Goal: Task Accomplishment & Management: Manage account settings

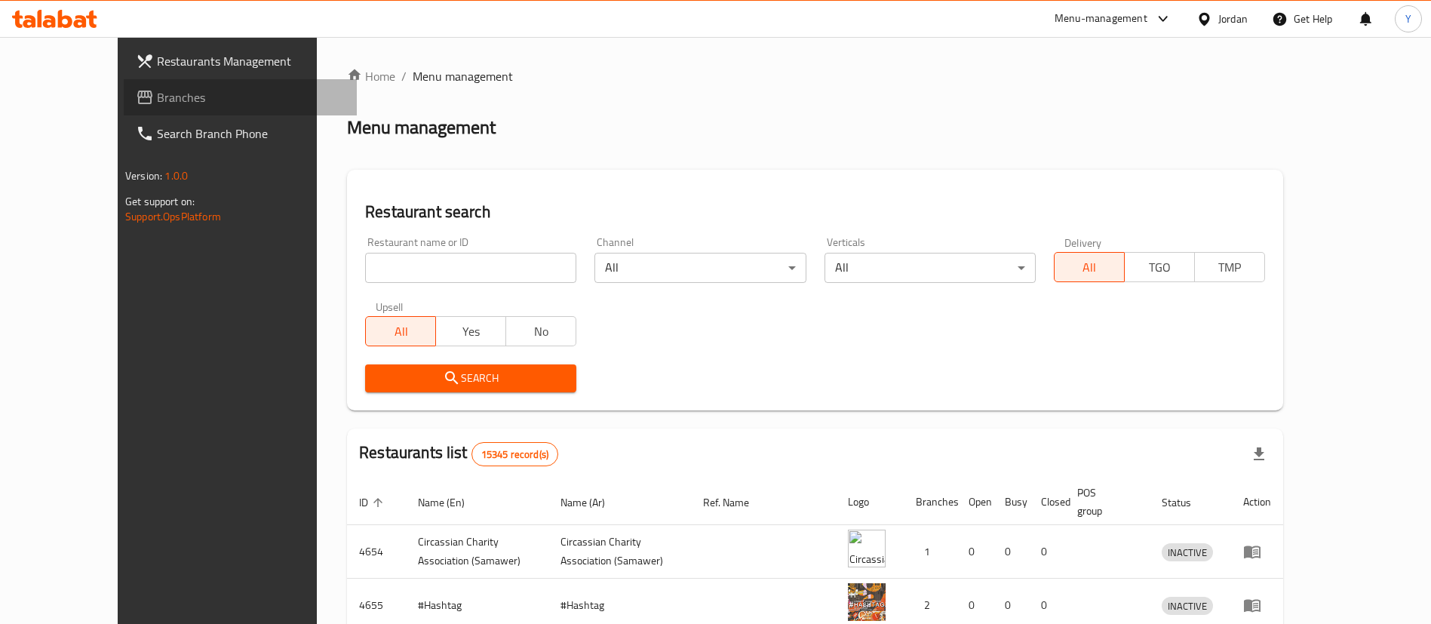
click at [157, 100] on span "Branches" at bounding box center [251, 97] width 188 height 18
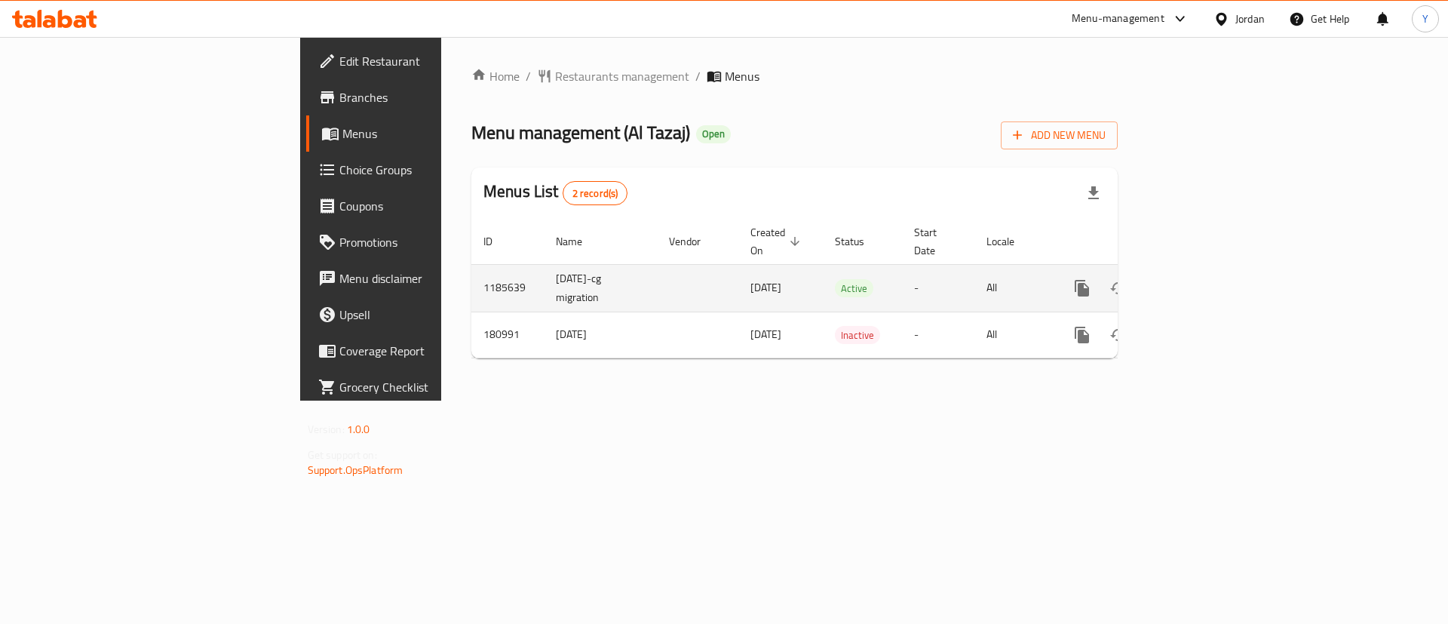
click at [1200, 279] on icon "enhanced table" at bounding box center [1191, 288] width 18 height 18
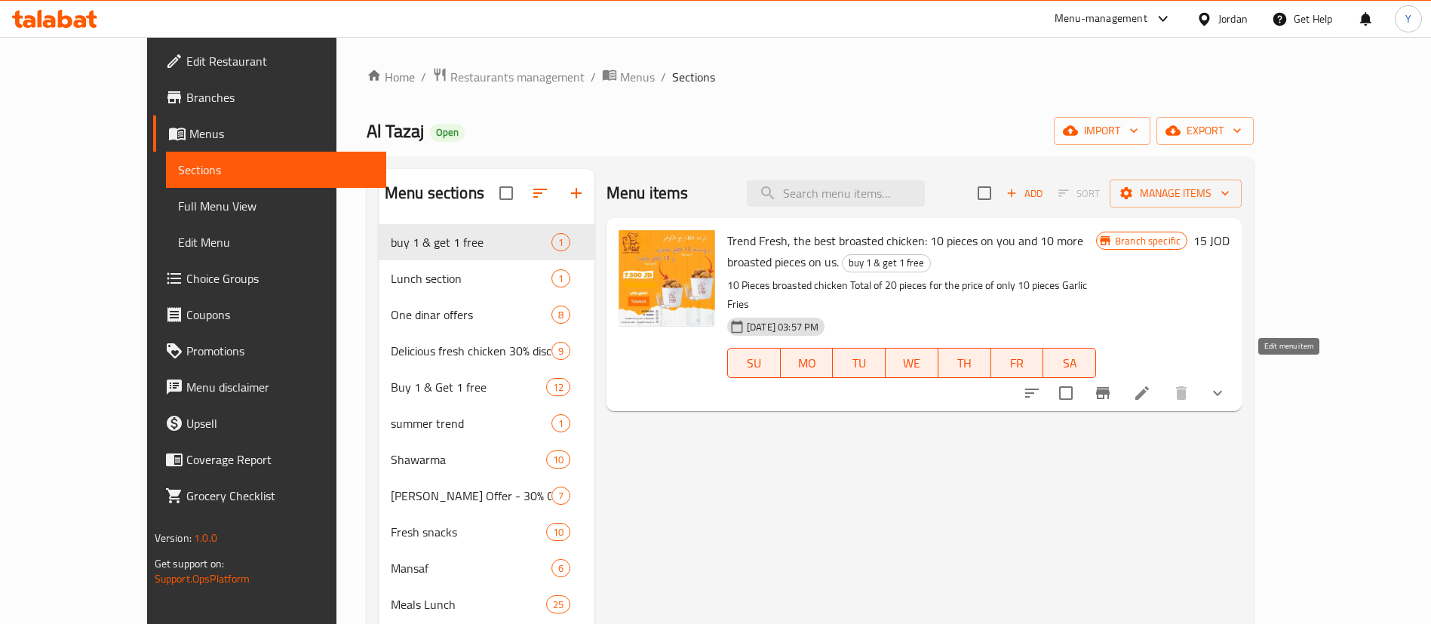
click at [1151, 384] on icon at bounding box center [1142, 393] width 18 height 18
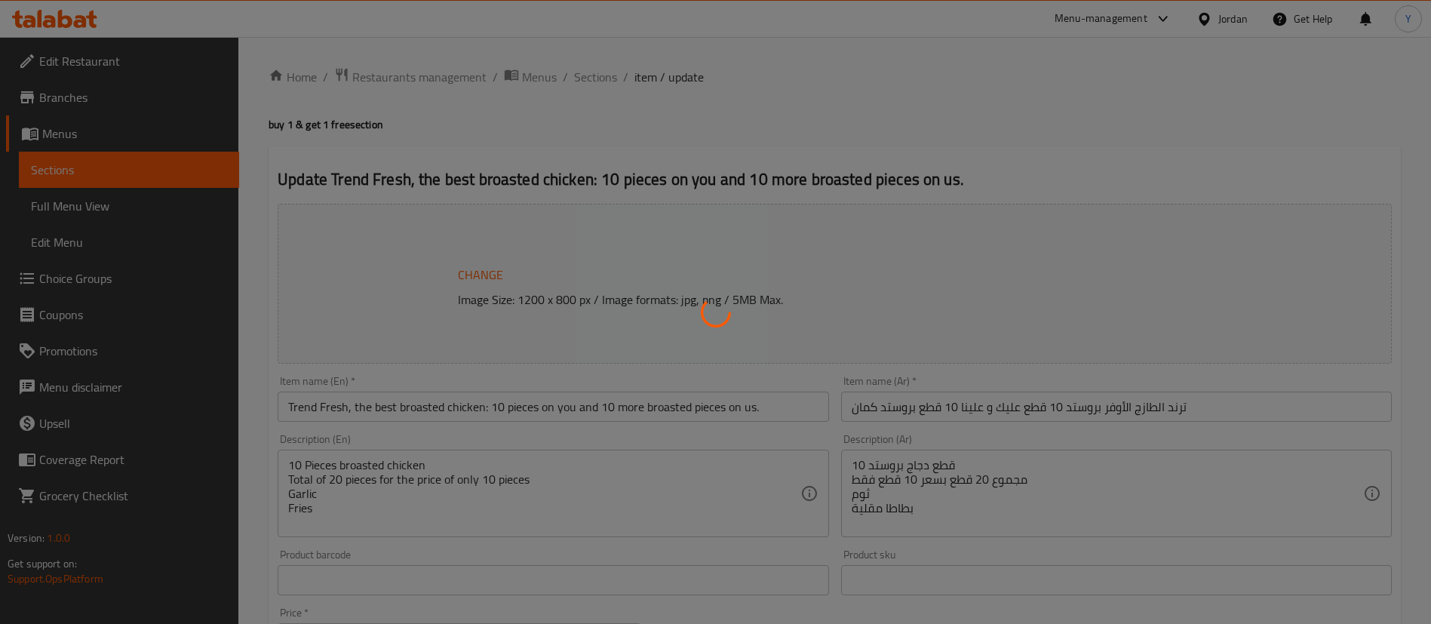
type input "إضافات إضافية"
type input "0"
type input "8"
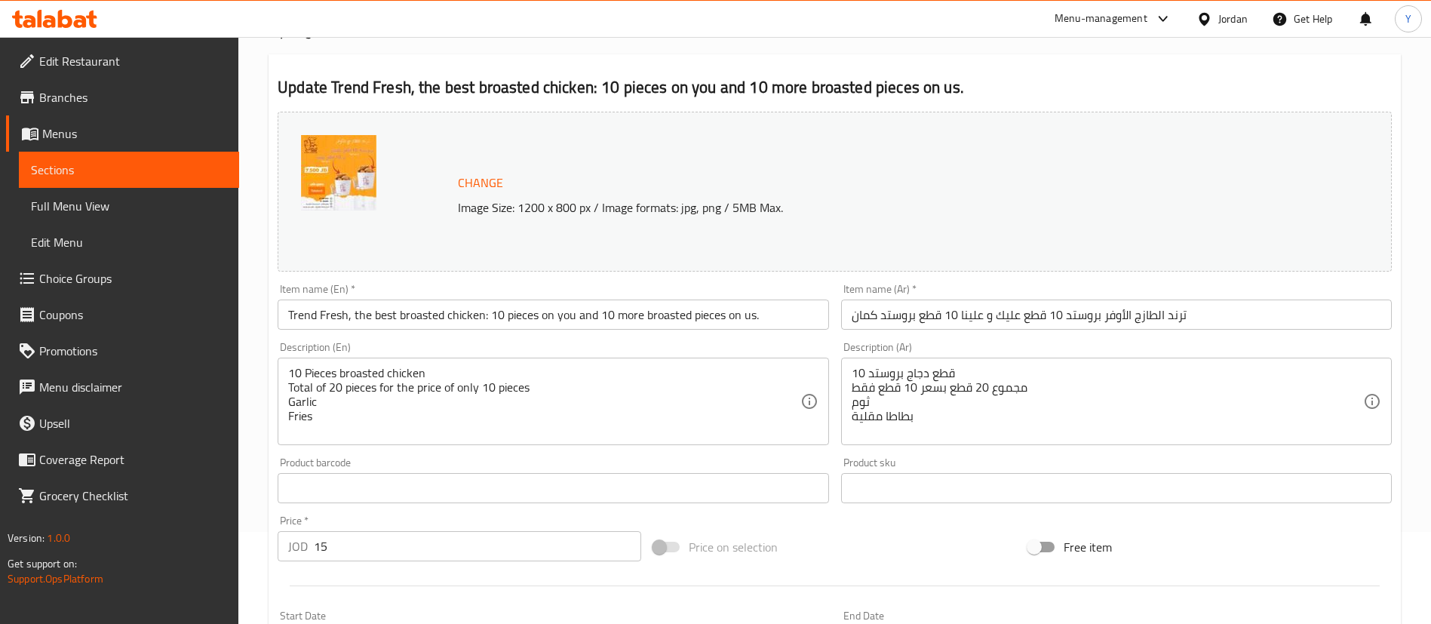
scroll to position [113, 0]
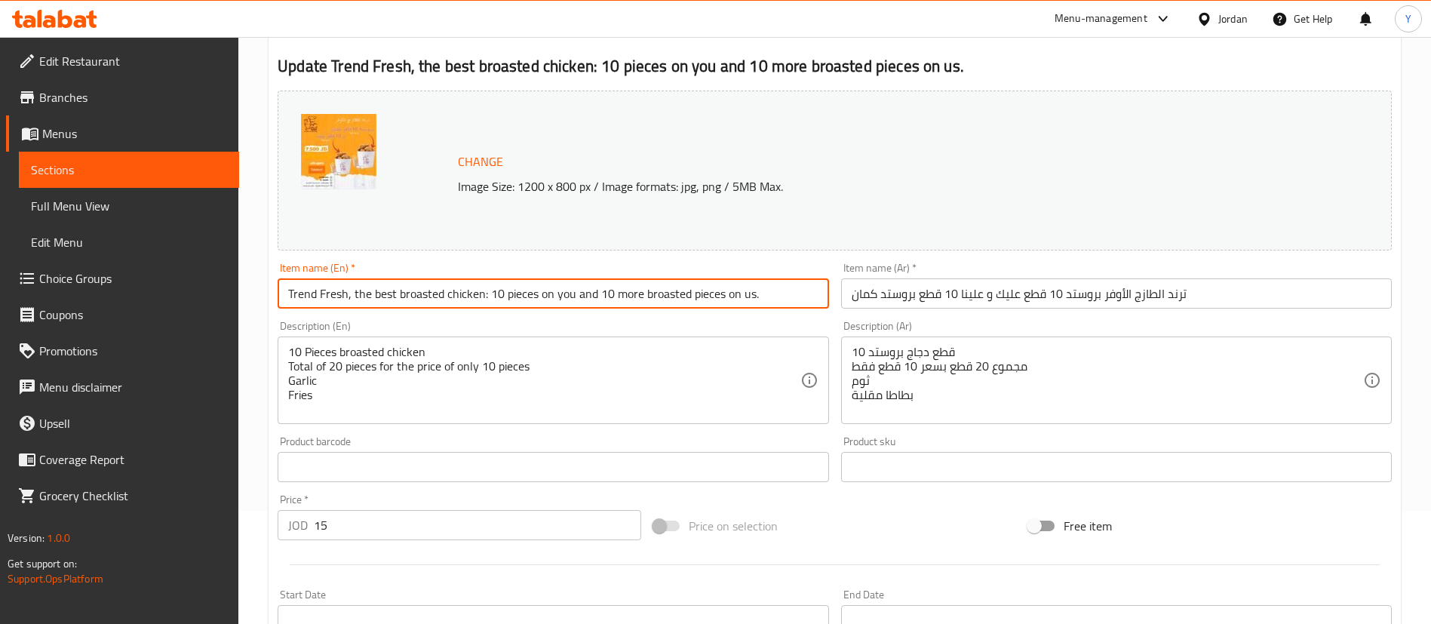
drag, startPoint x: 499, startPoint y: 294, endPoint x: 490, endPoint y: 294, distance: 9.1
click at [490, 294] on input "Trend Fresh, the best broasted chicken: 10 pieces on you and 10 more broasted p…" at bounding box center [553, 293] width 551 height 30
click at [599, 294] on input "Trend Fresh, the best broasted chicken: 8 pieces on you and 10 more broasted pi…" at bounding box center [553, 293] width 551 height 30
drag, startPoint x: 602, startPoint y: 294, endPoint x: 593, endPoint y: 295, distance: 9.1
click at [593, 295] on input "Trend Fresh, the best broasted chicken: 8 pieces on you and 10 more broasted pi…" at bounding box center [553, 293] width 551 height 30
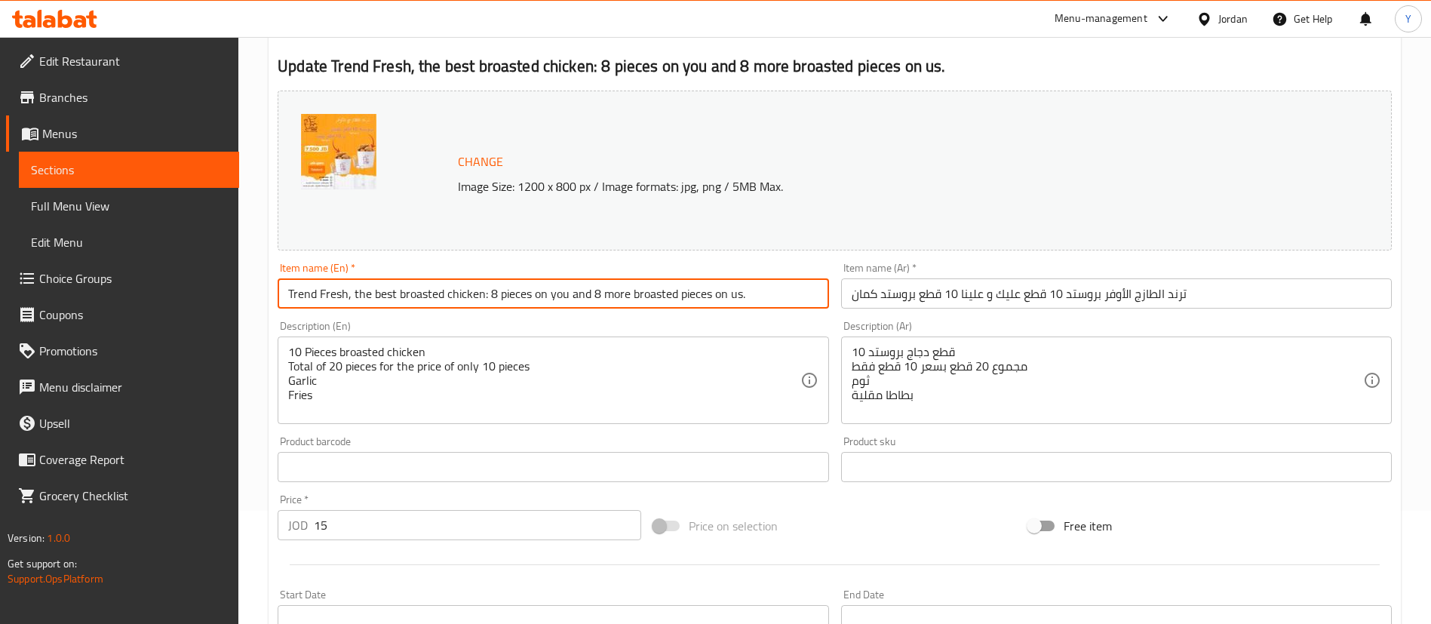
type input "Trend Fresh, the best broasted chicken: 8 pieces on you and 8 more broasted pie…"
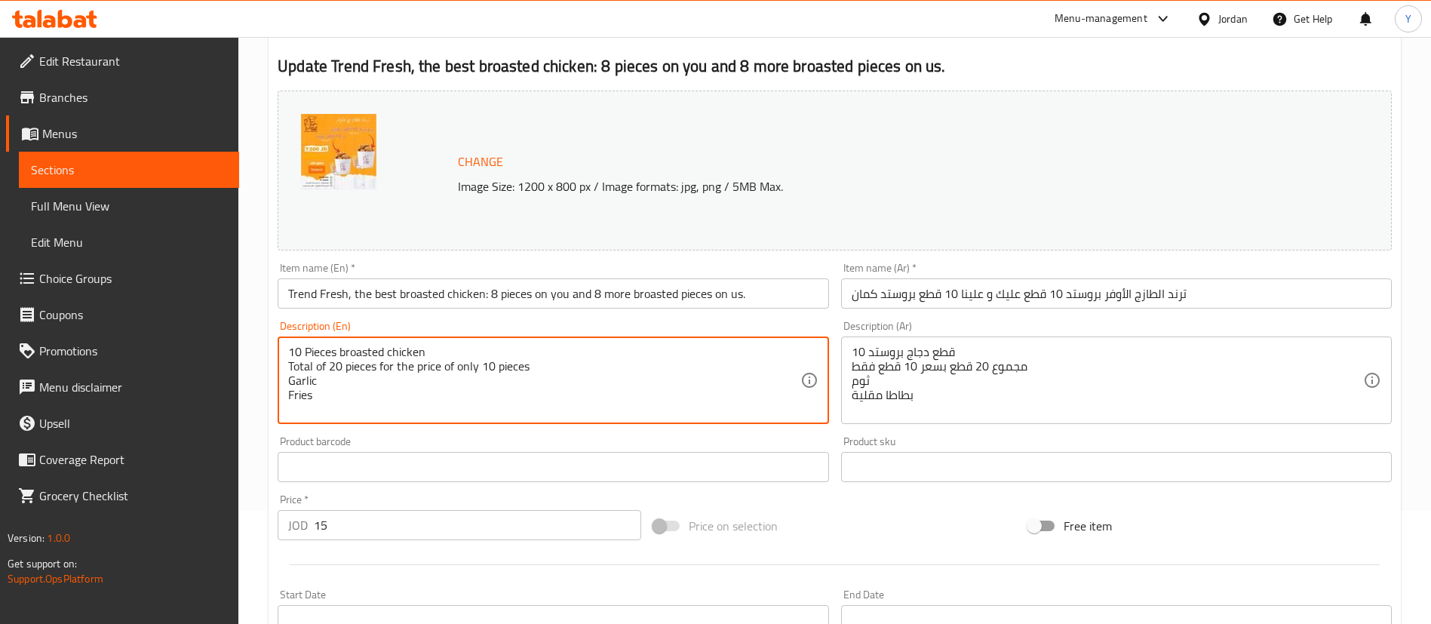
drag, startPoint x: 300, startPoint y: 349, endPoint x: 288, endPoint y: 349, distance: 12.1
type textarea "8 Pieces broasted chicken Total of 20 pieces for the price of only 10 pieces Ga…"
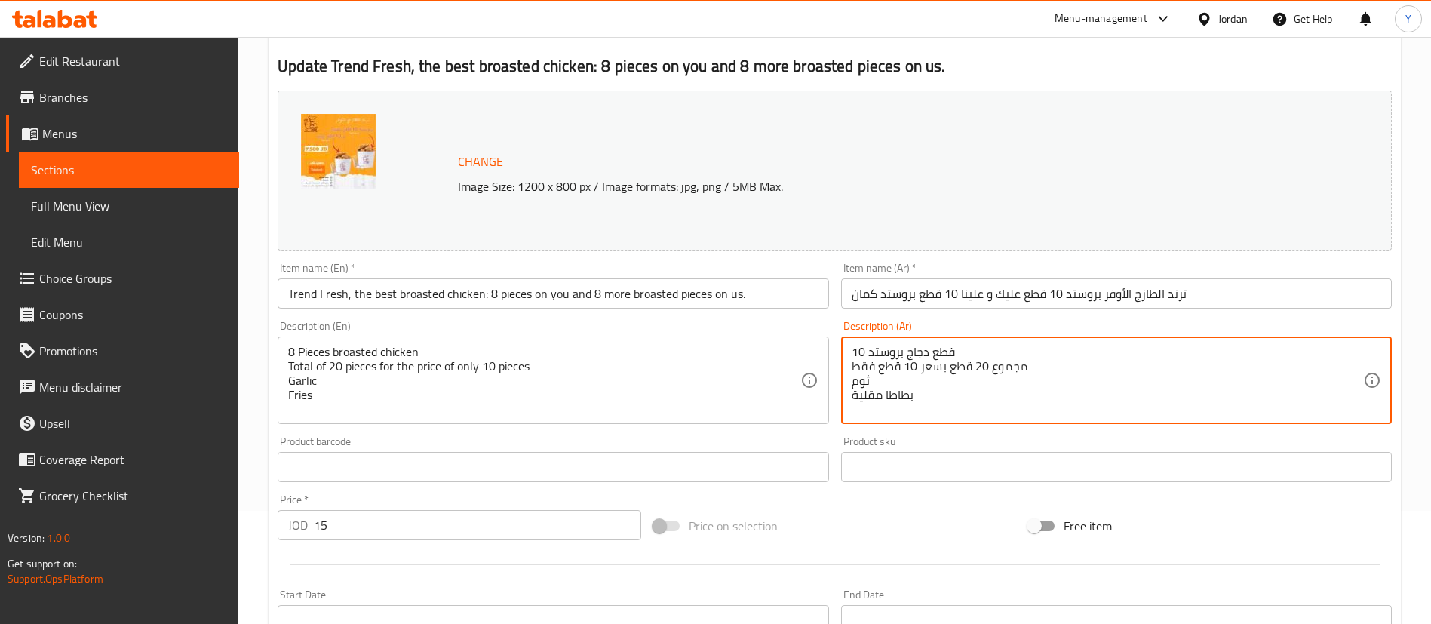
drag, startPoint x: 864, startPoint y: 352, endPoint x: 829, endPoint y: 352, distance: 34.7
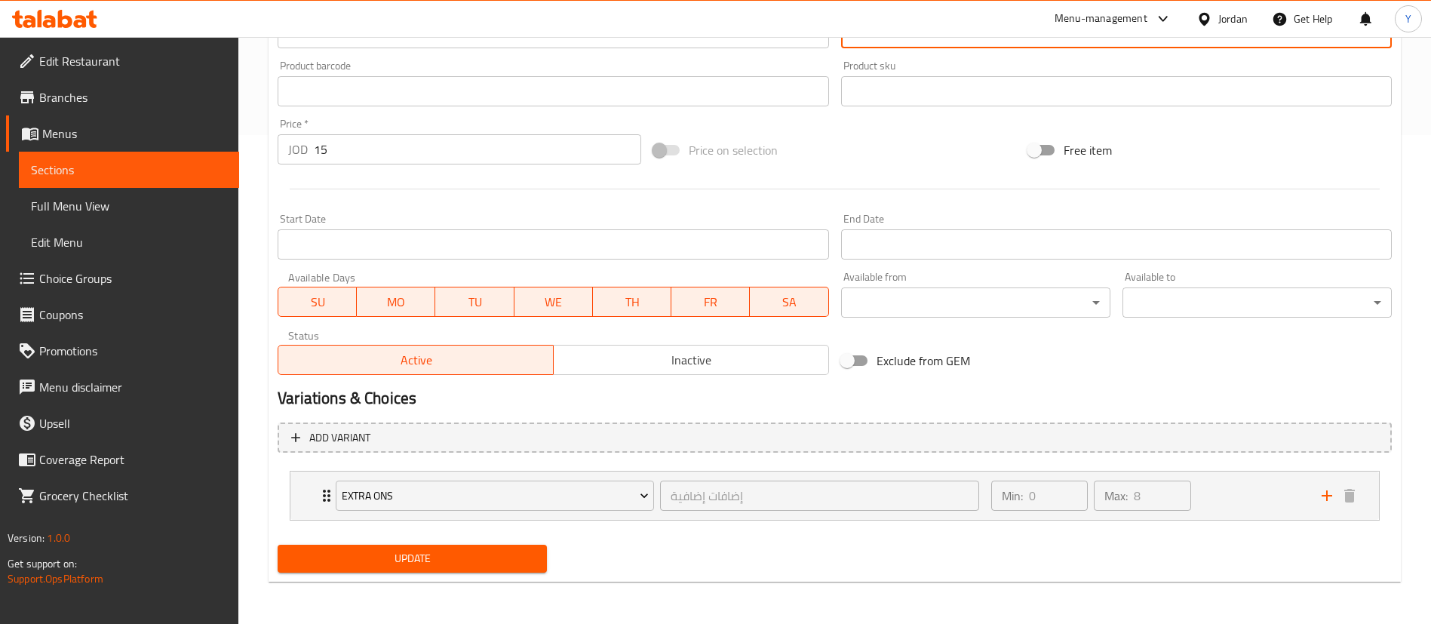
type textarea "8 قطع دجاج بروستد مجموع 20 قطع بسعر 10 قطع فقط ثوم بطاطا مقلية"
click at [474, 542] on div "Update" at bounding box center [412, 559] width 281 height 40
drag, startPoint x: 478, startPoint y: 558, endPoint x: 527, endPoint y: 534, distance: 54.6
click at [478, 558] on span "Update" at bounding box center [412, 558] width 245 height 19
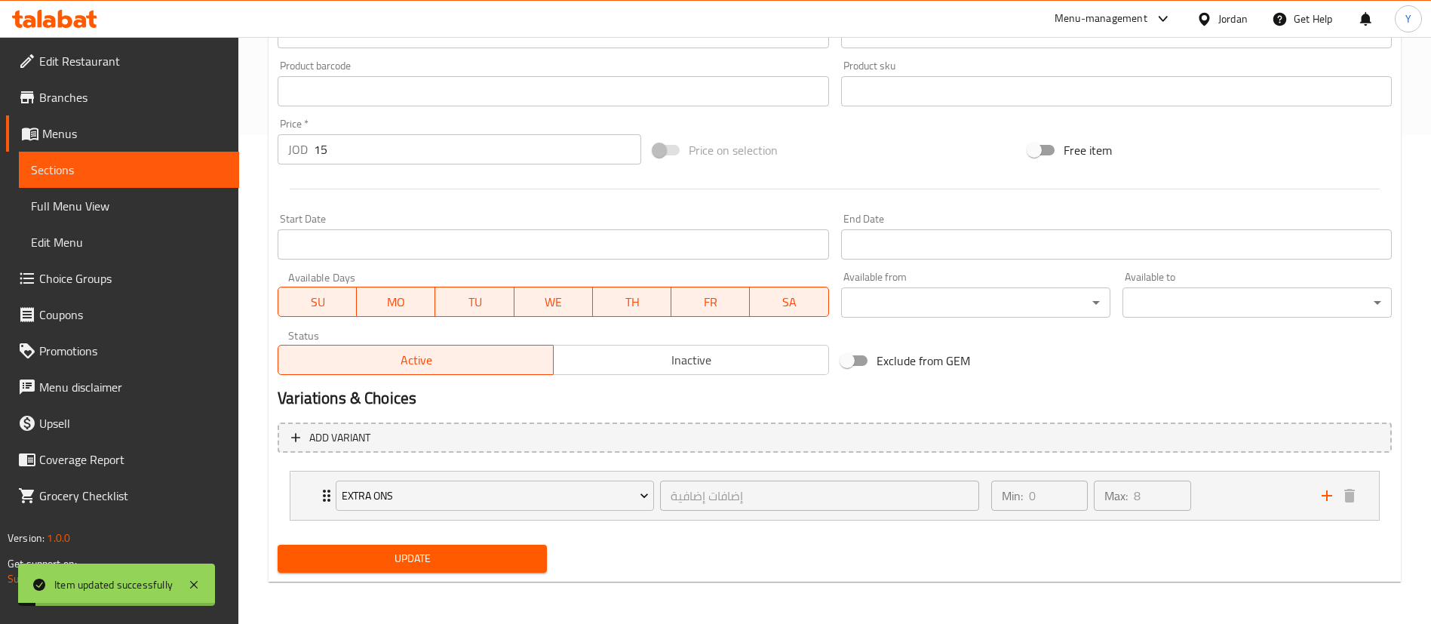
click at [465, 552] on span "Update" at bounding box center [412, 558] width 245 height 19
drag, startPoint x: 154, startPoint y: 166, endPoint x: 249, endPoint y: 174, distance: 95.4
click at [155, 166] on span "Sections" at bounding box center [129, 170] width 196 height 18
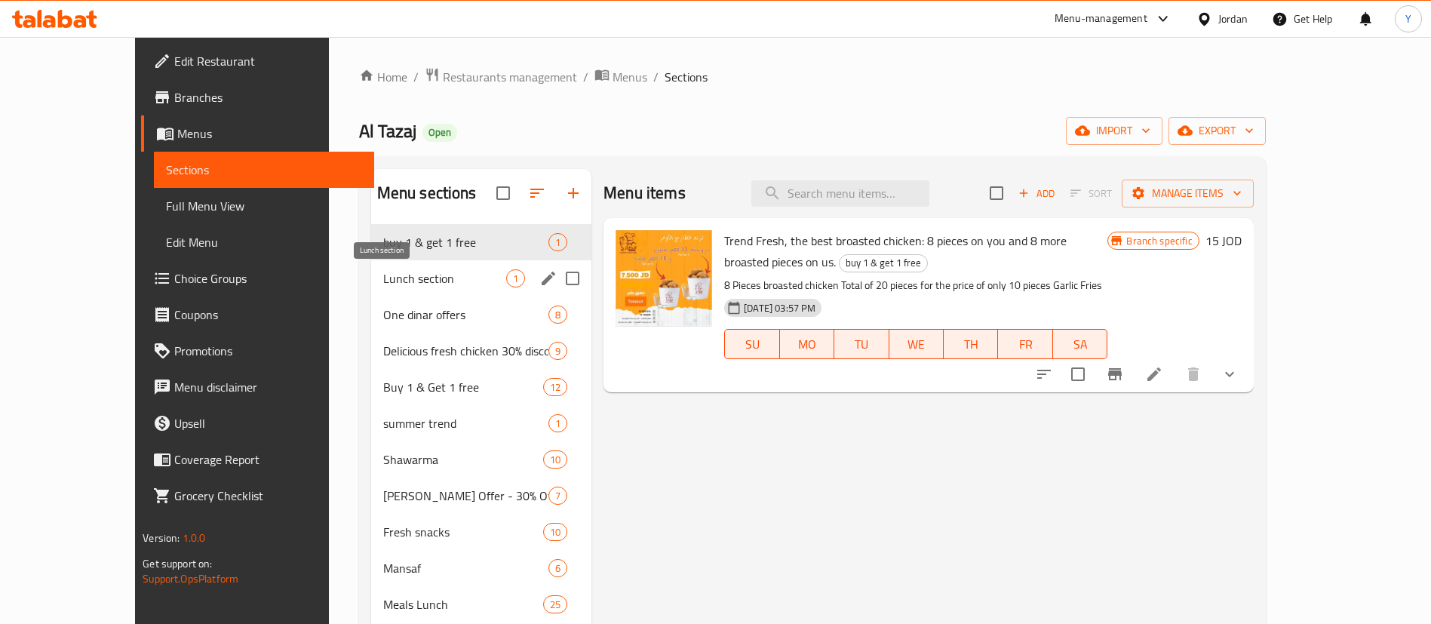
click at [383, 277] on span "Lunch section" at bounding box center [444, 278] width 123 height 18
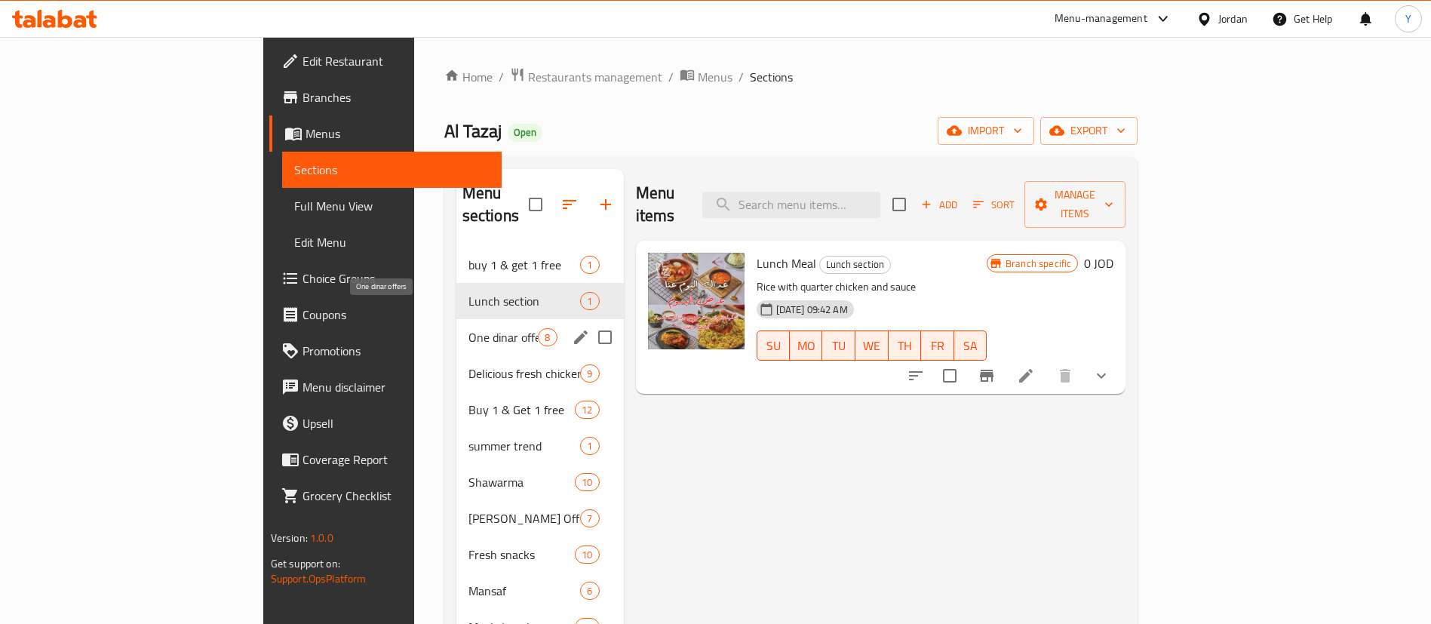
click at [468, 328] on span "One dinar offers" at bounding box center [503, 337] width 70 height 18
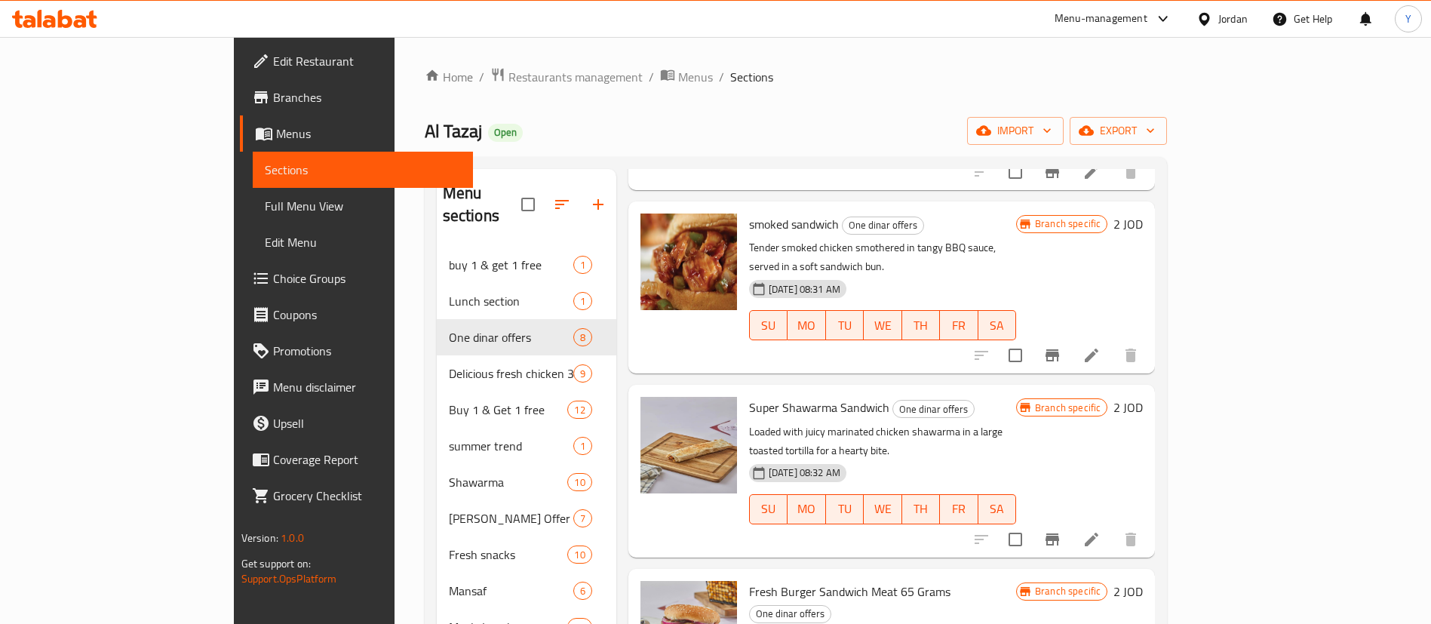
scroll to position [404, 0]
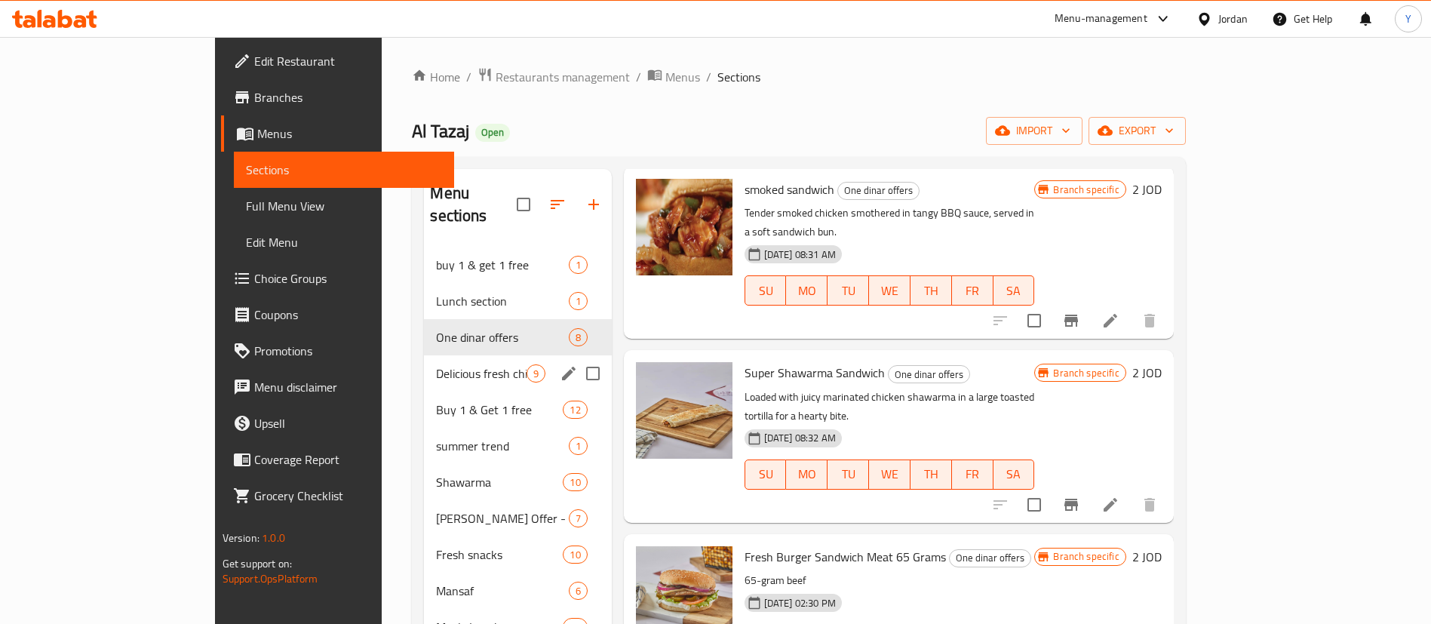
click at [436, 364] on span "Delicious fresh chicken 30% discount" at bounding box center [481, 373] width 90 height 18
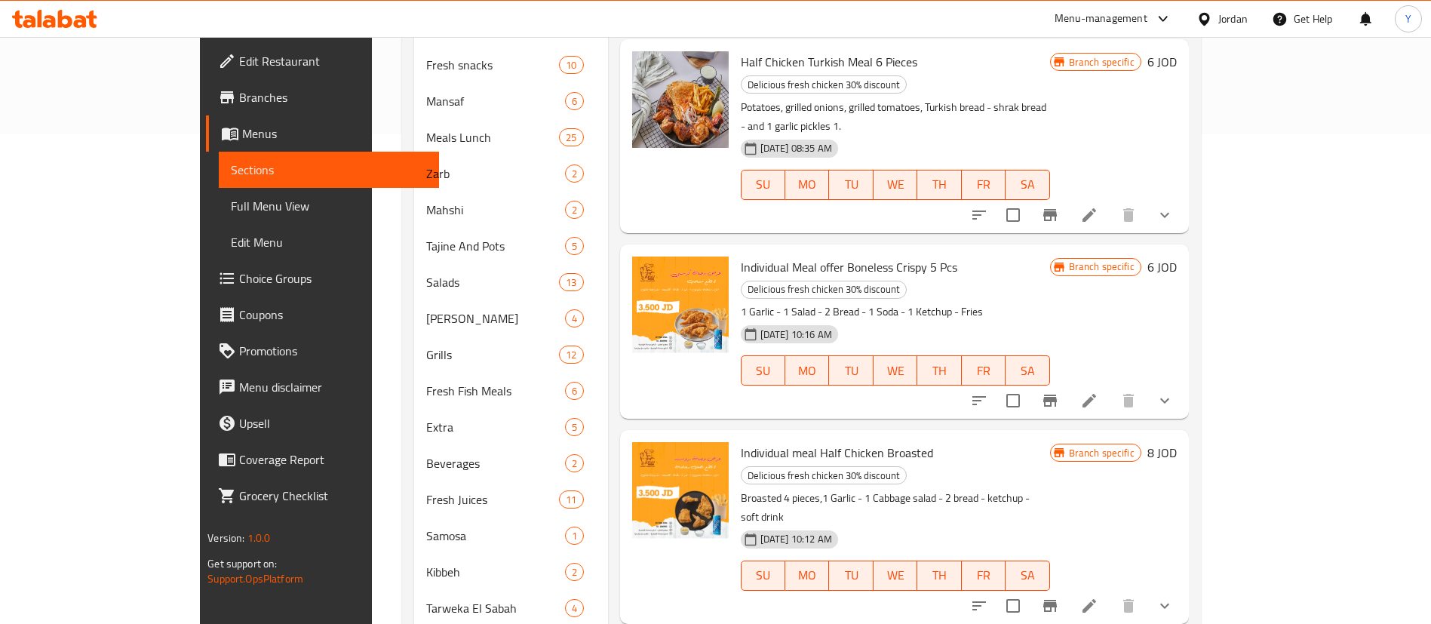
scroll to position [517, 0]
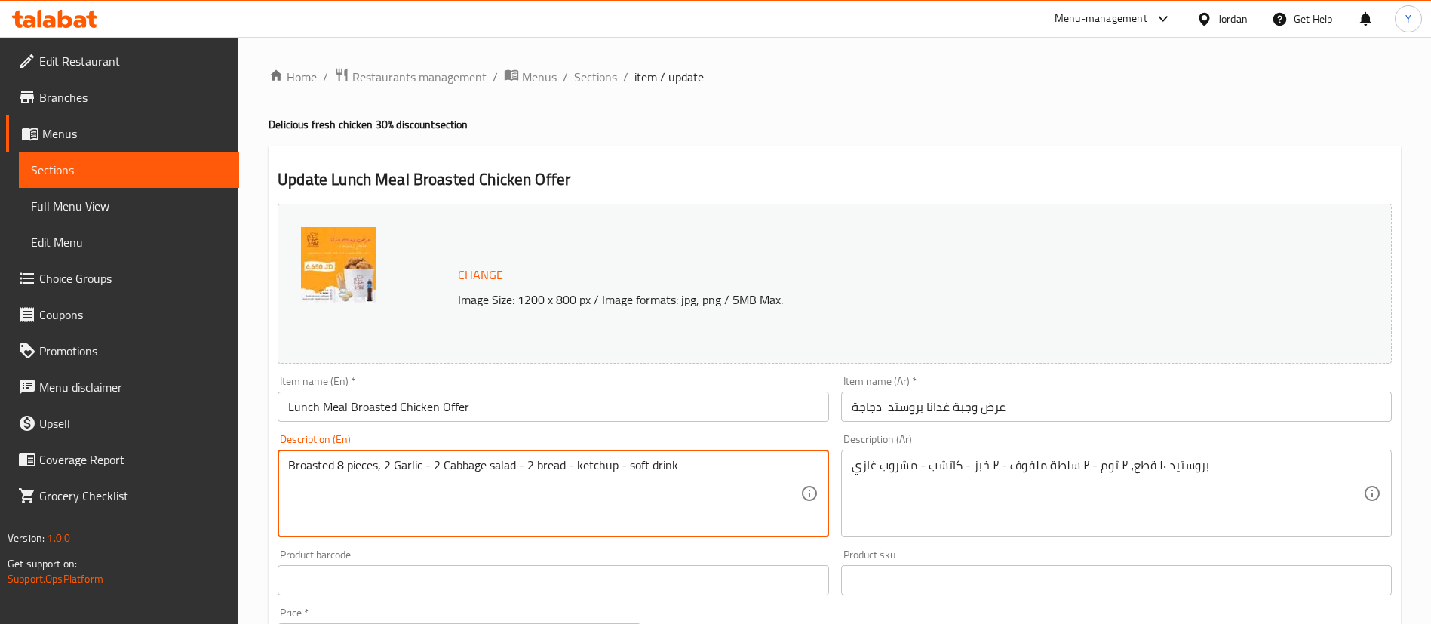
type textarea "Broasted 8 pieces, 2 Garlic - 2 Cabbage salad - 2 bread - ketchup - soft drink"
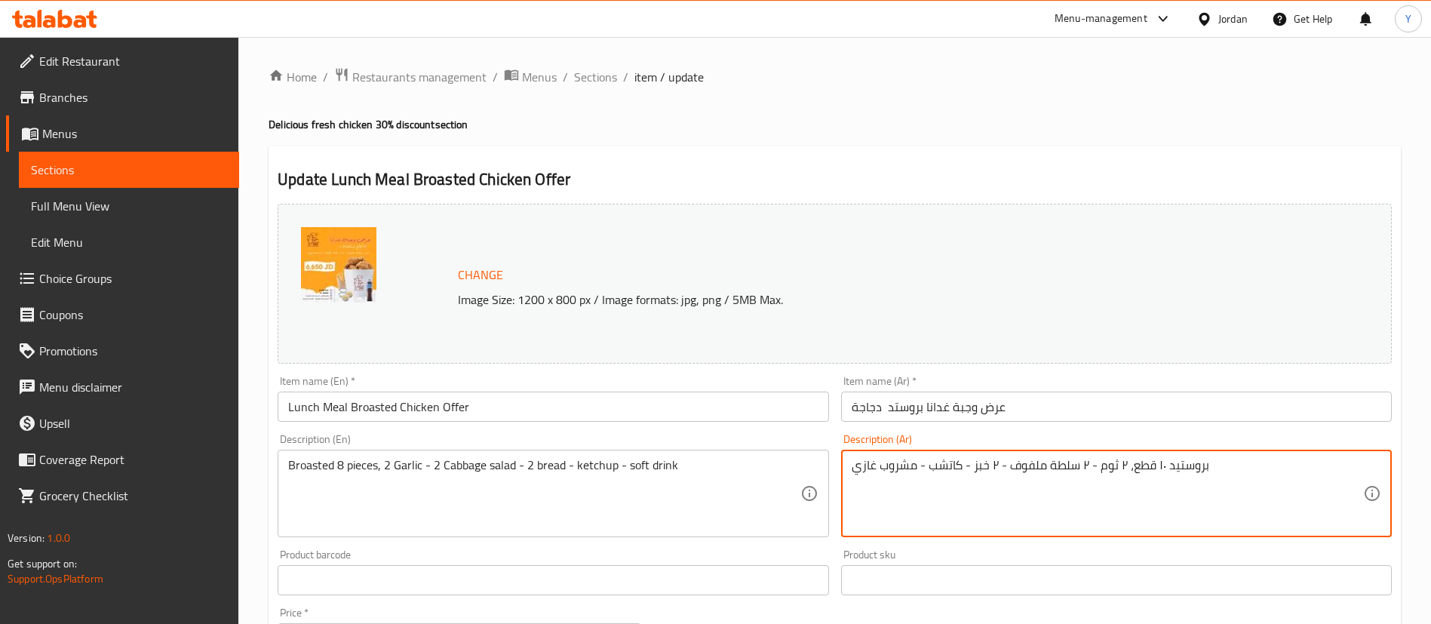
click at [1156, 468] on textarea "بروستيد ١٠ قطع، ٢ ثوم - ٢ سلطة ملفوف - ٢ خبز - كاتشب - مشروب غازي" at bounding box center [1107, 494] width 511 height 72
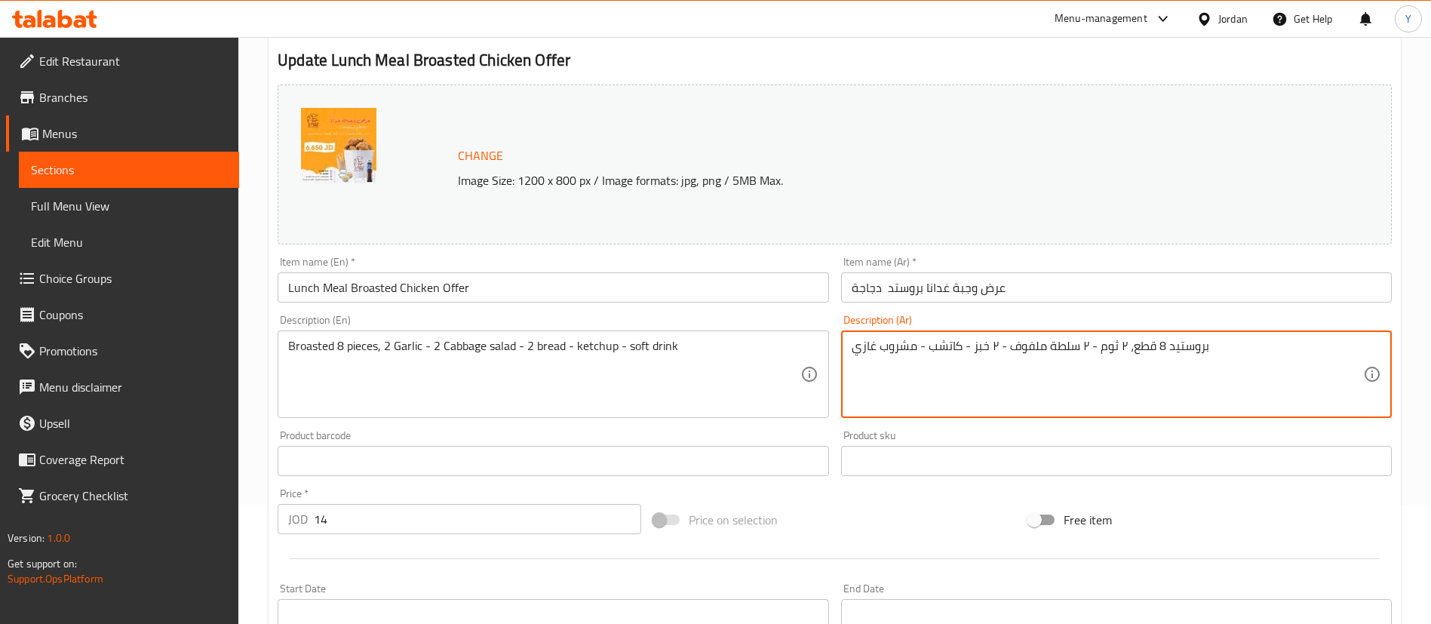
scroll to position [489, 0]
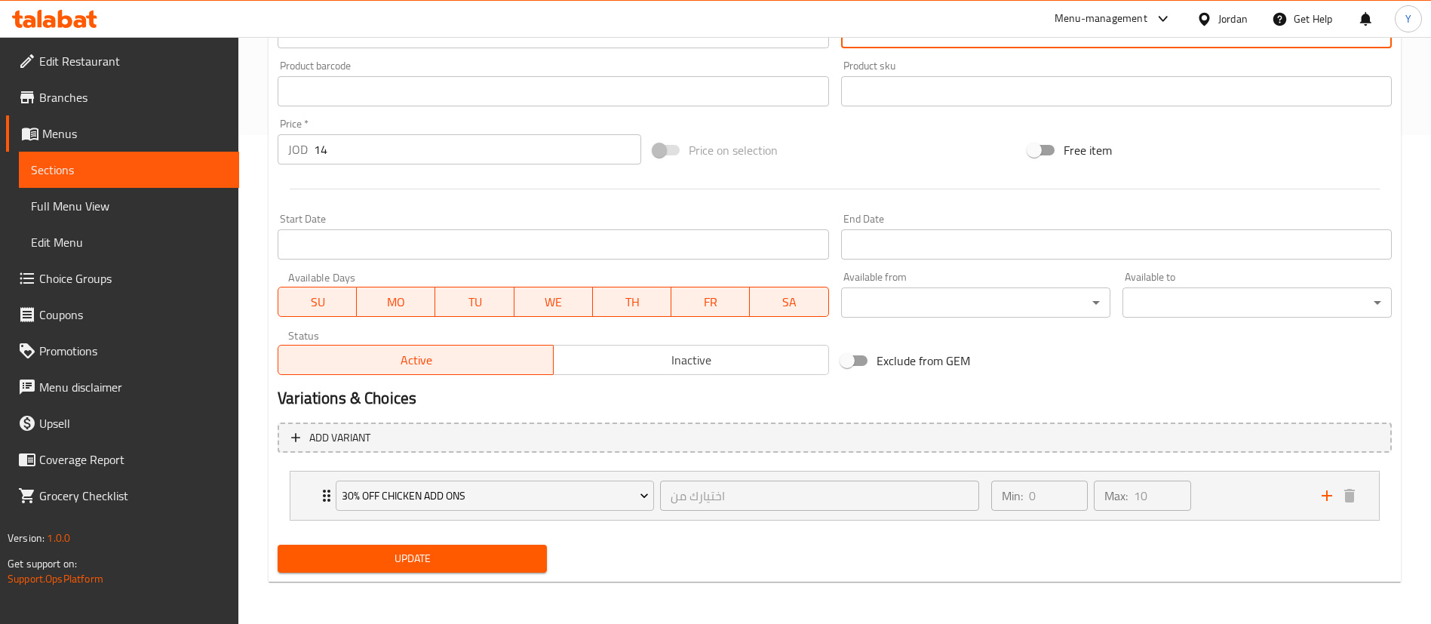
type textarea "بروستيد 8 قطع، ٢ ثوم - ٢ سلطة ملفوف - ٢ خبز - كاتشب - مشروب غازي"
click at [478, 539] on div "Update" at bounding box center [412, 559] width 281 height 40
click at [478, 554] on span "Update" at bounding box center [412, 558] width 245 height 19
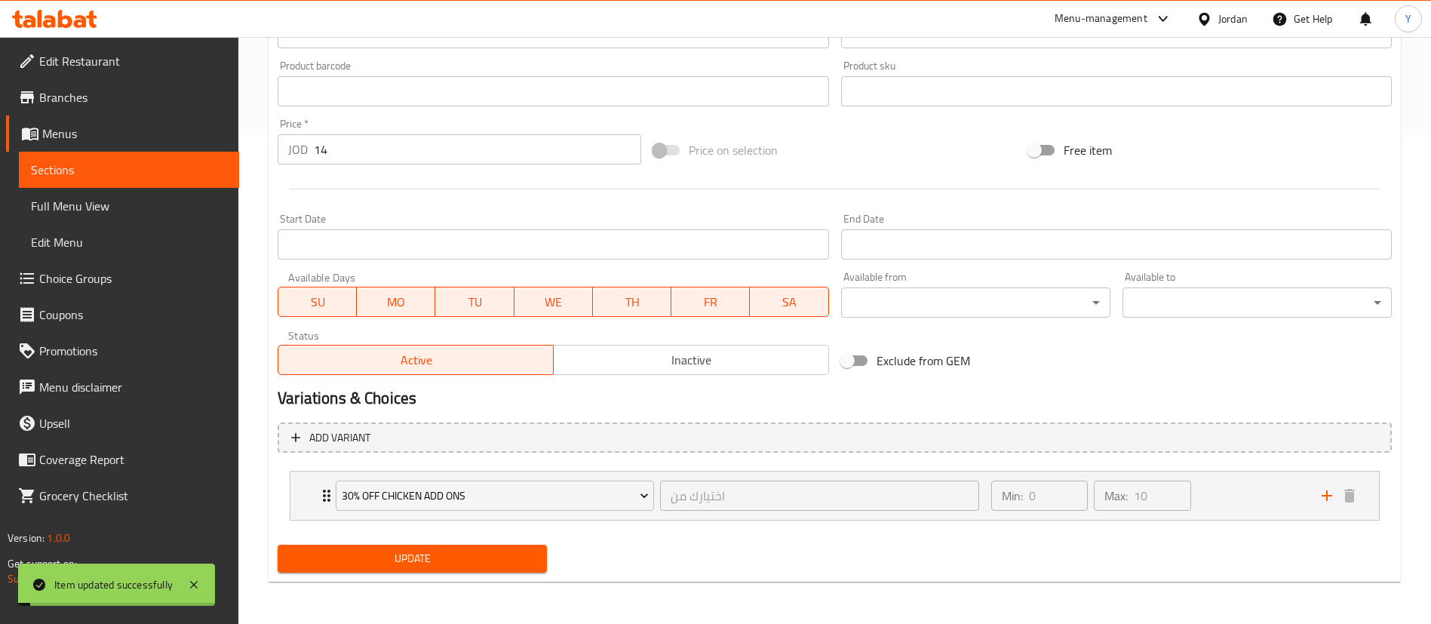
click at [453, 556] on span "Update" at bounding box center [412, 558] width 245 height 19
click at [140, 170] on span "Sections" at bounding box center [129, 170] width 196 height 18
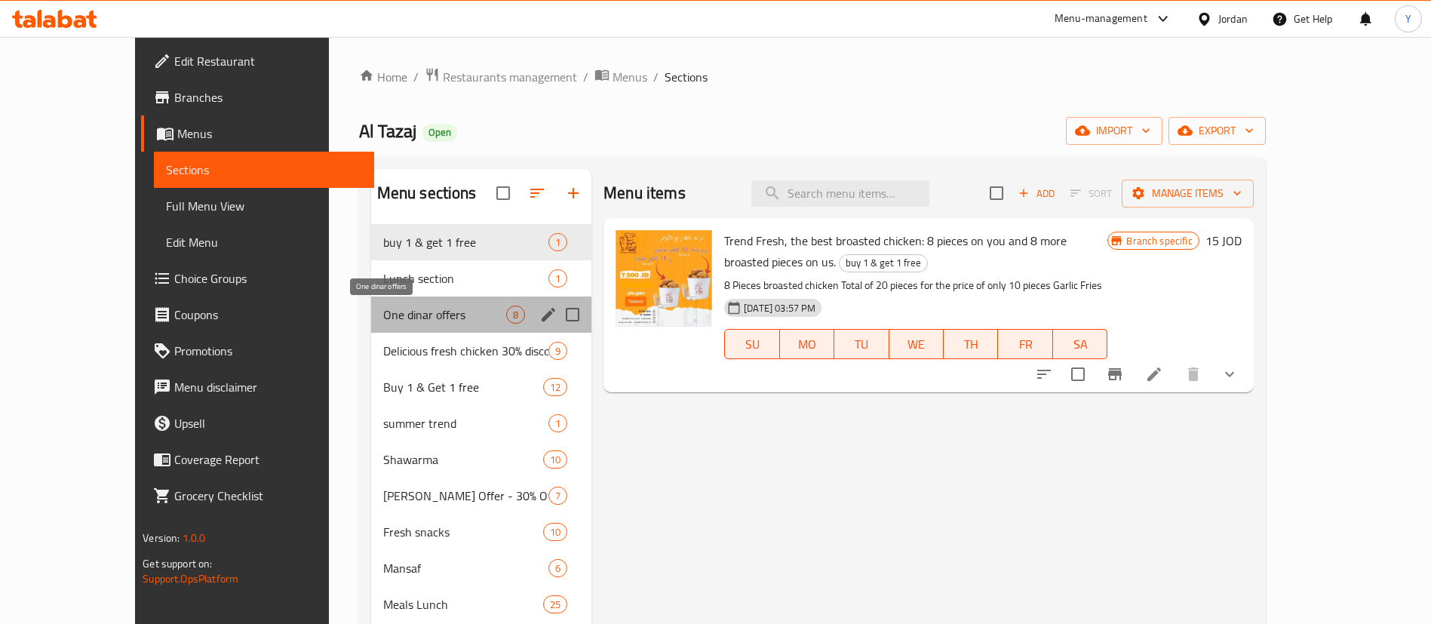
click at [383, 316] on span "One dinar offers" at bounding box center [444, 314] width 123 height 18
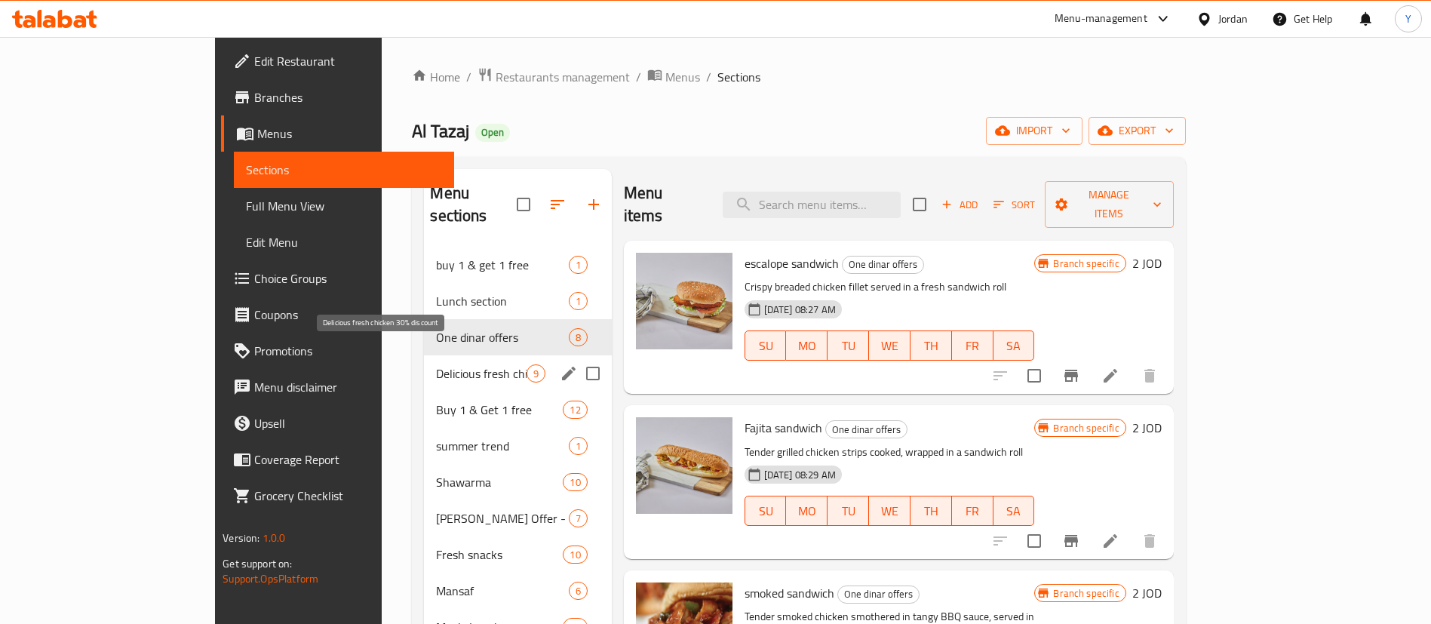
click at [436, 364] on span "Delicious fresh chicken 30% discount" at bounding box center [481, 373] width 90 height 18
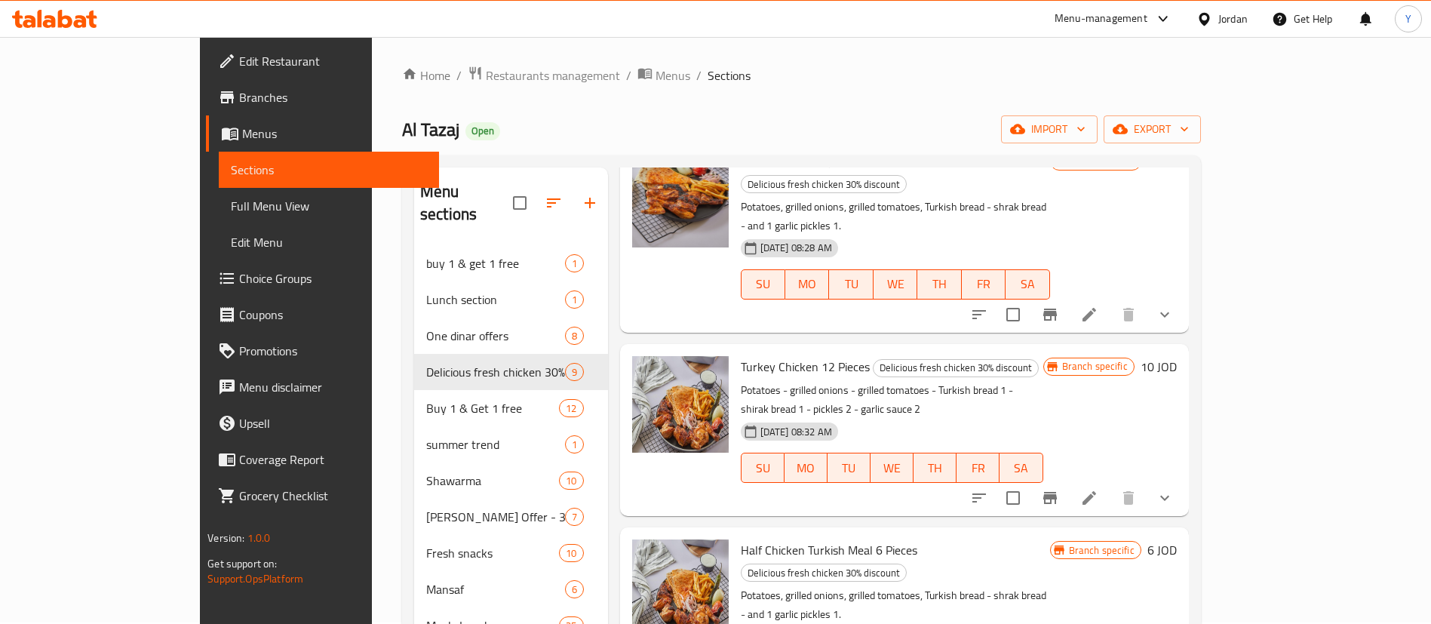
scroll to position [517, 0]
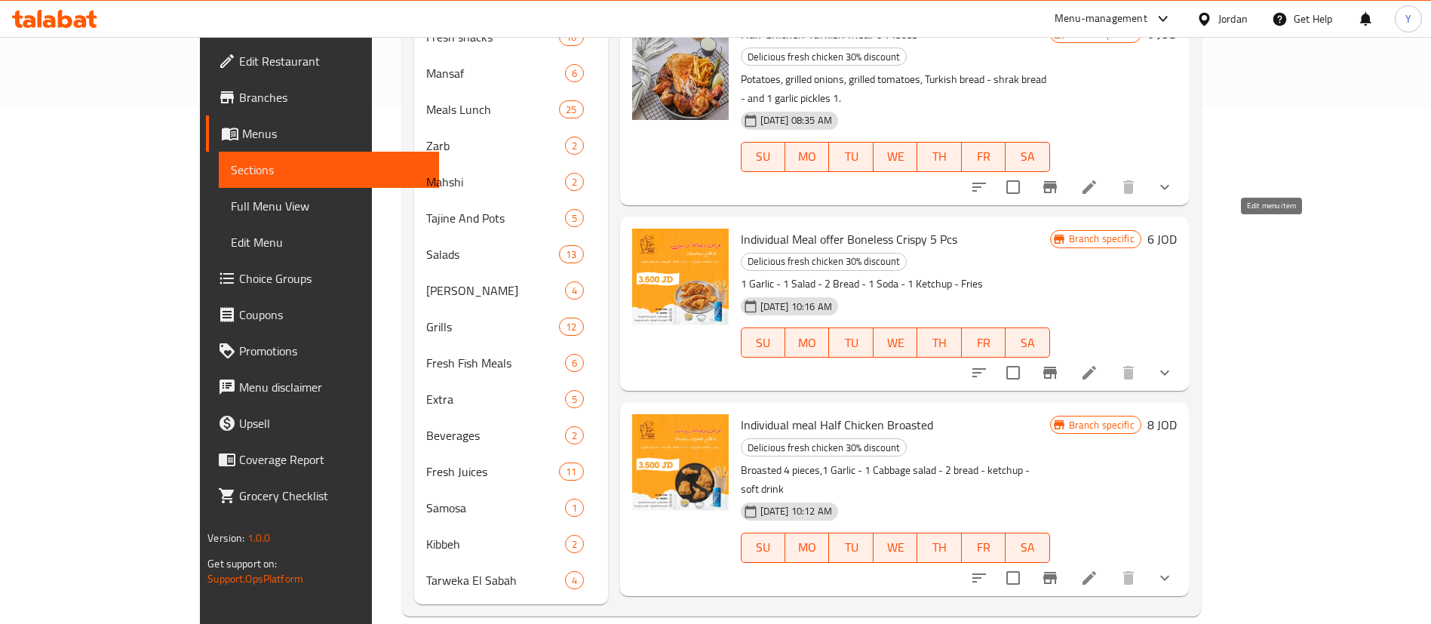
click at [1098, 364] on icon at bounding box center [1089, 373] width 18 height 18
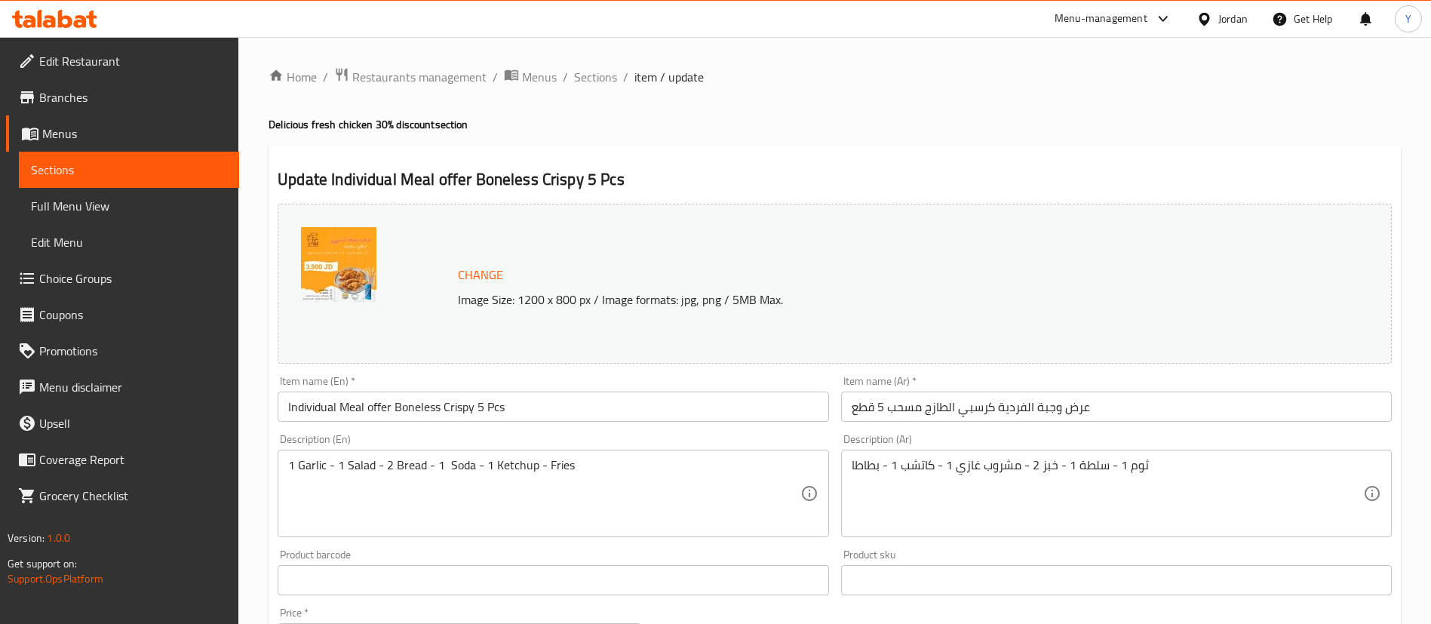
click at [479, 408] on input "Individual Meal offer Boneless Crispy 5 Pcs" at bounding box center [553, 406] width 551 height 30
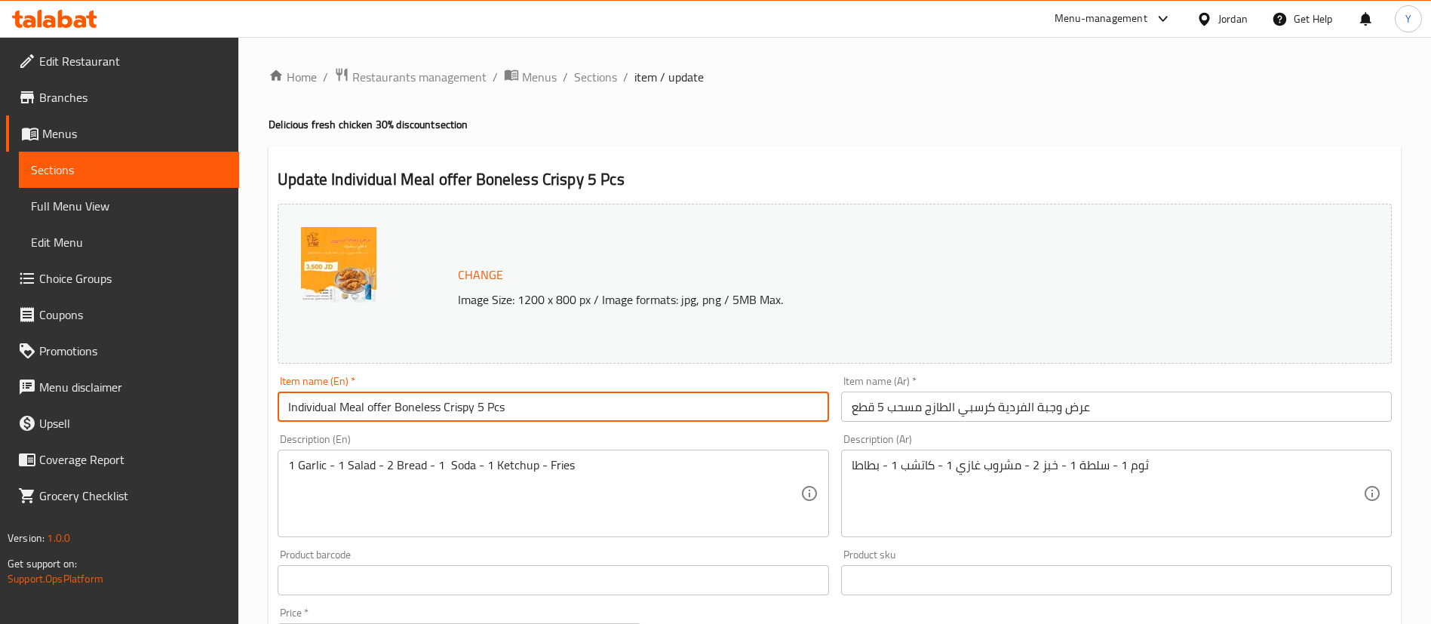
click at [487, 410] on input "Individual Meal offer Boneless Crispy 5 Pcs" at bounding box center [553, 406] width 551 height 30
click at [483, 405] on input "Individual Meal offer Boneless Crispy 5 Pcs" at bounding box center [553, 406] width 551 height 30
click at [176, 175] on span "Sections" at bounding box center [129, 170] width 196 height 18
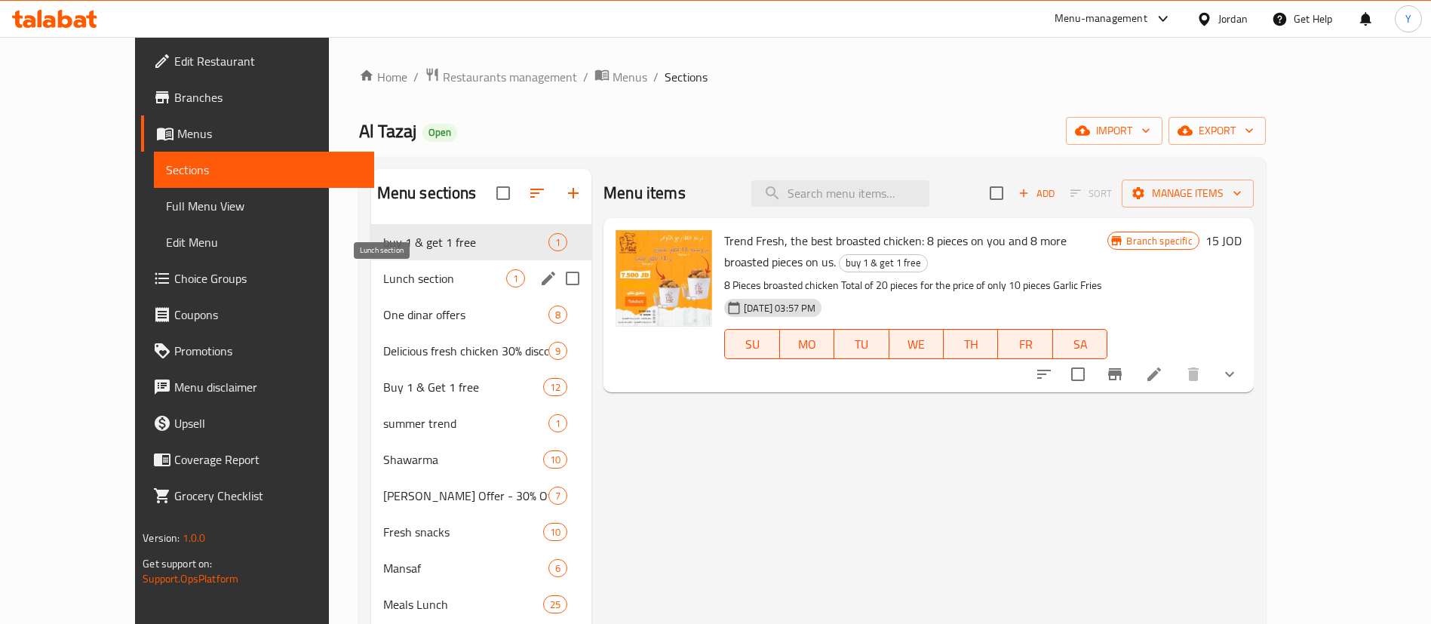
click at [405, 274] on span "Lunch section" at bounding box center [444, 278] width 123 height 18
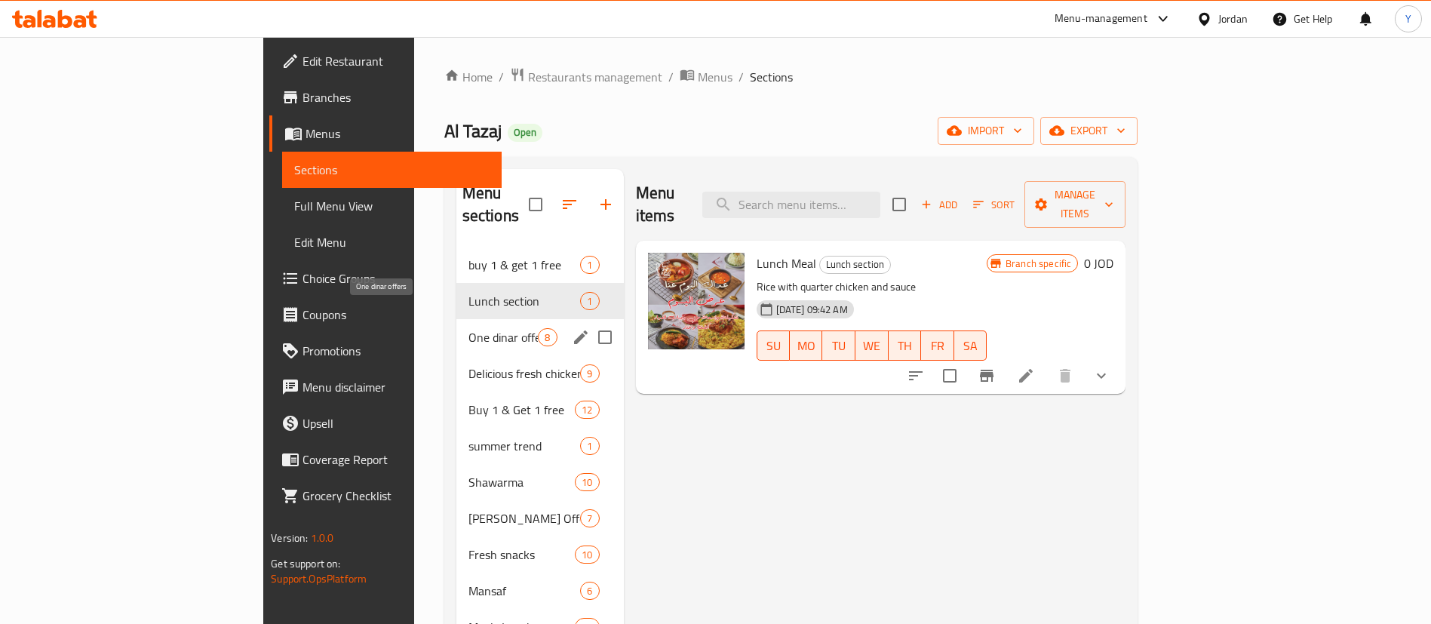
click at [468, 328] on span "One dinar offers" at bounding box center [503, 337] width 70 height 18
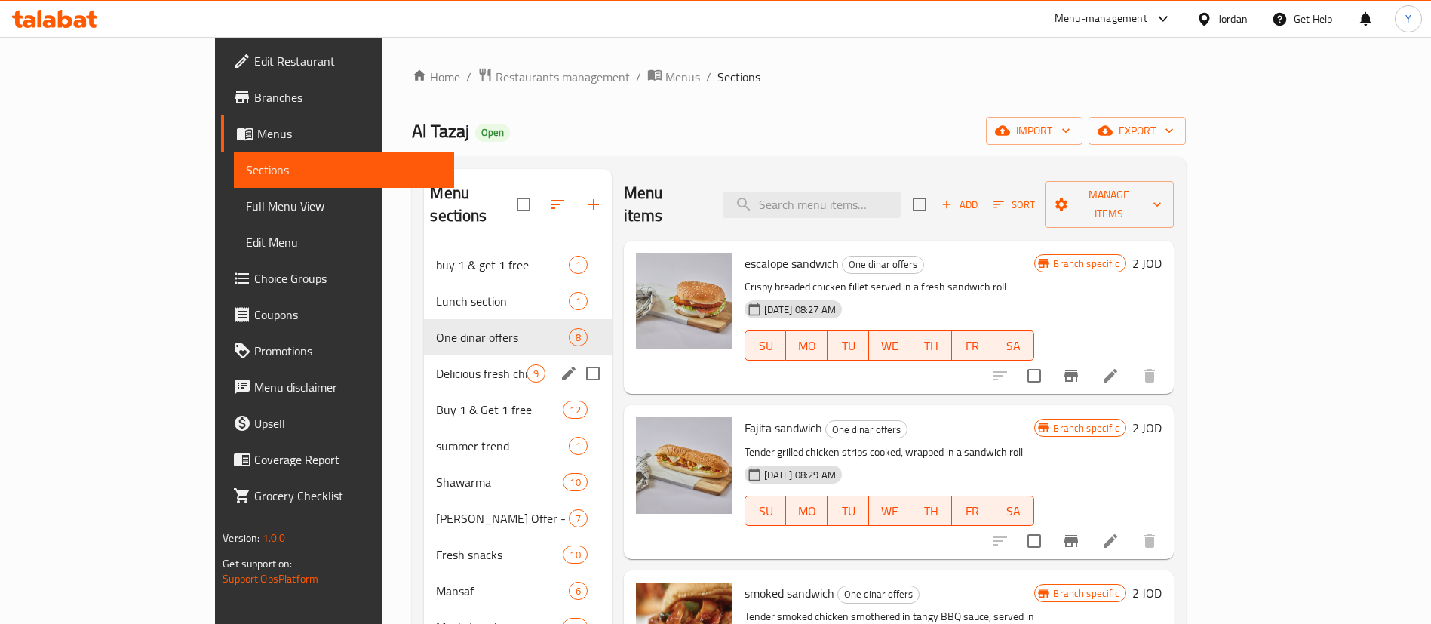
click at [424, 355] on div "Delicious fresh chicken 30% discount 9" at bounding box center [517, 373] width 187 height 36
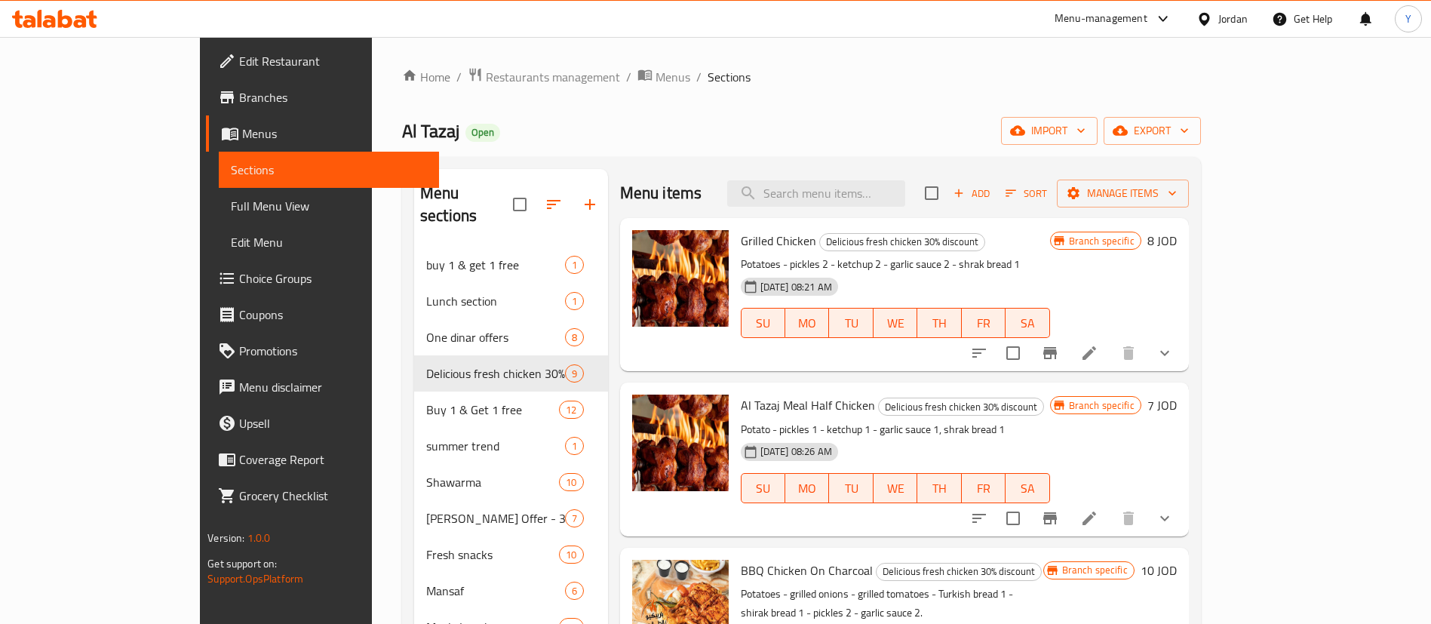
click at [898, 177] on div "Menu items Add Sort Manage items" at bounding box center [904, 193] width 569 height 49
click at [886, 195] on input "search" at bounding box center [816, 193] width 178 height 26
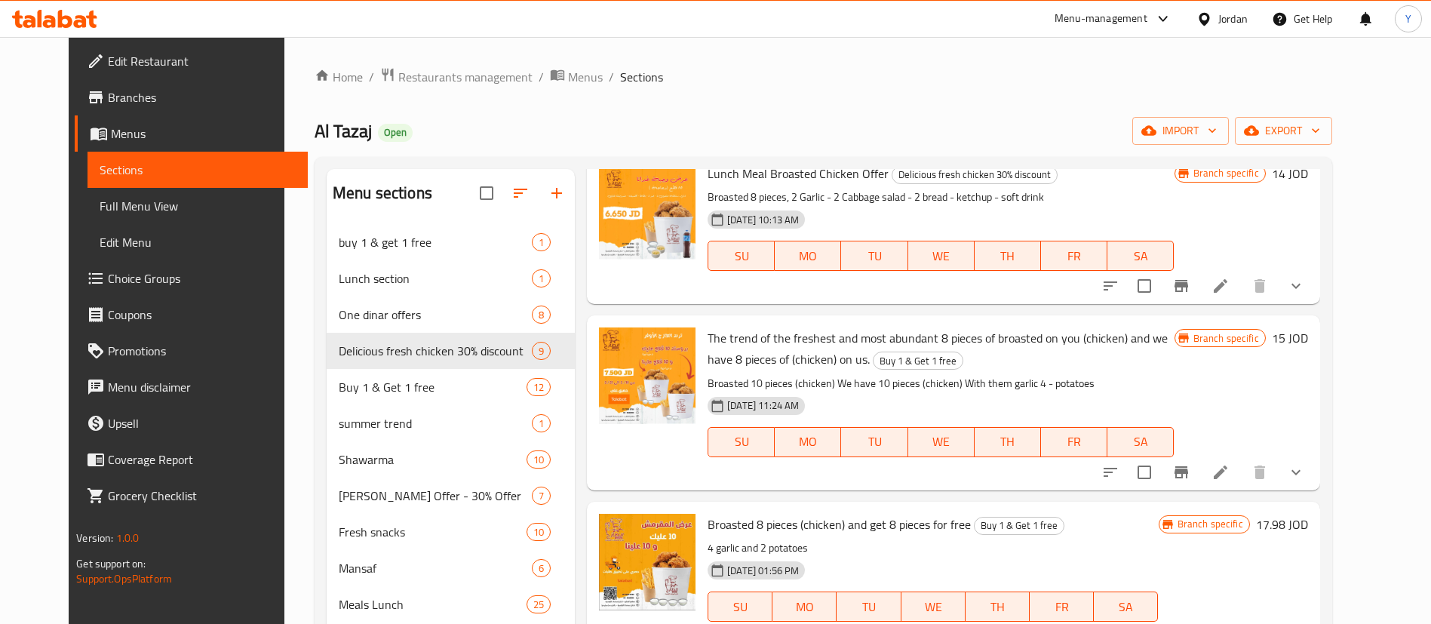
scroll to position [453, 0]
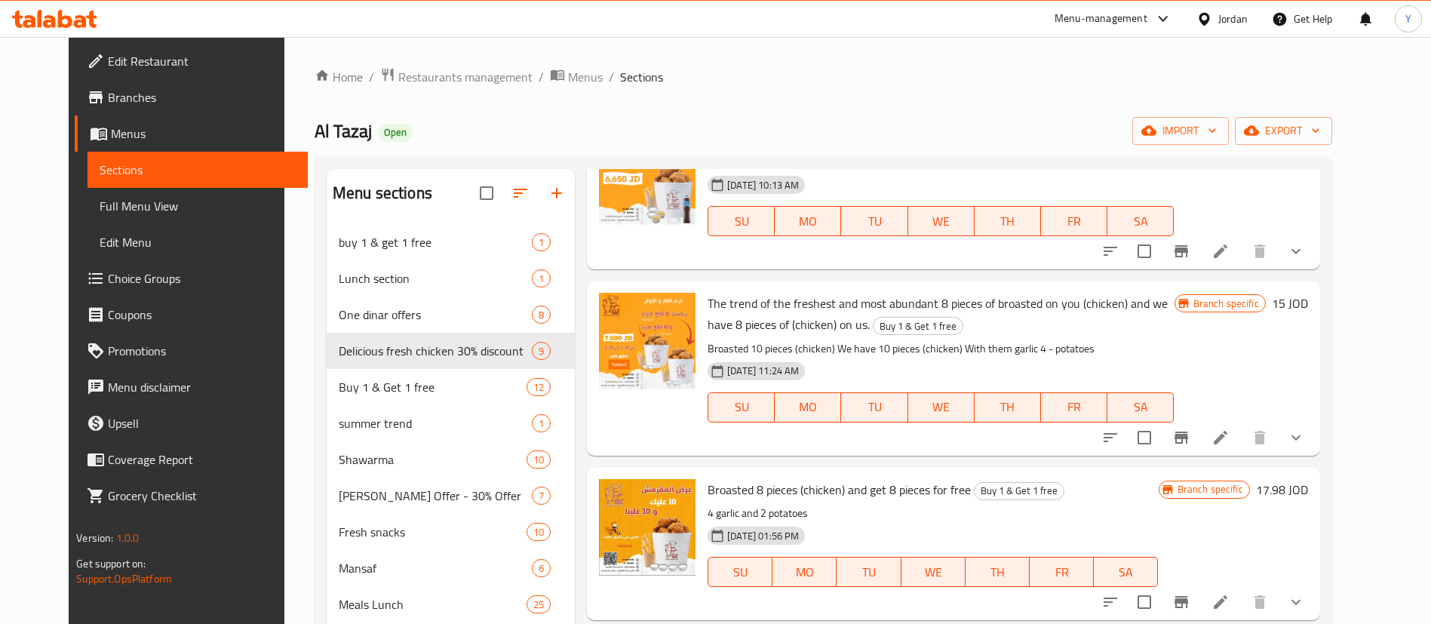
type input "bro"
click at [1230, 443] on icon at bounding box center [1220, 437] width 18 height 18
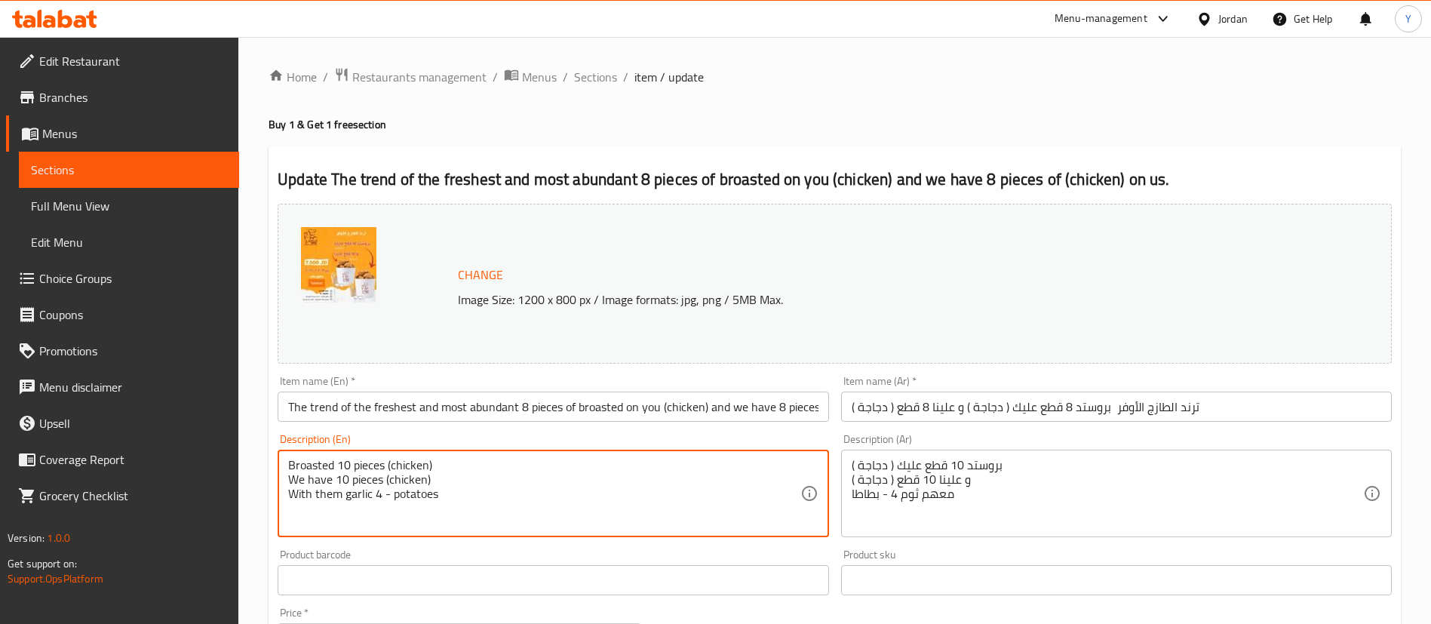
click at [352, 463] on textarea "Broasted 10 pieces (chicken) We have 10 pieces (chicken) With them garlic 4 - p…" at bounding box center [543, 494] width 511 height 72
drag, startPoint x: 345, startPoint y: 477, endPoint x: 367, endPoint y: 506, distance: 36.5
click at [345, 477] on textarea "Broasted 8 pieces (chicken) We have 10 pieces (chicken) With them garlic 4 - po…" at bounding box center [543, 494] width 511 height 72
type textarea "Broasted 8 pieces (chicken) We have 8 pieces (chicken) With them garlic 4 - pot…"
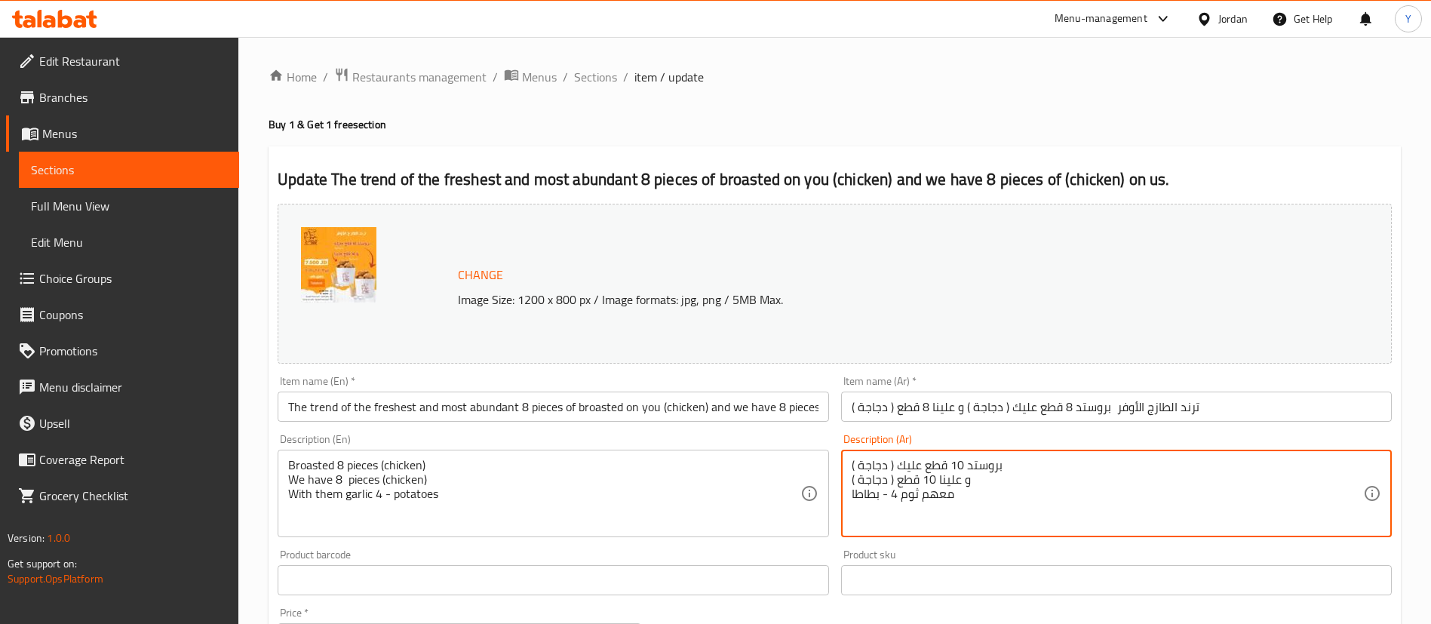
drag, startPoint x: 961, startPoint y: 464, endPoint x: 951, endPoint y: 465, distance: 9.9
drag, startPoint x: 932, startPoint y: 480, endPoint x: 924, endPoint y: 480, distance: 8.3
click at [924, 480] on textarea "بروستد 8 قطع عليك ( دجاجة ) و علينا 10 قطع ( دجاجة ) معهم ثوم 4 - بطاطا" at bounding box center [1107, 494] width 511 height 72
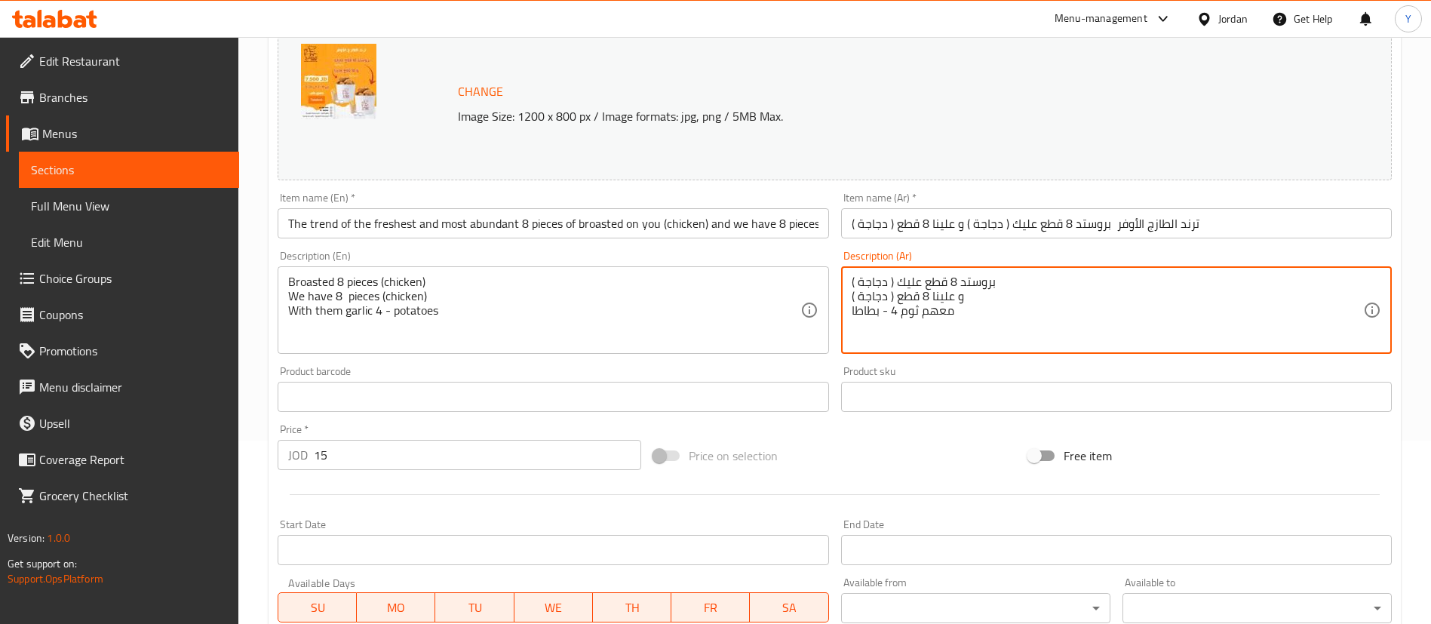
scroll to position [489, 0]
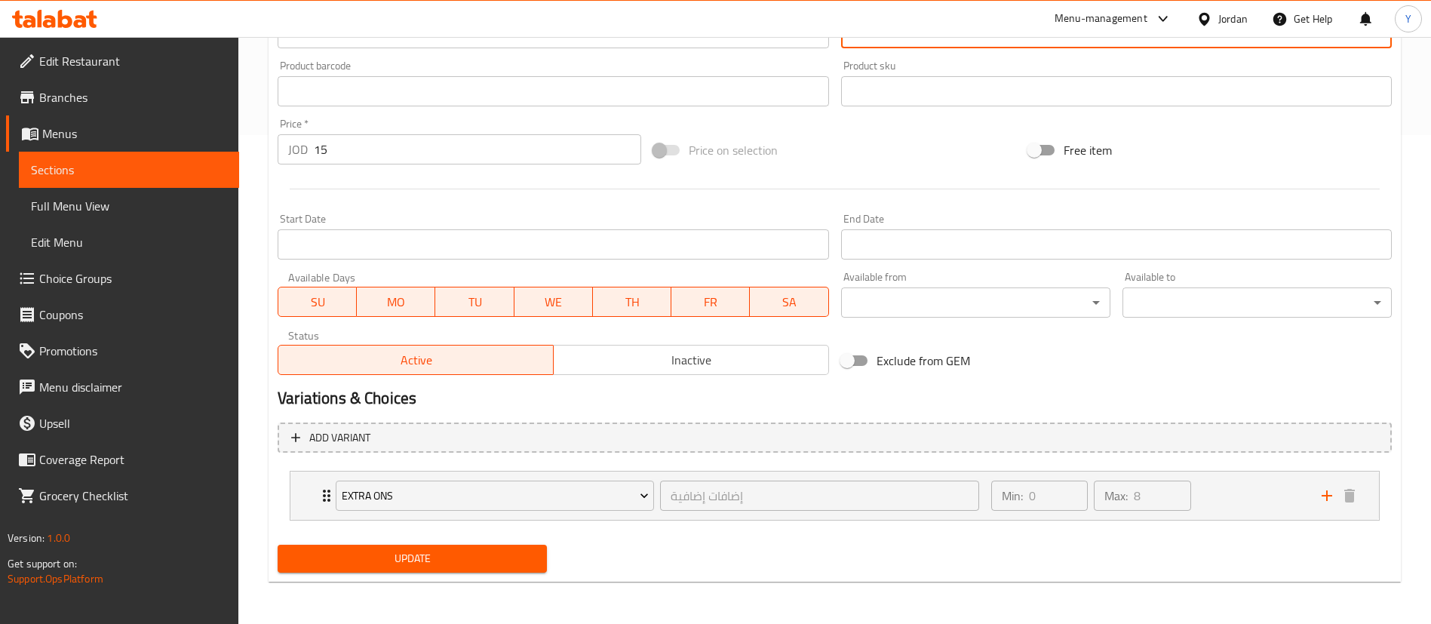
type textarea "بروستد 8 قطع عليك ( دجاجة ) و علينا 8 قطع ( دجاجة ) معهم ثوم 4 - بطاطا"
click at [468, 569] on button "Update" at bounding box center [412, 559] width 269 height 28
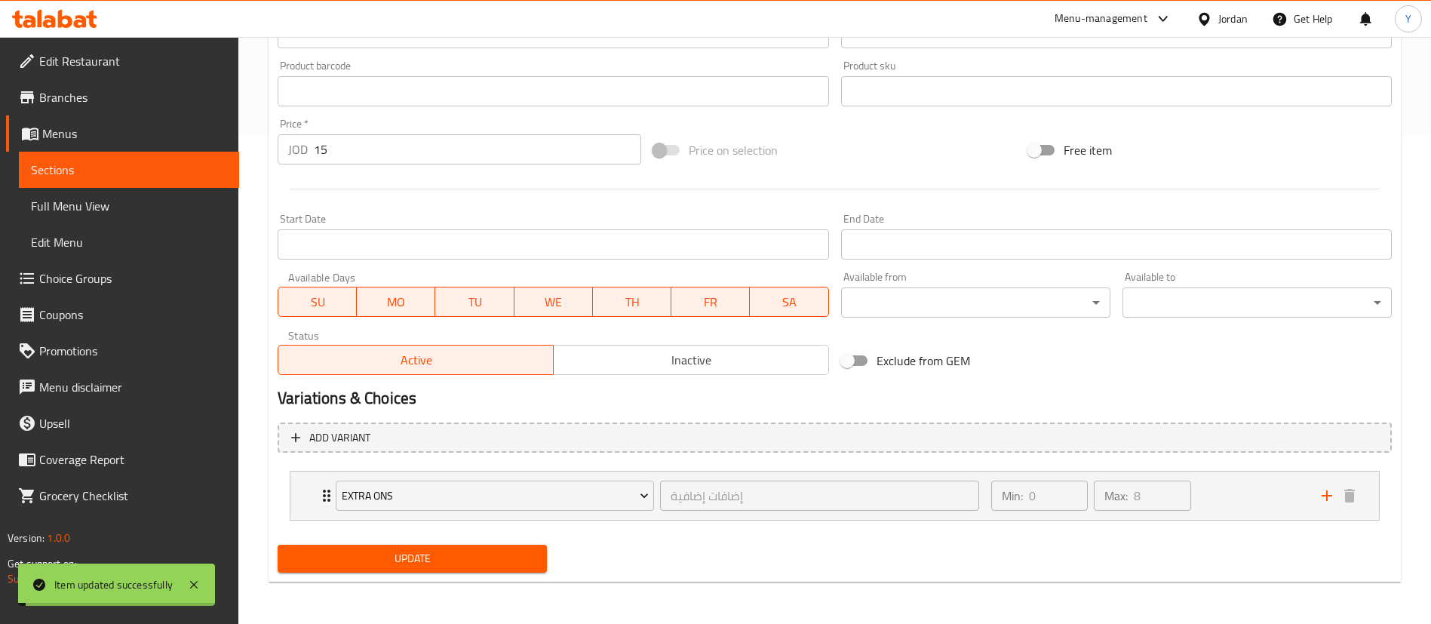
click at [469, 565] on span "Update" at bounding box center [412, 558] width 245 height 19
drag, startPoint x: 144, startPoint y: 173, endPoint x: 256, endPoint y: 193, distance: 113.3
click at [144, 173] on span "Sections" at bounding box center [129, 170] width 196 height 18
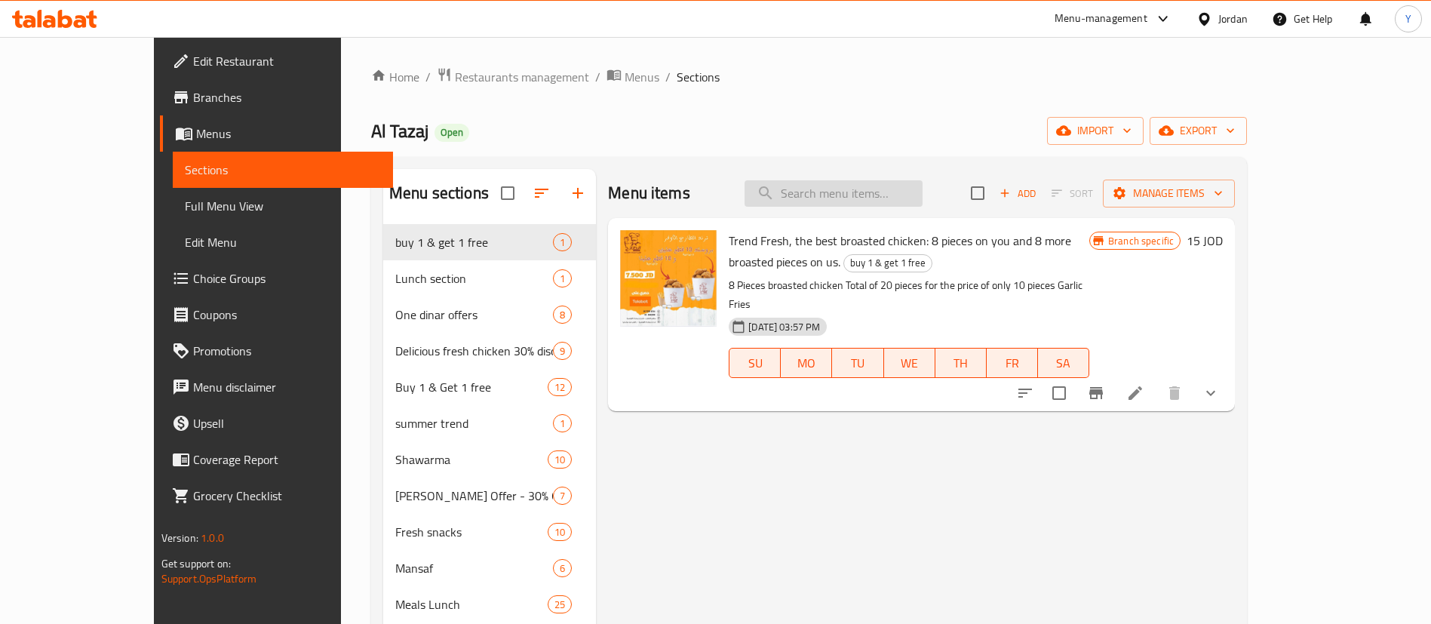
click at [901, 189] on input "search" at bounding box center [833, 193] width 178 height 26
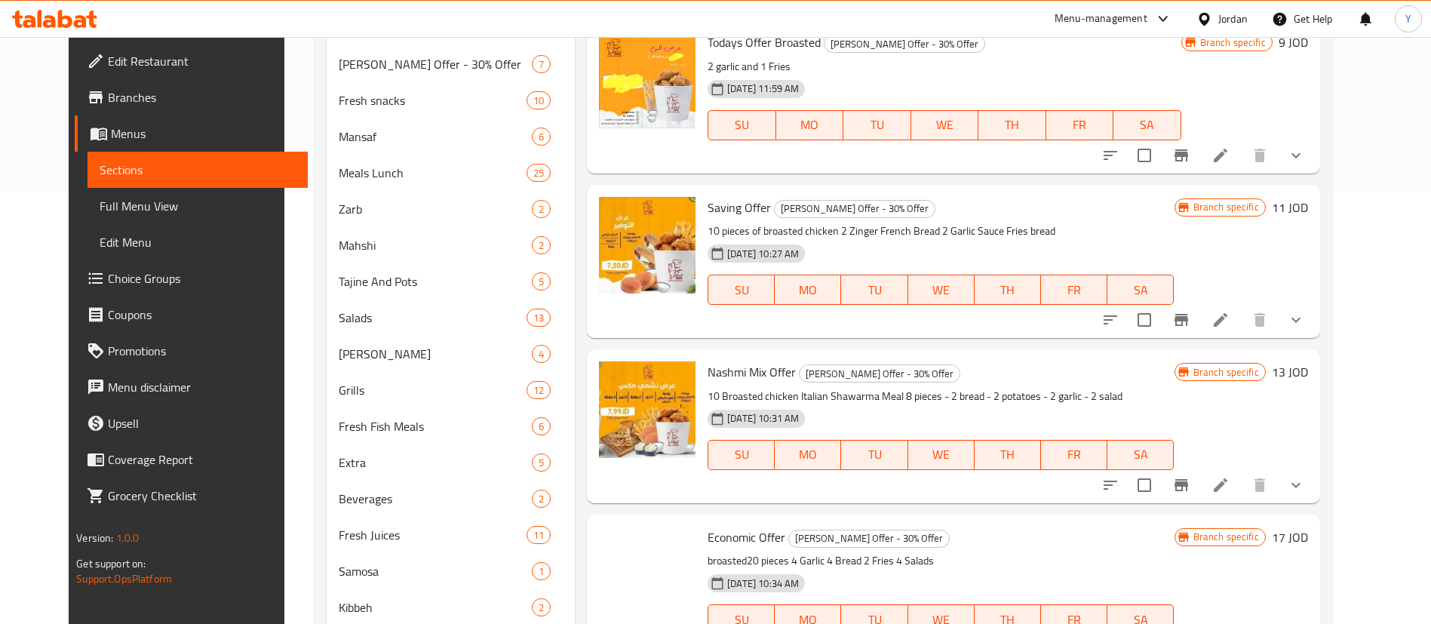
scroll to position [517, 0]
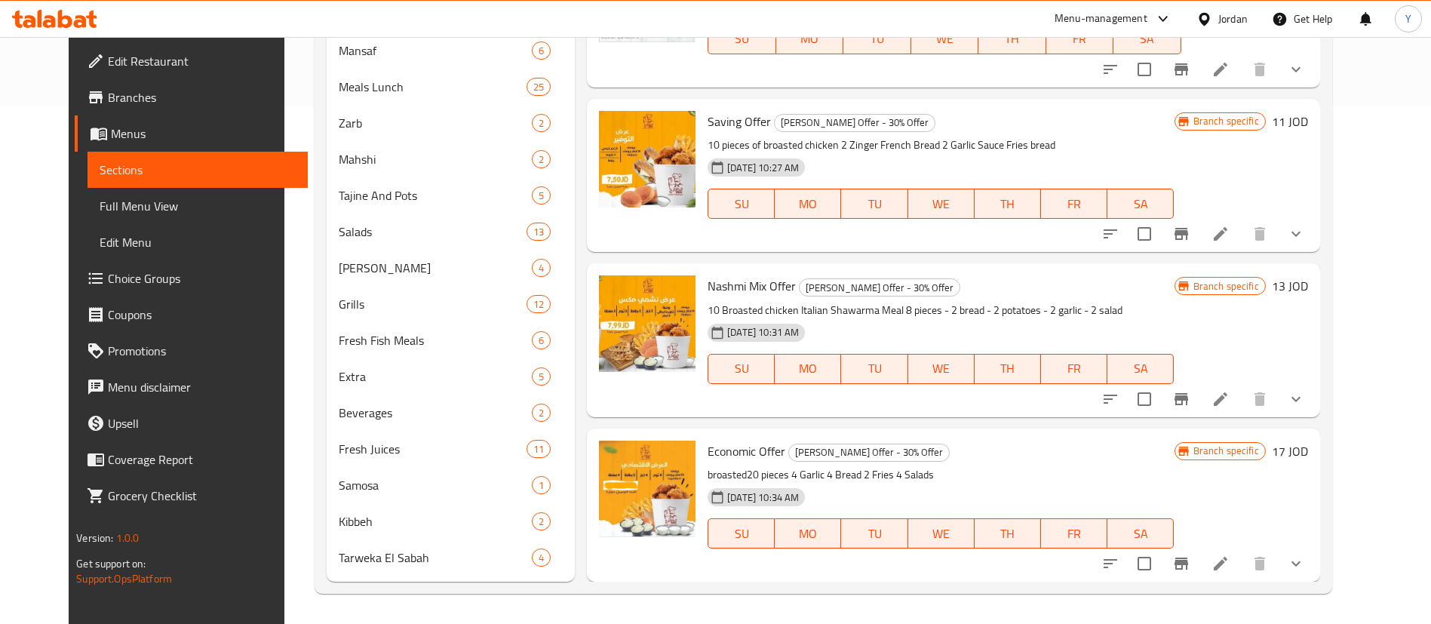
type input "bro"
click at [1230, 563] on icon at bounding box center [1220, 563] width 18 height 18
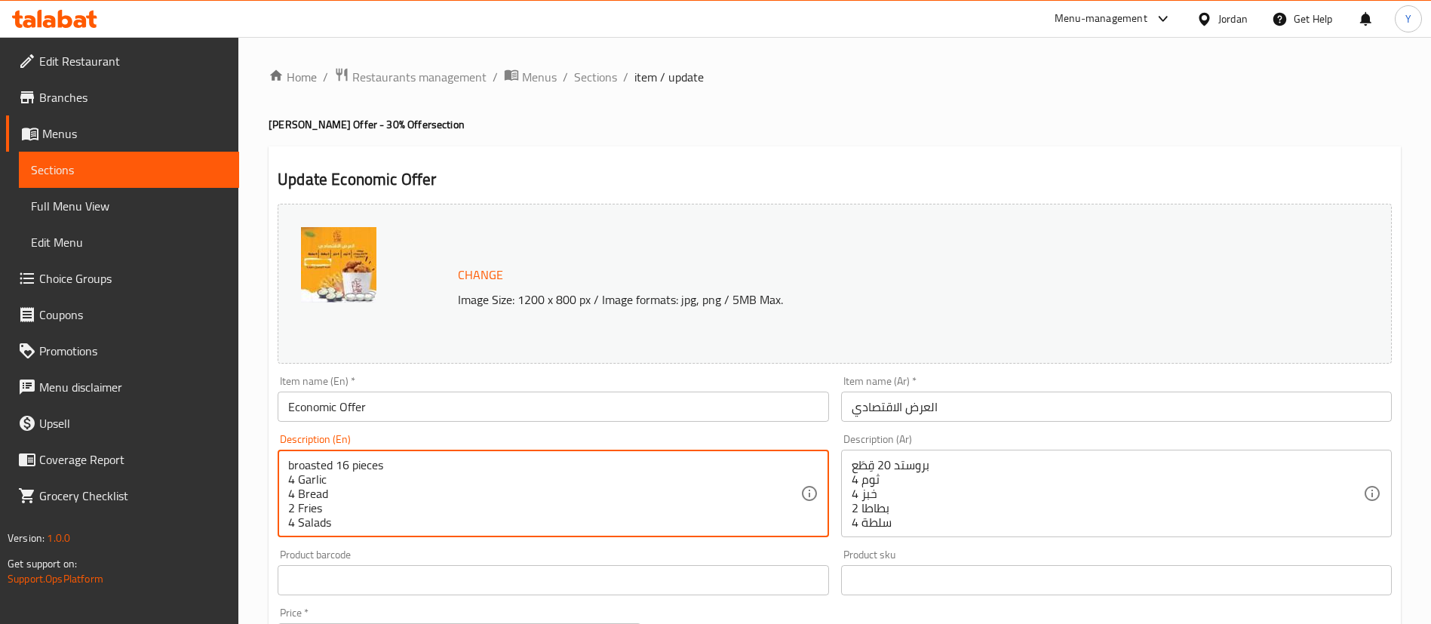
type textarea "broasted 16 pieces 4 Garlic 4 Bread 2 Fries 4 Salads"
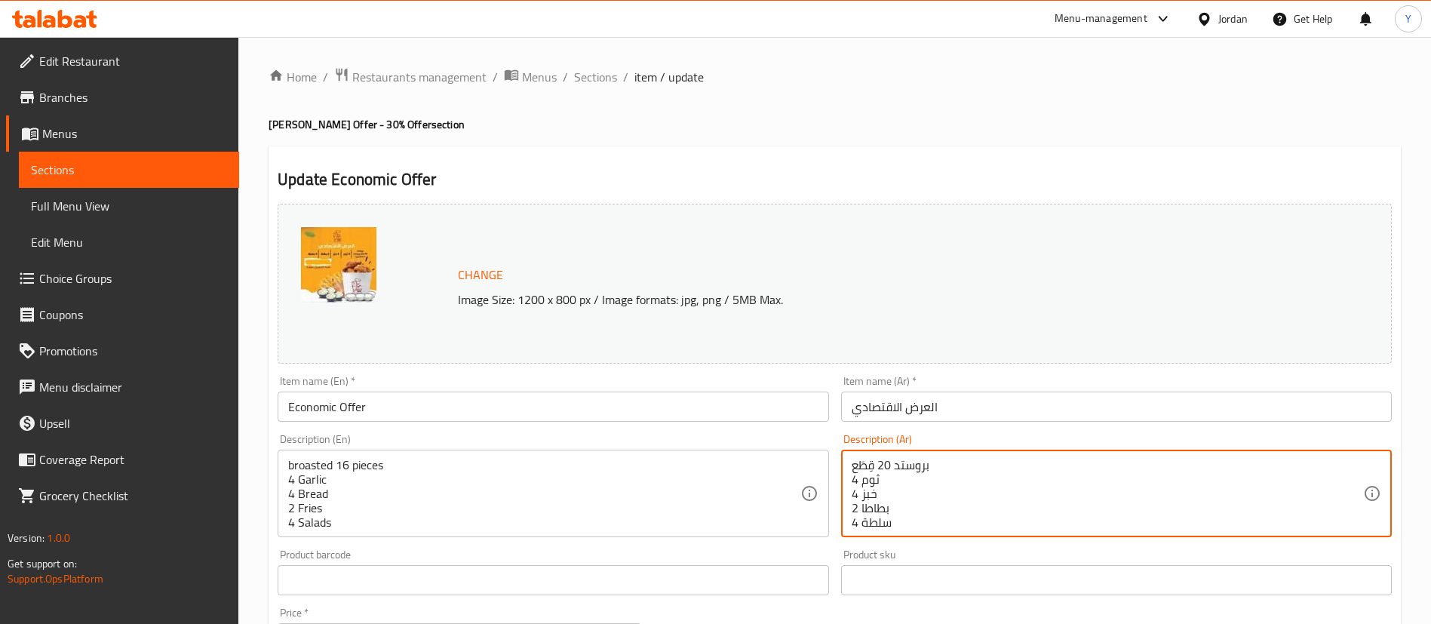
drag, startPoint x: 888, startPoint y: 464, endPoint x: 878, endPoint y: 465, distance: 9.8
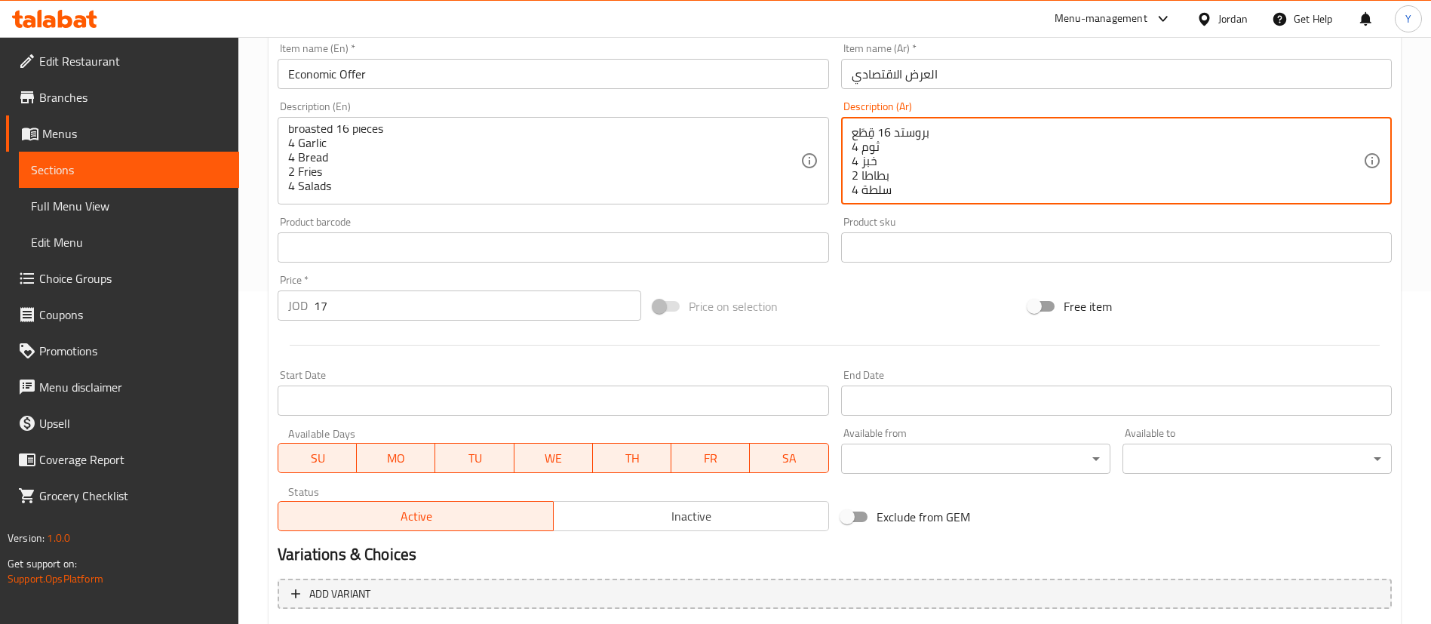
scroll to position [489, 0]
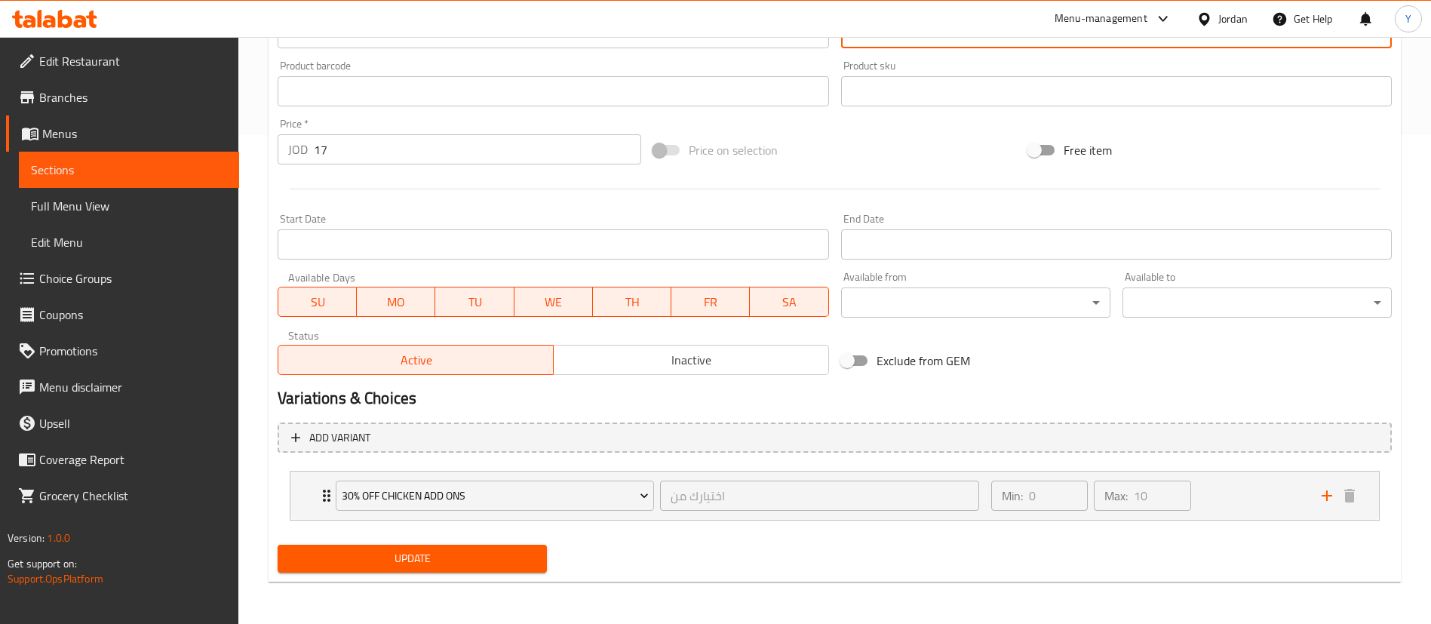
type textarea "بروستد 16 قِطَع 4 ثوم 4 خبز 2 بطاطا 4 سلطة"
drag, startPoint x: 459, startPoint y: 569, endPoint x: 485, endPoint y: 559, distance: 28.2
click at [459, 569] on button "Update" at bounding box center [412, 559] width 269 height 28
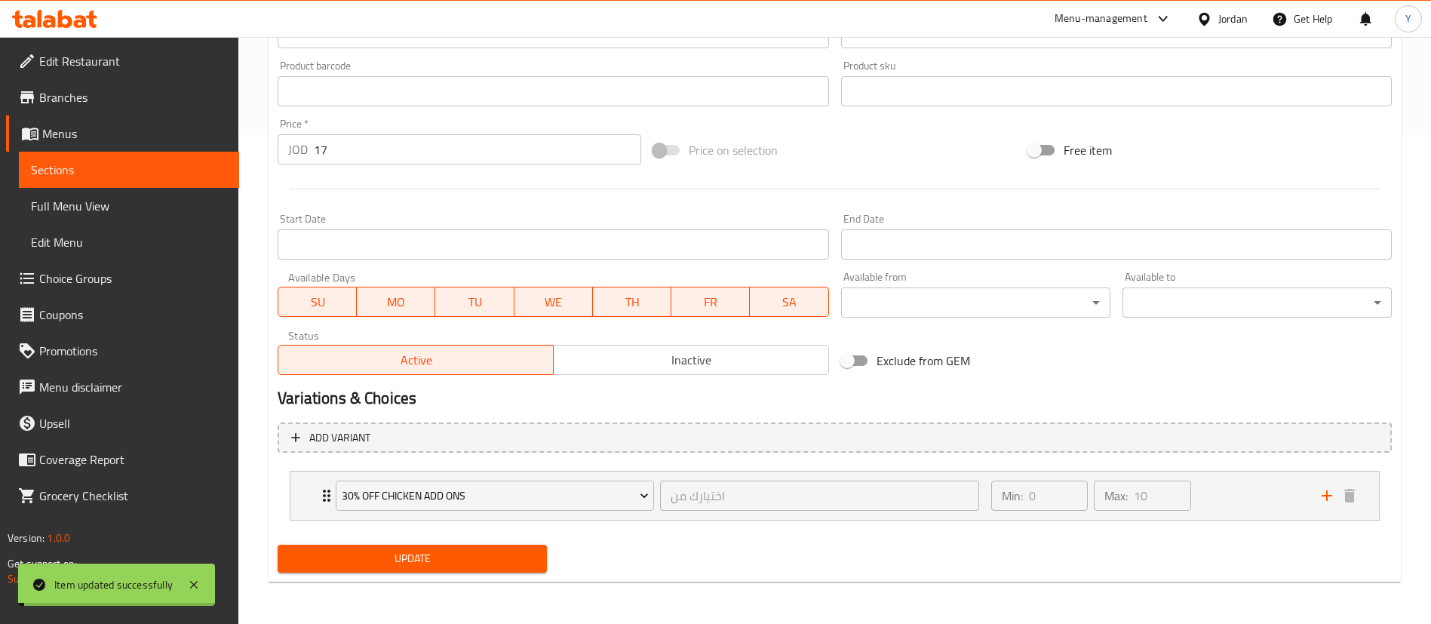
click at [485, 558] on span "Update" at bounding box center [412, 558] width 245 height 19
drag, startPoint x: 89, startPoint y: 165, endPoint x: 221, endPoint y: 179, distance: 132.7
click at [89, 165] on span "Sections" at bounding box center [129, 170] width 196 height 18
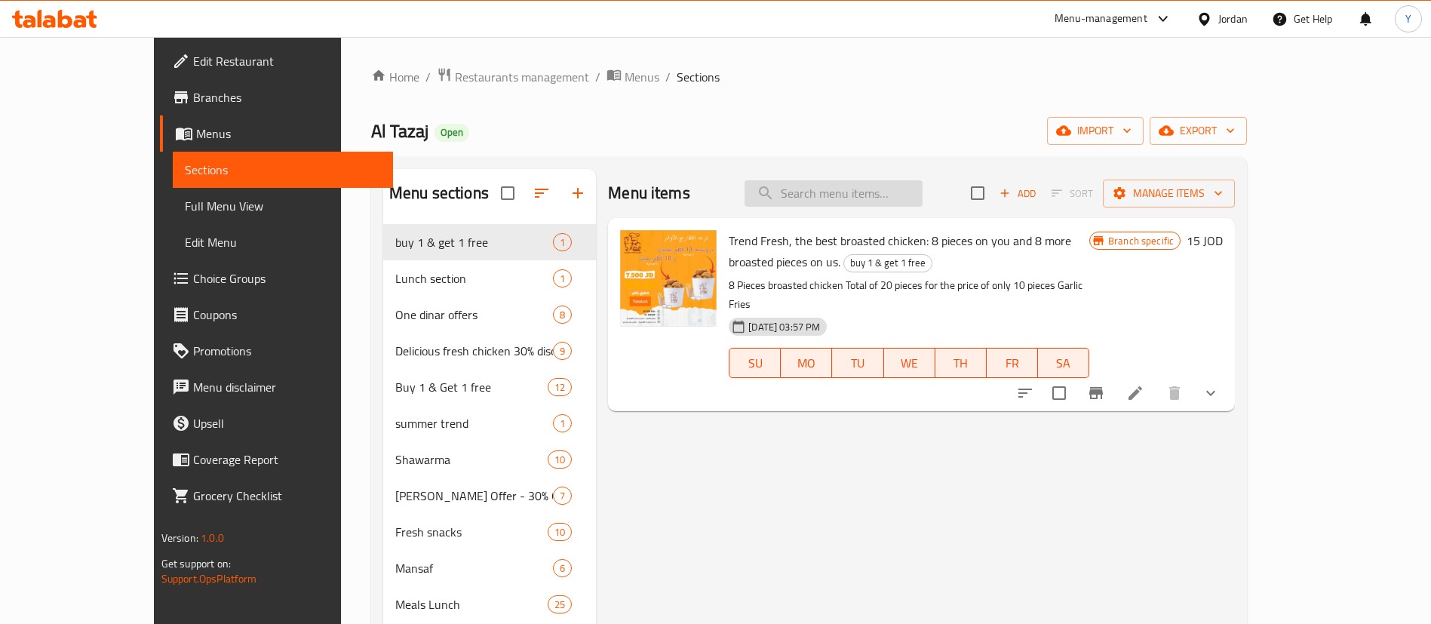
click at [899, 199] on input "search" at bounding box center [833, 193] width 178 height 26
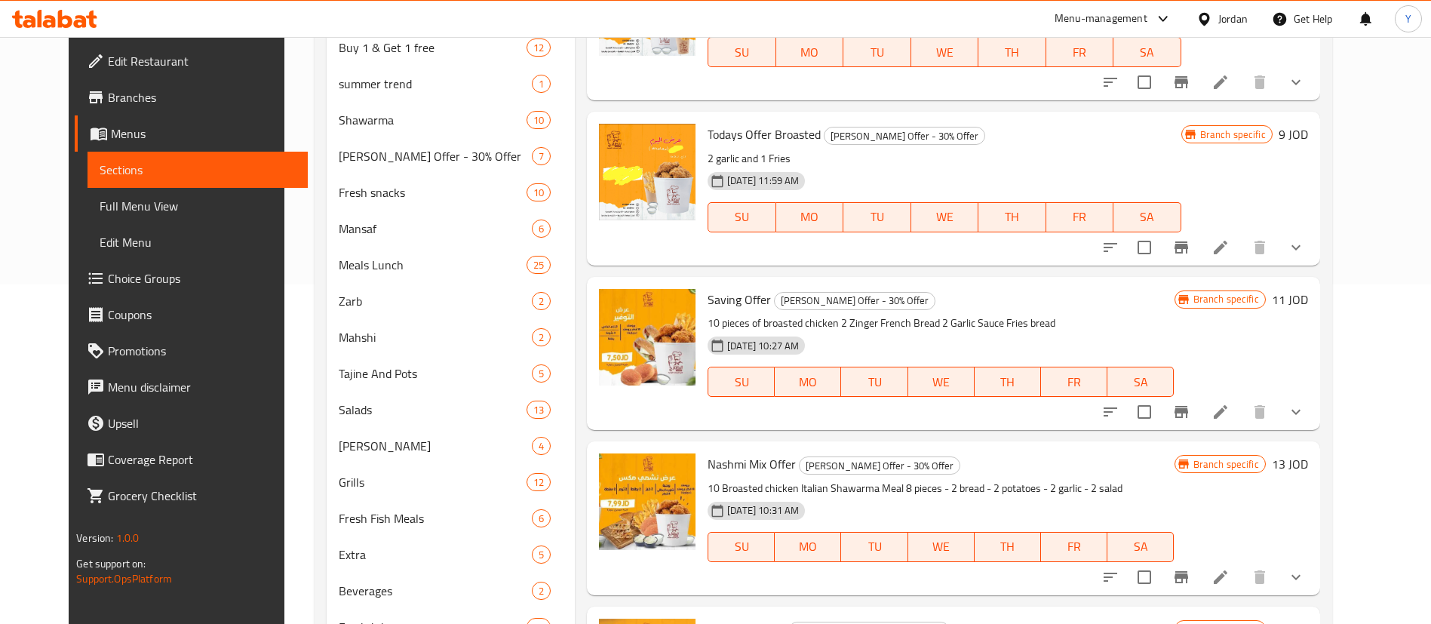
scroll to position [517, 0]
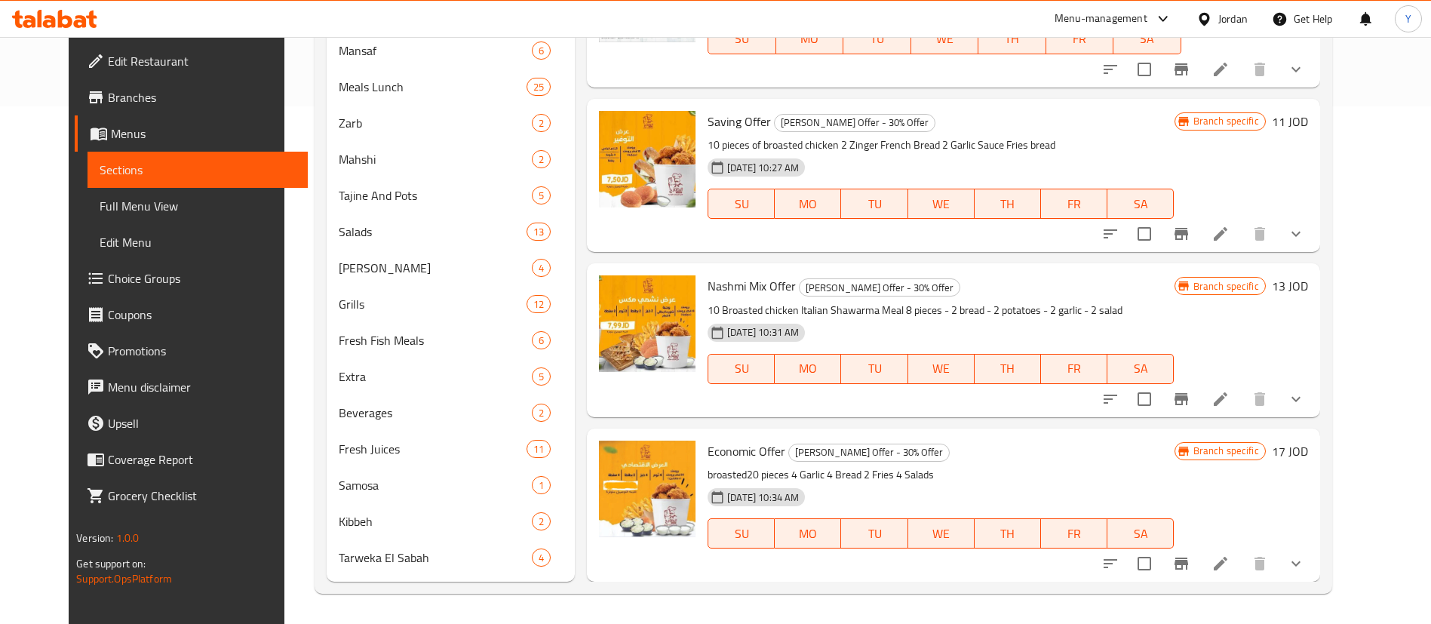
type input "bro"
click at [1230, 562] on icon at bounding box center [1220, 563] width 18 height 18
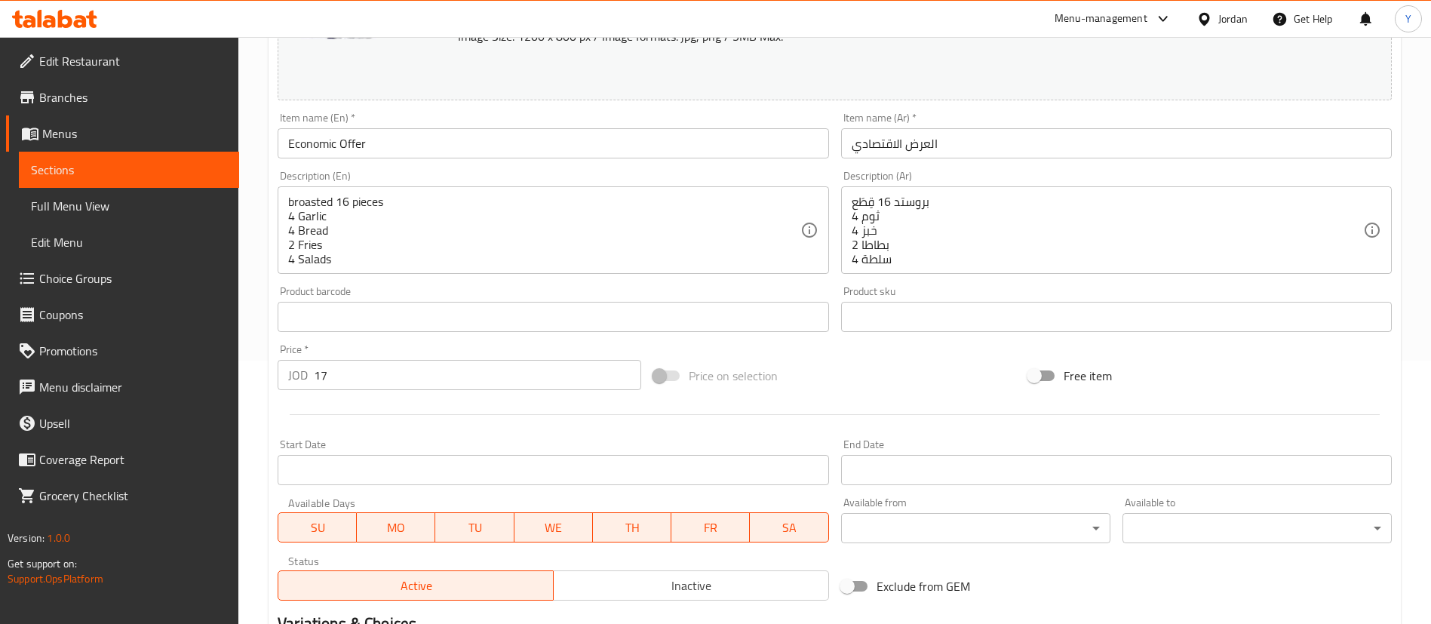
scroll to position [262, 0]
click at [164, 163] on span "Sections" at bounding box center [129, 170] width 196 height 18
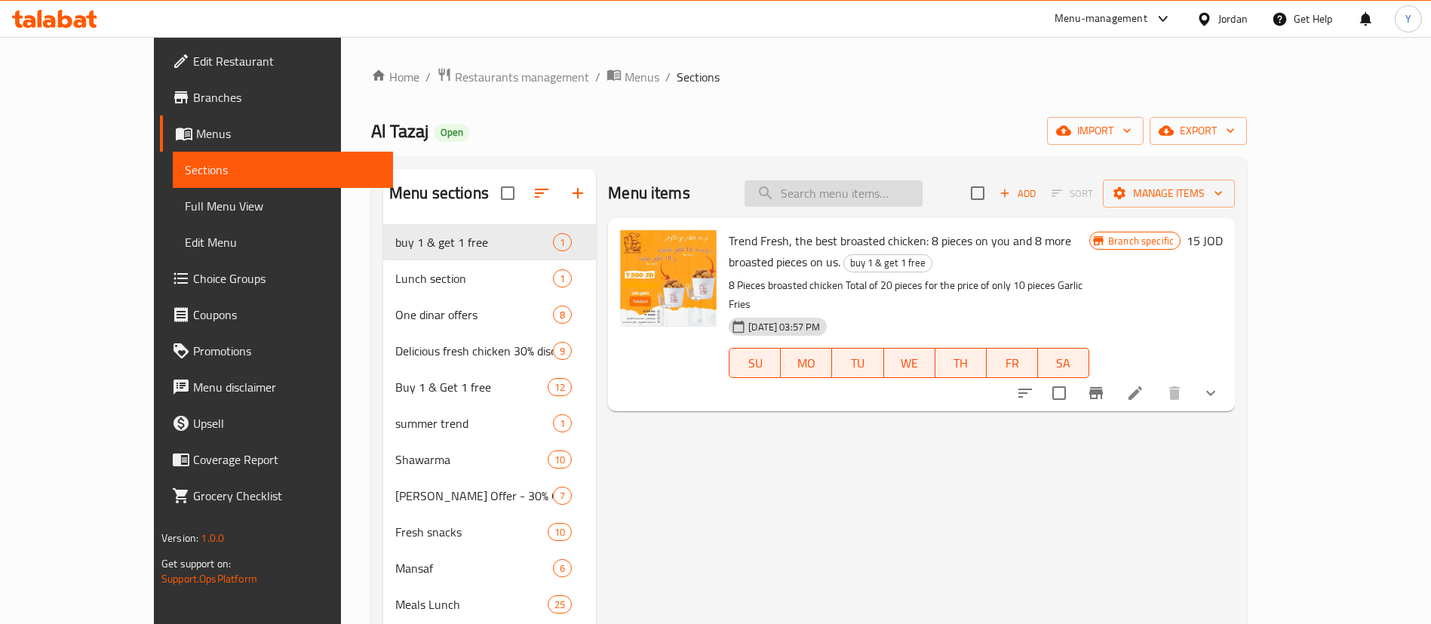
click at [923, 201] on input "search" at bounding box center [833, 193] width 178 height 26
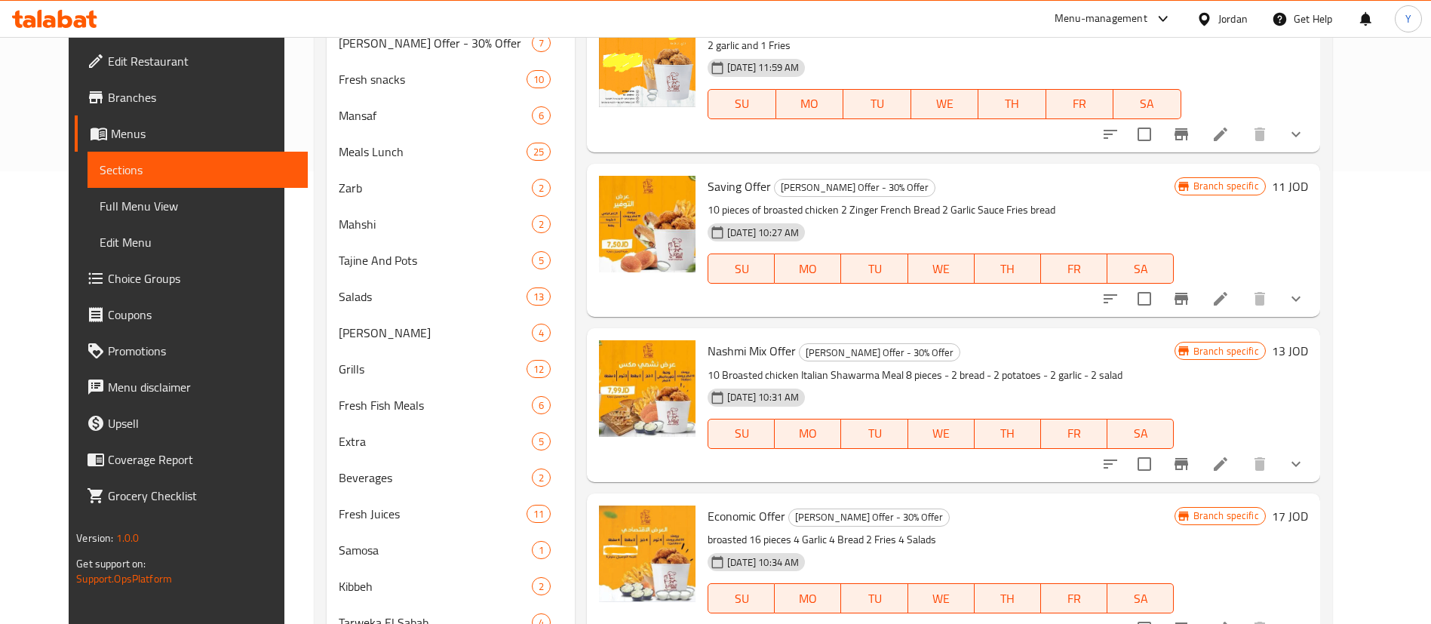
scroll to position [517, 0]
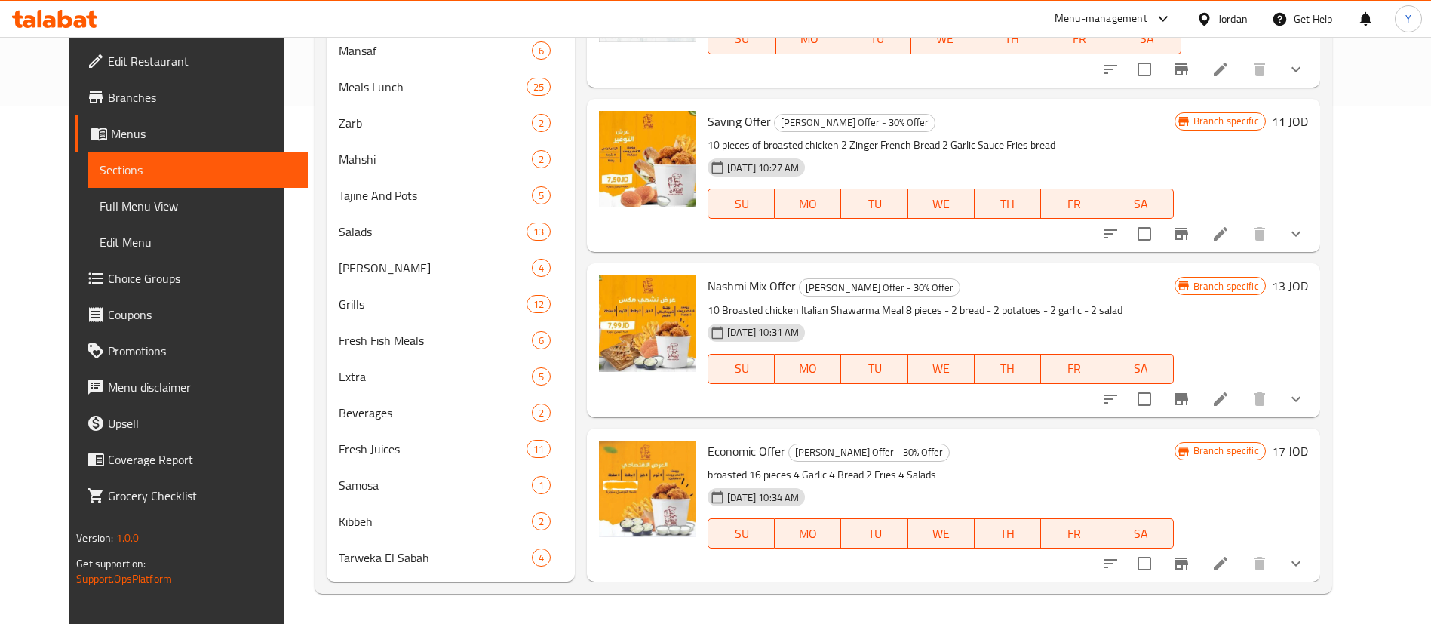
type input "bro"
click at [1230, 395] on icon at bounding box center [1220, 399] width 18 height 18
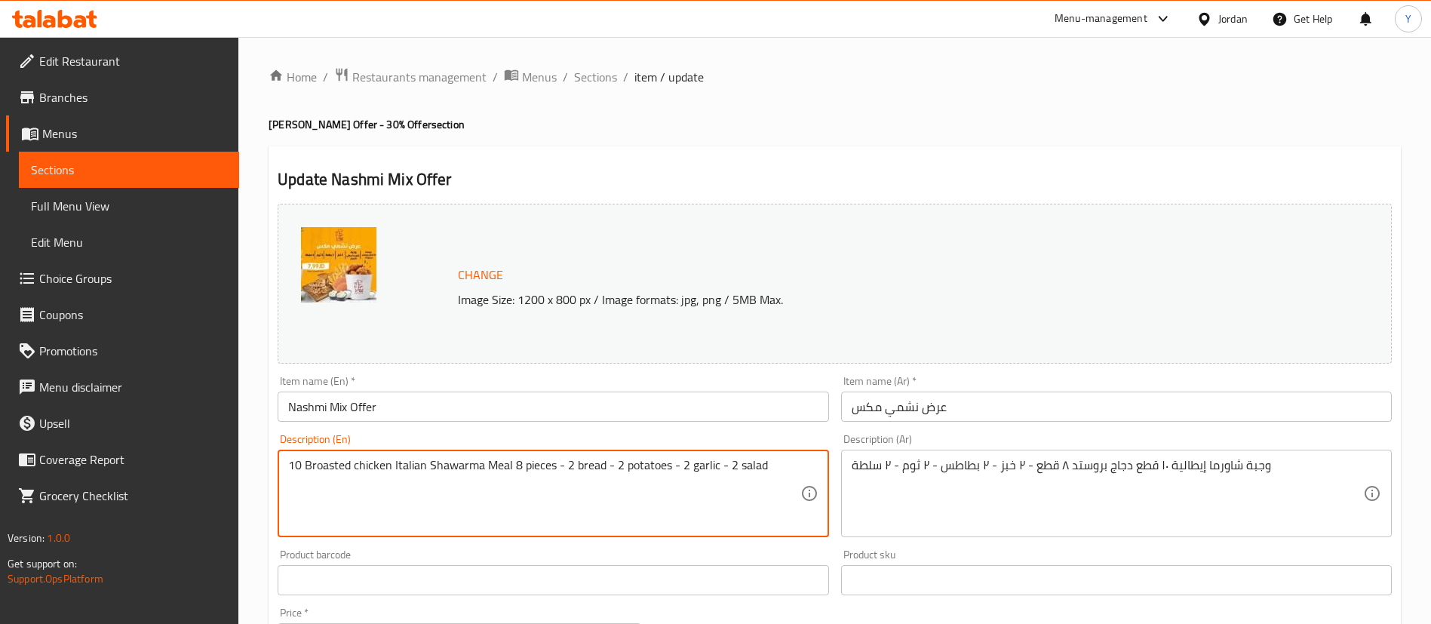
drag, startPoint x: 300, startPoint y: 468, endPoint x: 266, endPoint y: 468, distance: 34.7
click at [266, 468] on div "Home / Restaurants management / Menus / Sections / item / update Al Tazaj Offer…" at bounding box center [834, 575] width 1193 height 1076
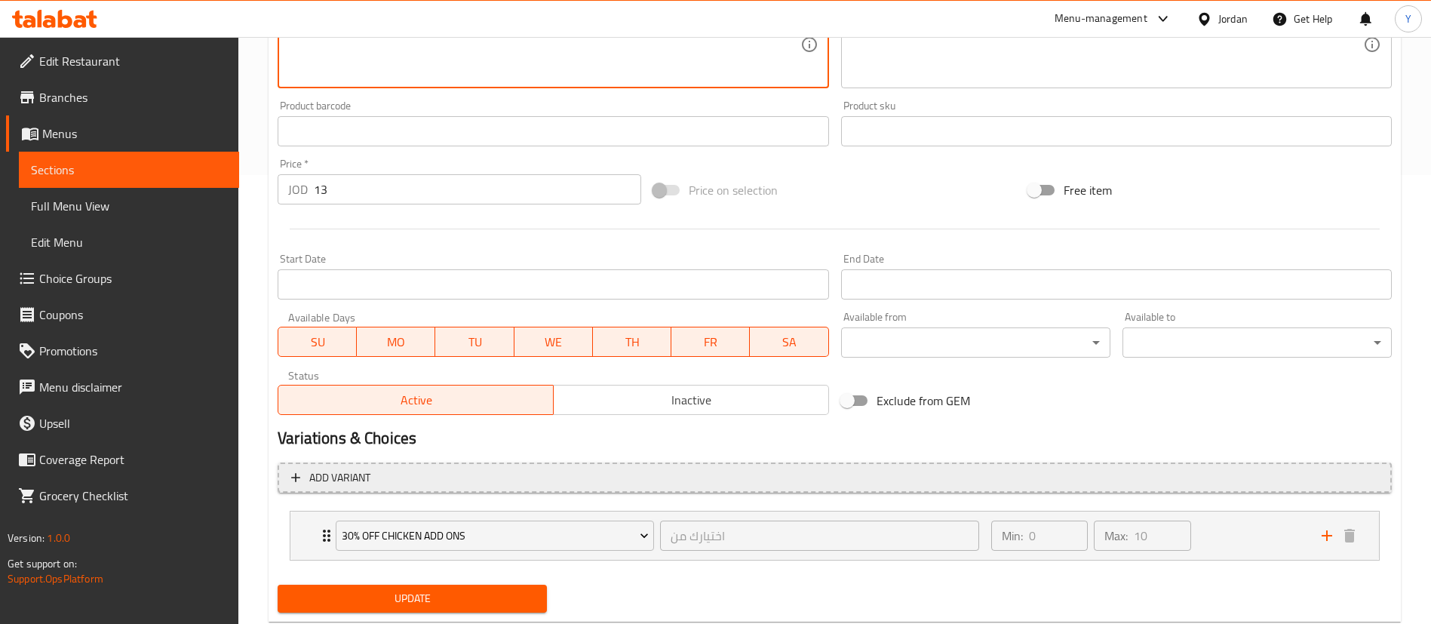
scroll to position [453, 0]
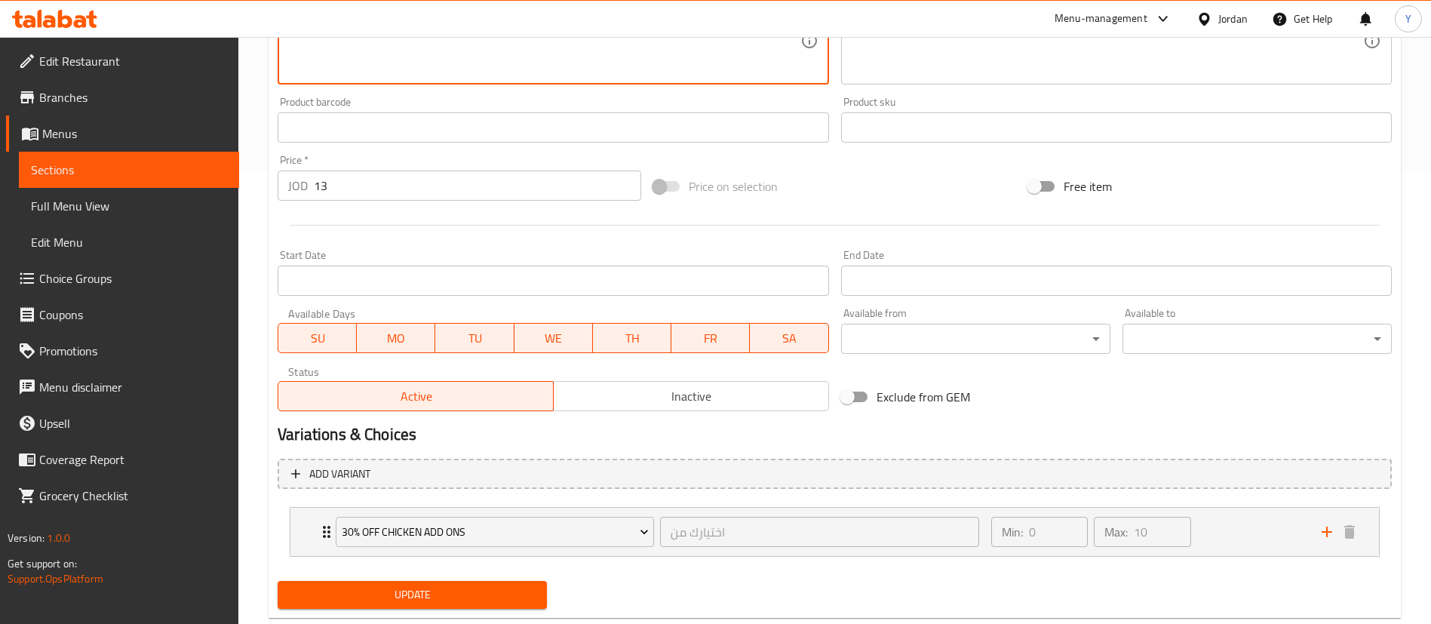
type textarea "8 Broasted chicken Italian Shawarma Meal 8 pieces - 2 bread - 2 potatoes - 2 ga…"
click at [456, 579] on div "Update" at bounding box center [412, 595] width 281 height 40
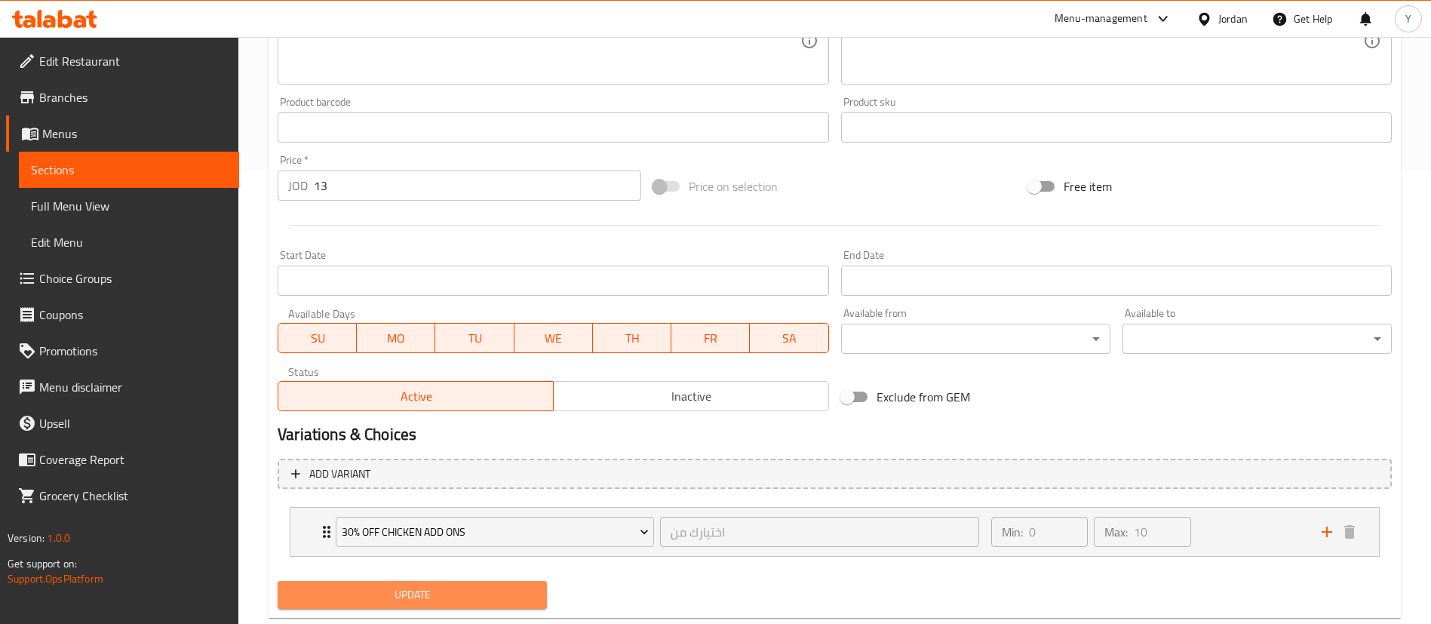
click at [468, 591] on span "Update" at bounding box center [412, 594] width 245 height 19
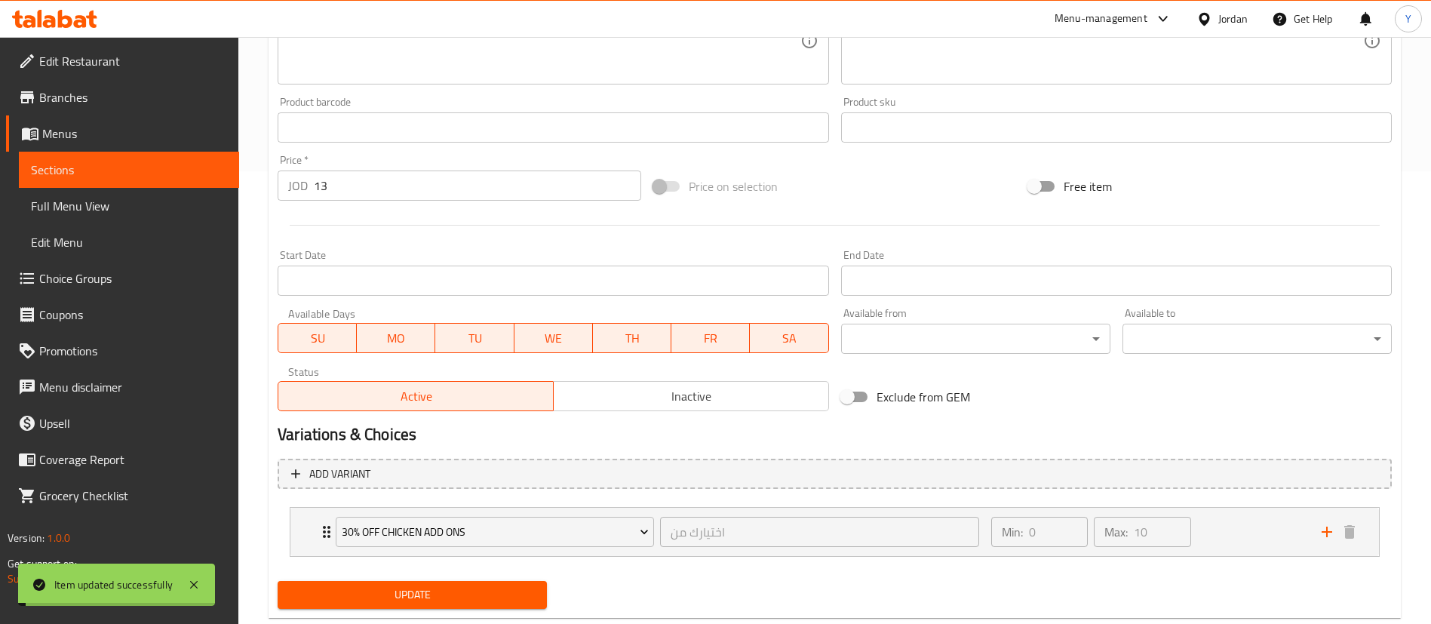
drag, startPoint x: 487, startPoint y: 595, endPoint x: 735, endPoint y: 601, distance: 248.2
click at [488, 595] on span "Update" at bounding box center [412, 594] width 245 height 19
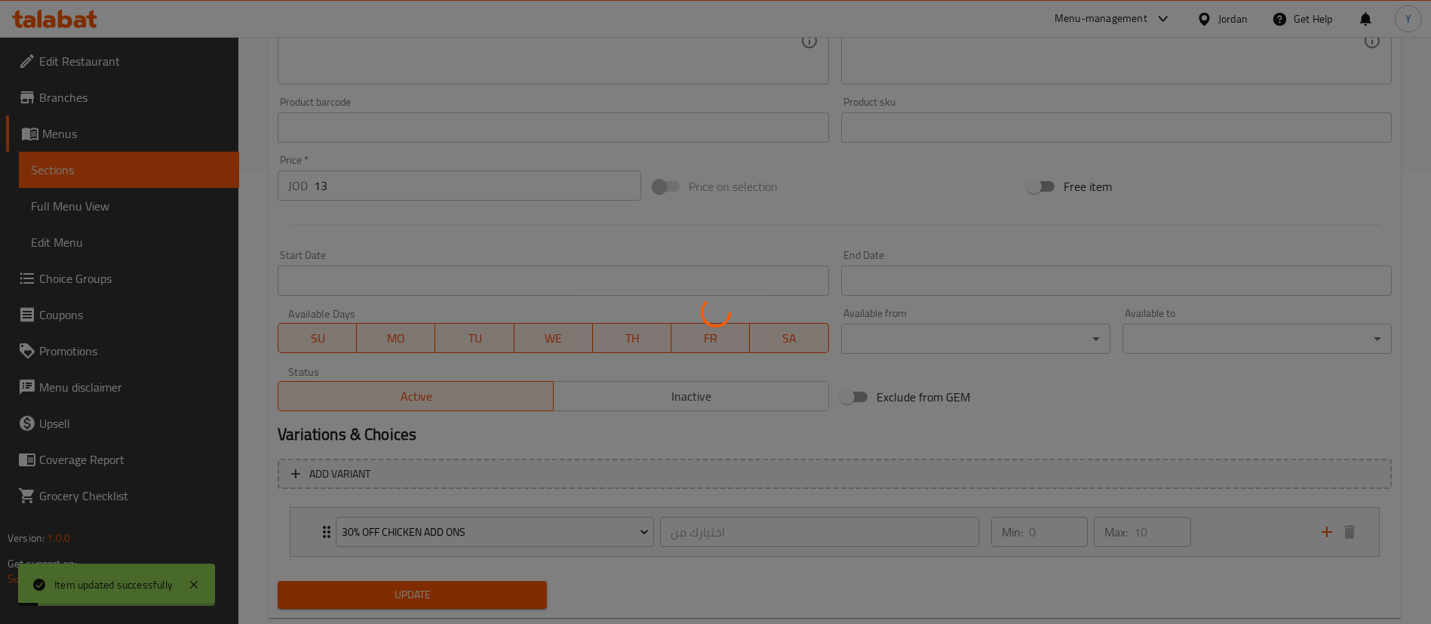
scroll to position [0, 0]
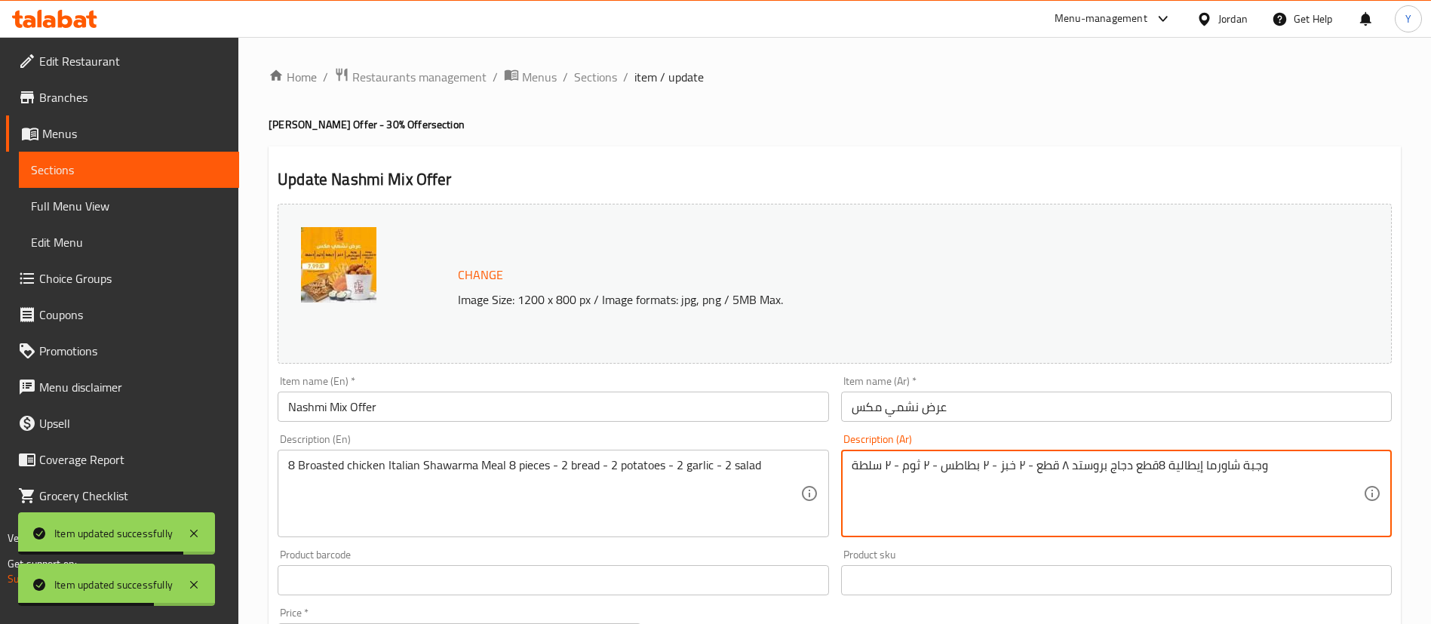
click at [1158, 471] on textarea "وجبة شاورما إيطالية 8قطع دجاج بروستد ٨ قطع - ٢ خبز - ٢ بطاطس - ٢ ثوم - ٢ سلطة" at bounding box center [1107, 494] width 511 height 72
click at [1164, 468] on textarea "وجبة شاورما إيطالية 8قطع دجاج بروستد ٨ قطع - ٢ خبز - ٢ بطاطس - ٢ ثوم - ٢ سلطة" at bounding box center [1107, 494] width 511 height 72
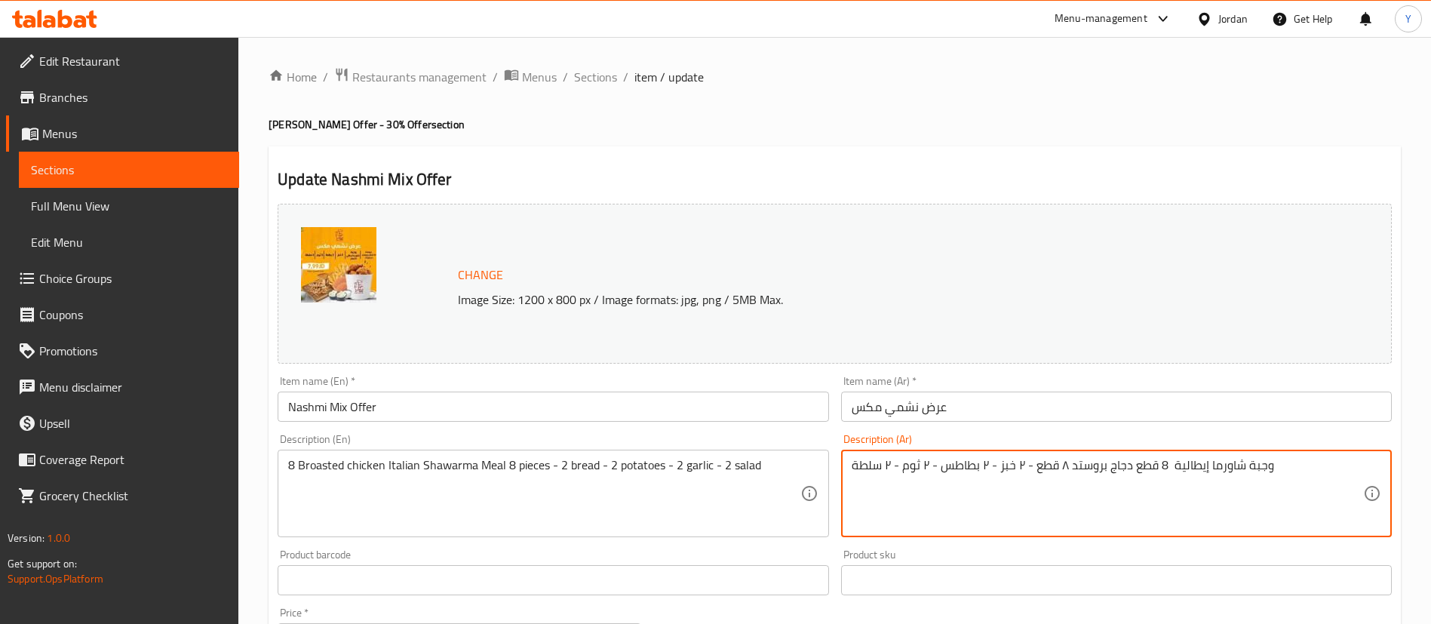
click at [1163, 462] on textarea "وجبة شاورما إيطالية 8 قطع دجاج بروستد ٨ قطع - ٢ خبز - ٢ بطاطس - ٢ ثوم - ٢ سلطة" at bounding box center [1107, 494] width 511 height 72
click at [1170, 471] on textarea "وجبة شاورما إيطالية 8 قطع دجاج بروستد ٨ قطع - ٢ خبز - ٢ بطاطس - ٢ ثوم - ٢ سلطة" at bounding box center [1107, 494] width 511 height 72
drag, startPoint x: 1167, startPoint y: 470, endPoint x: 1174, endPoint y: 488, distance: 19.3
click at [1167, 469] on textarea "وجبة شاورما إيطالية 8 قطع دجاج بروستد ٨ قطع - ٢ خبز - ٢ بطاطس - ٢ ثوم - ٢ سلطة" at bounding box center [1107, 494] width 511 height 72
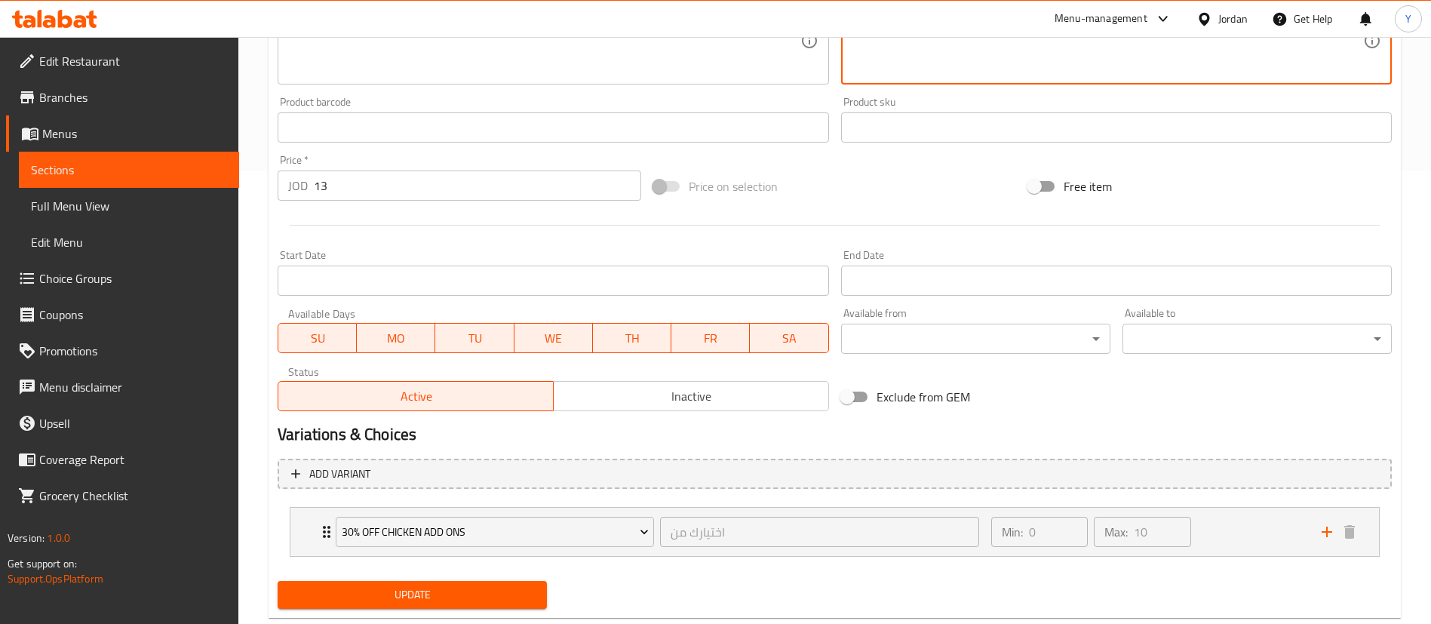
type textarea "وجبة شاورما إيطالية 8 قطع دجاج بروستد ٨ قطع - ٢ خبز - ٢ بطاطس - ٢ ثوم - ٢ سلطة"
drag, startPoint x: 494, startPoint y: 603, endPoint x: 503, endPoint y: 593, distance: 13.9
click at [494, 603] on span "Update" at bounding box center [412, 594] width 245 height 19
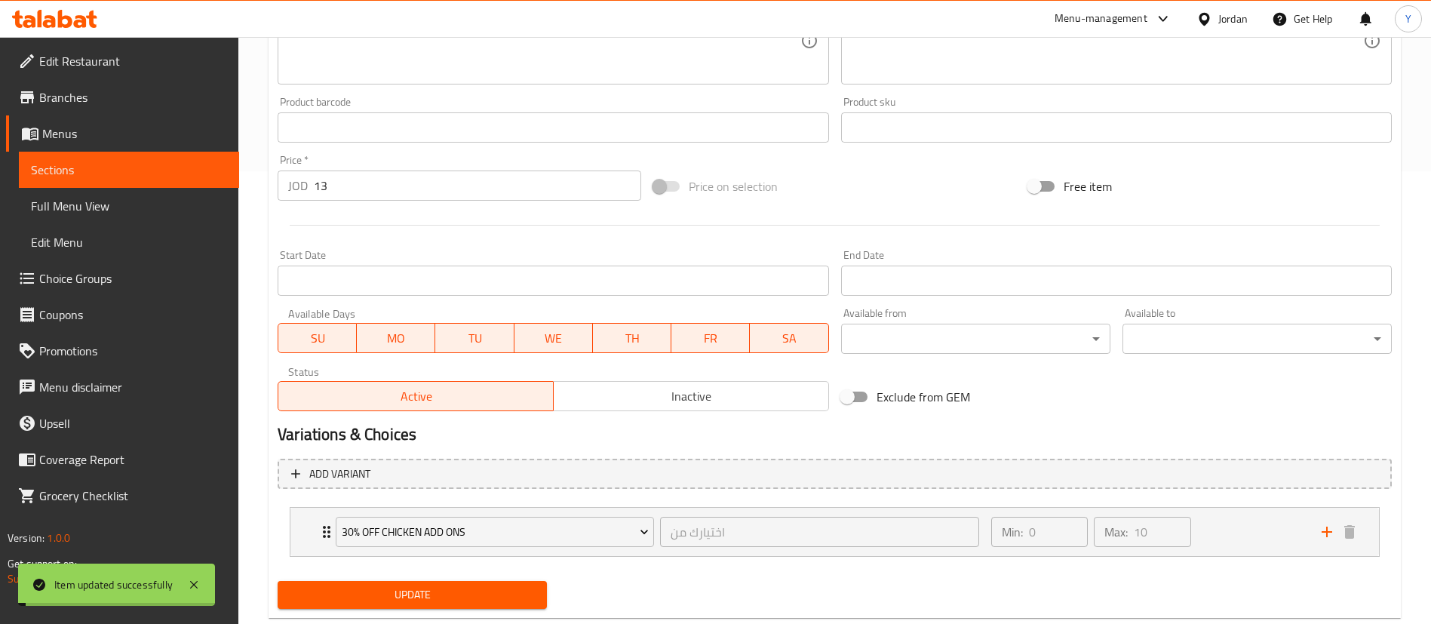
click at [507, 597] on span "Update" at bounding box center [412, 594] width 245 height 19
drag, startPoint x: 153, startPoint y: 181, endPoint x: 235, endPoint y: 181, distance: 82.2
click at [153, 181] on link "Sections" at bounding box center [129, 170] width 220 height 36
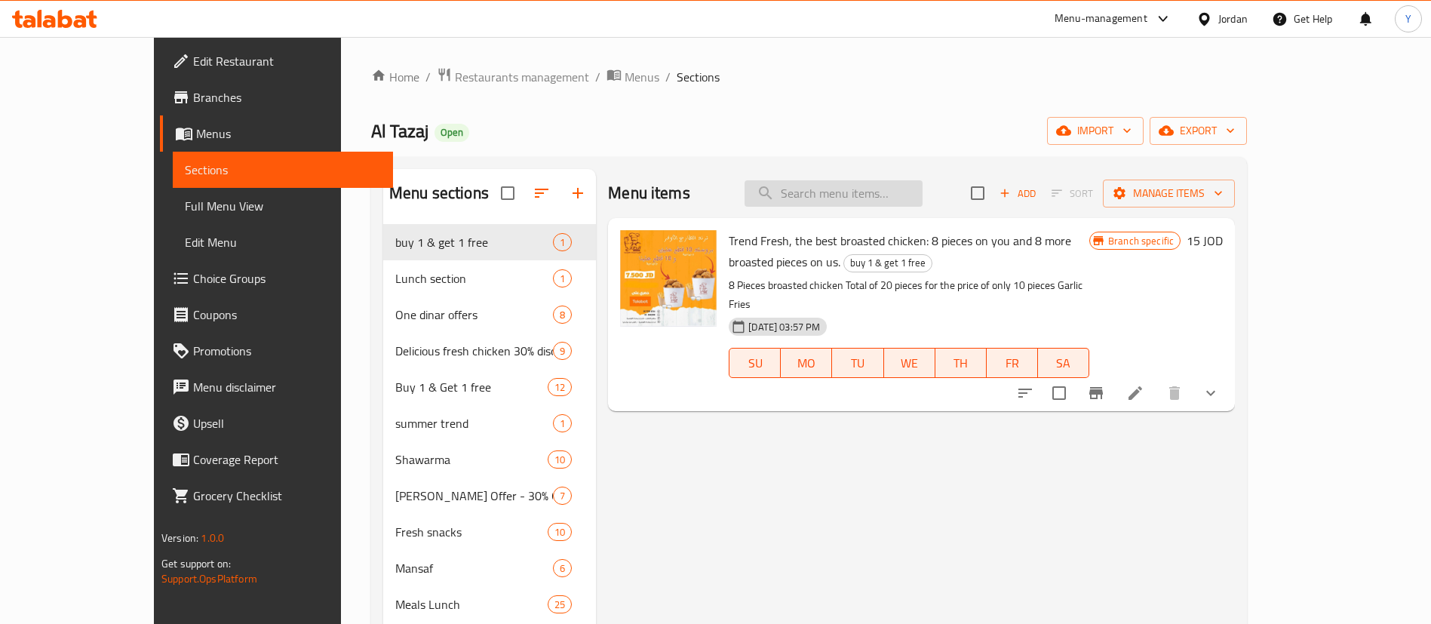
drag, startPoint x: 887, startPoint y: 205, endPoint x: 900, endPoint y: 206, distance: 12.8
click at [887, 204] on input "search" at bounding box center [833, 193] width 178 height 26
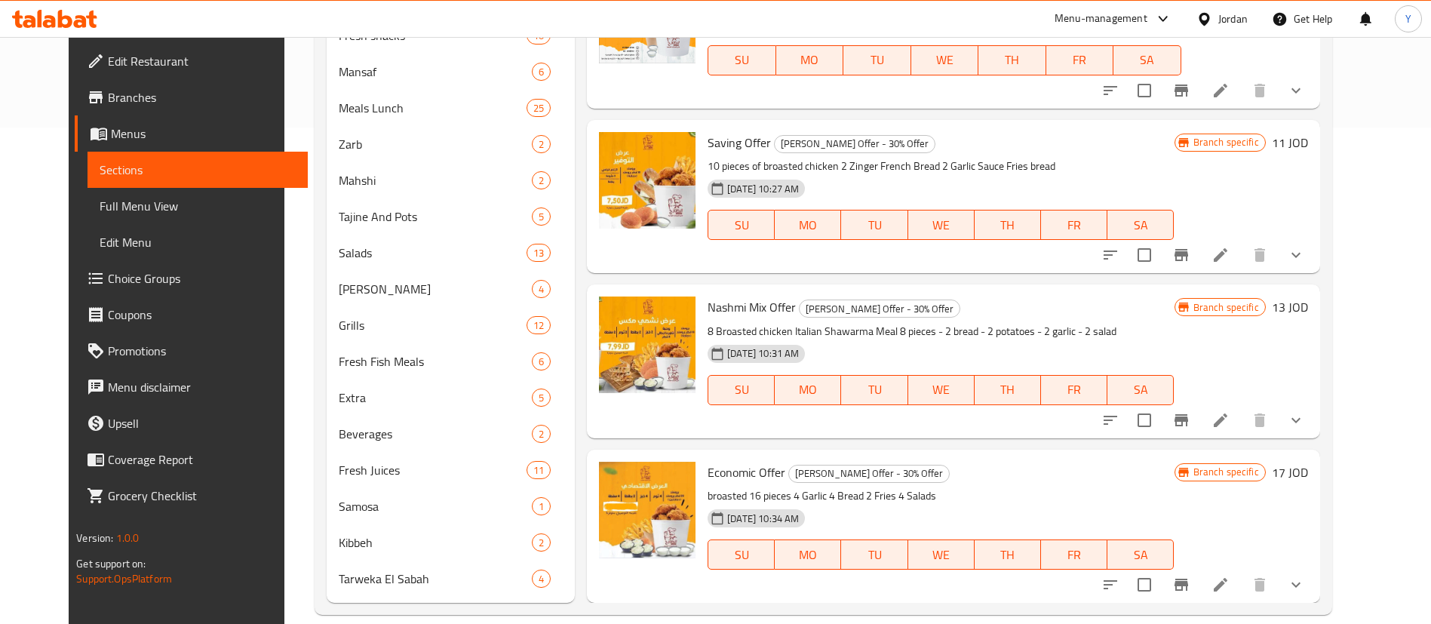
scroll to position [517, 0]
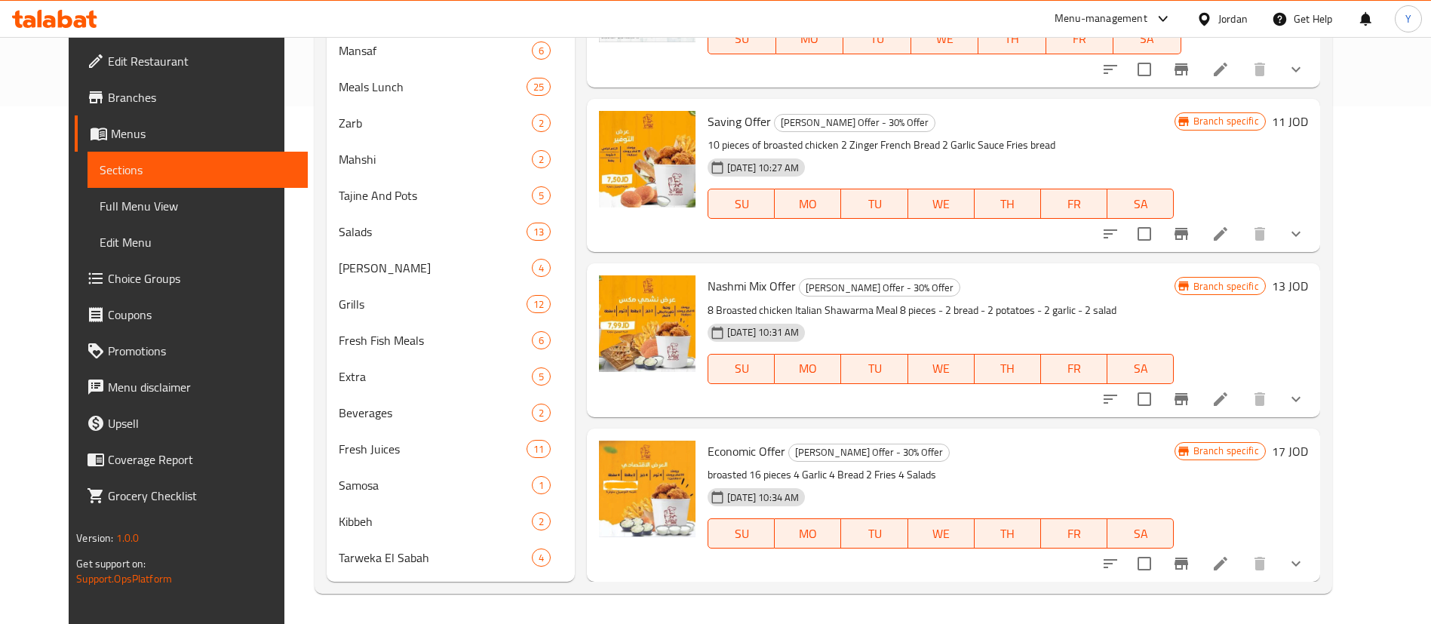
type input "bro"
click at [1227, 235] on icon at bounding box center [1221, 234] width 14 height 14
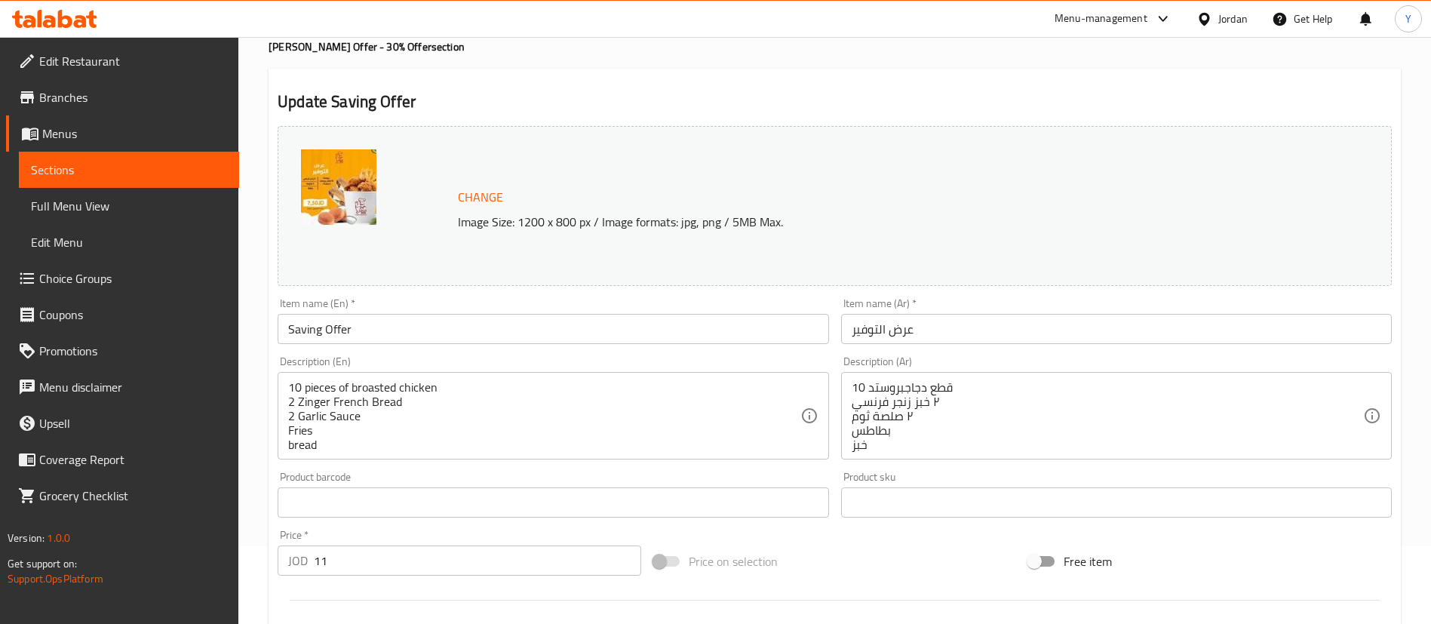
scroll to position [113, 0]
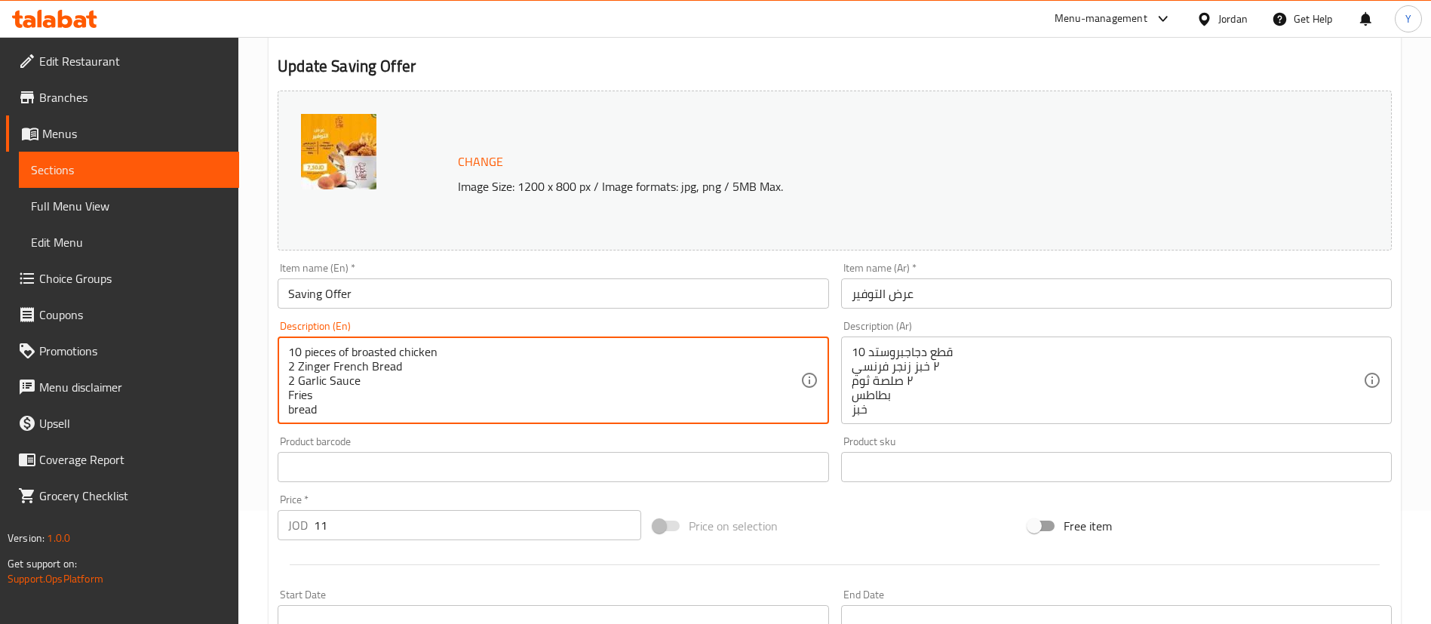
drag, startPoint x: 302, startPoint y: 350, endPoint x: 264, endPoint y: 351, distance: 37.7
type textarea "8 pieces of broasted chicken 2 Zinger French Bread 2 Garlic Sauce Fries bread"
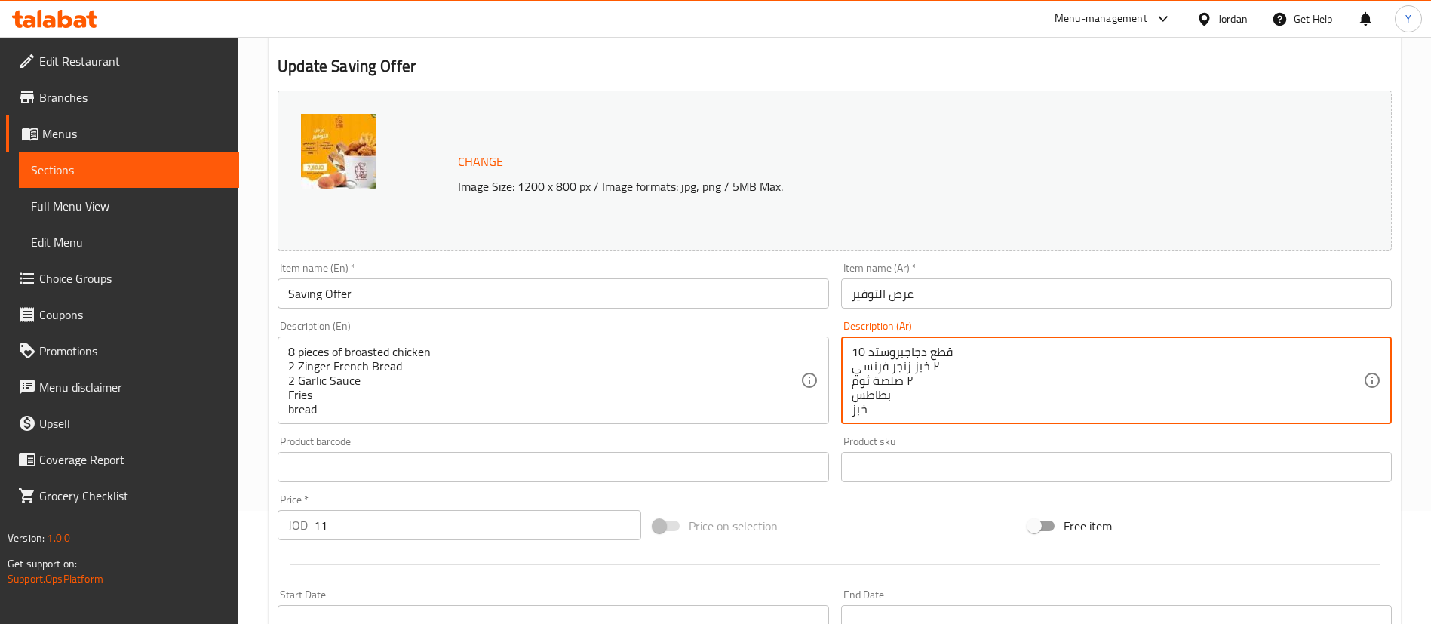
drag, startPoint x: 862, startPoint y: 349, endPoint x: 846, endPoint y: 353, distance: 17.0
drag, startPoint x: 864, startPoint y: 353, endPoint x: 843, endPoint y: 353, distance: 20.4
click at [843, 353] on div "80 قطع دجاجبروستد ٢ خبز زنجر فرنسي ٢ صلصة ثوم بطاطس خبز Description (Ar)" at bounding box center [1116, 379] width 551 height 87
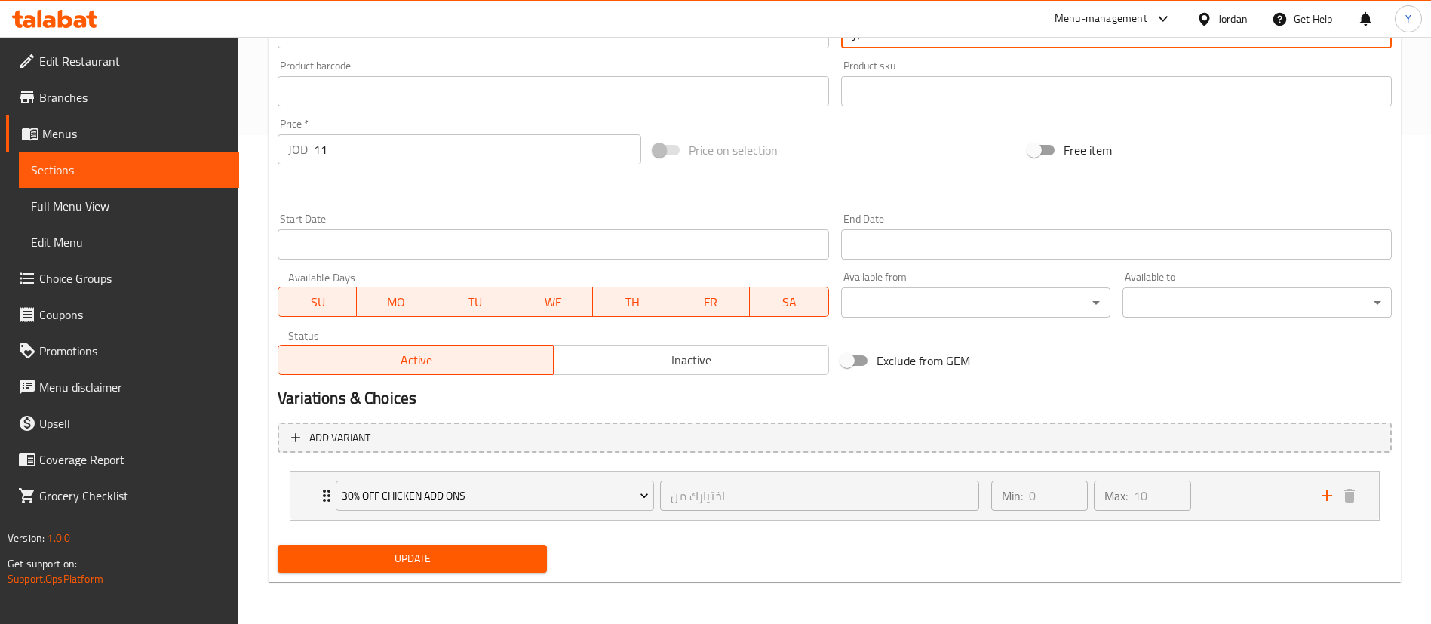
type textarea "8 قطع دجاجبروستد ٢ خبز زنجر فرنسي ٢ صلصة ثوم بطاطس خبز"
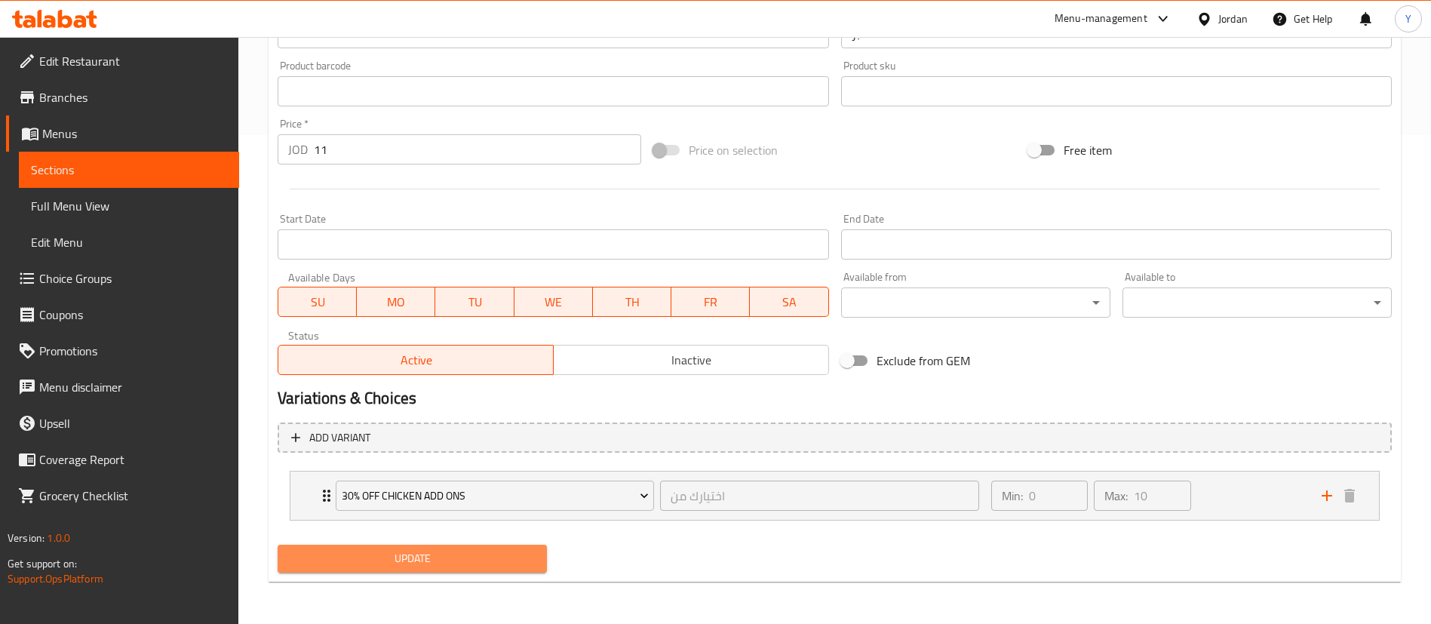
click at [433, 555] on span "Update" at bounding box center [412, 558] width 245 height 19
click at [434, 556] on span "Update" at bounding box center [412, 558] width 245 height 19
click at [169, 201] on span "Full Menu View" at bounding box center [129, 206] width 196 height 18
click at [177, 177] on span "Sections" at bounding box center [129, 170] width 196 height 18
click at [119, 164] on span "Sections" at bounding box center [129, 170] width 196 height 18
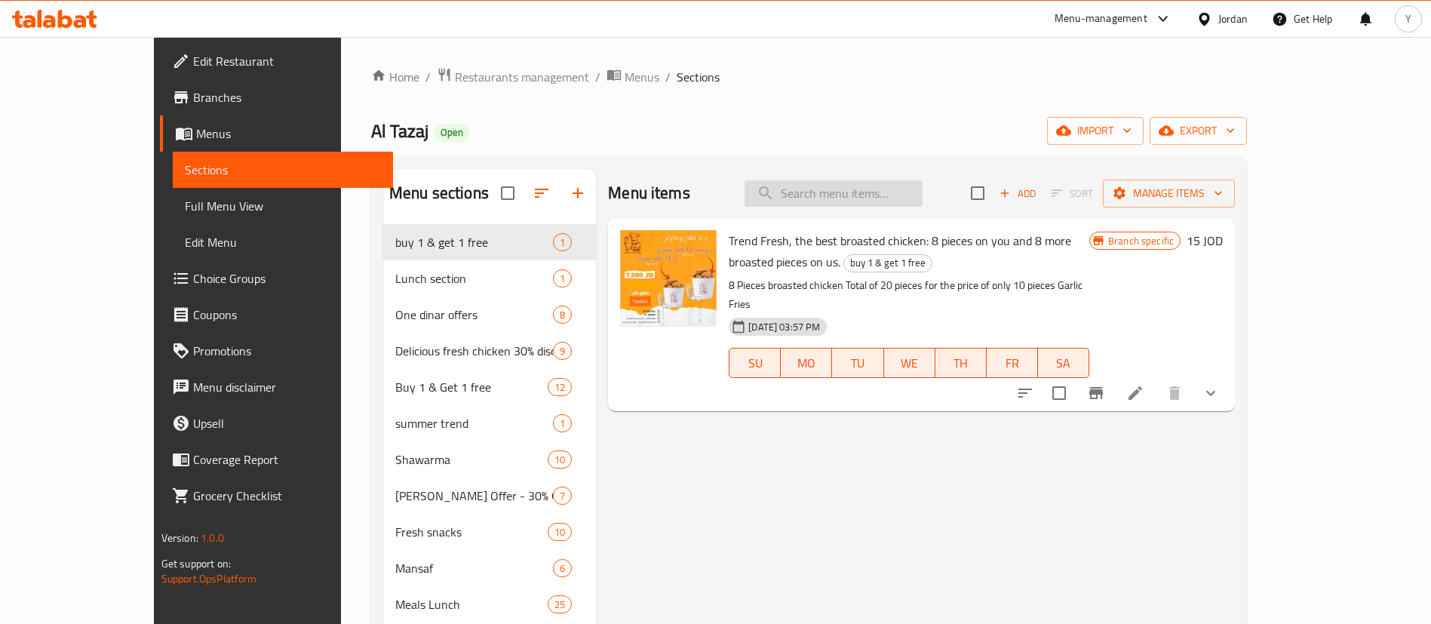
click at [919, 204] on input "search" at bounding box center [833, 193] width 178 height 26
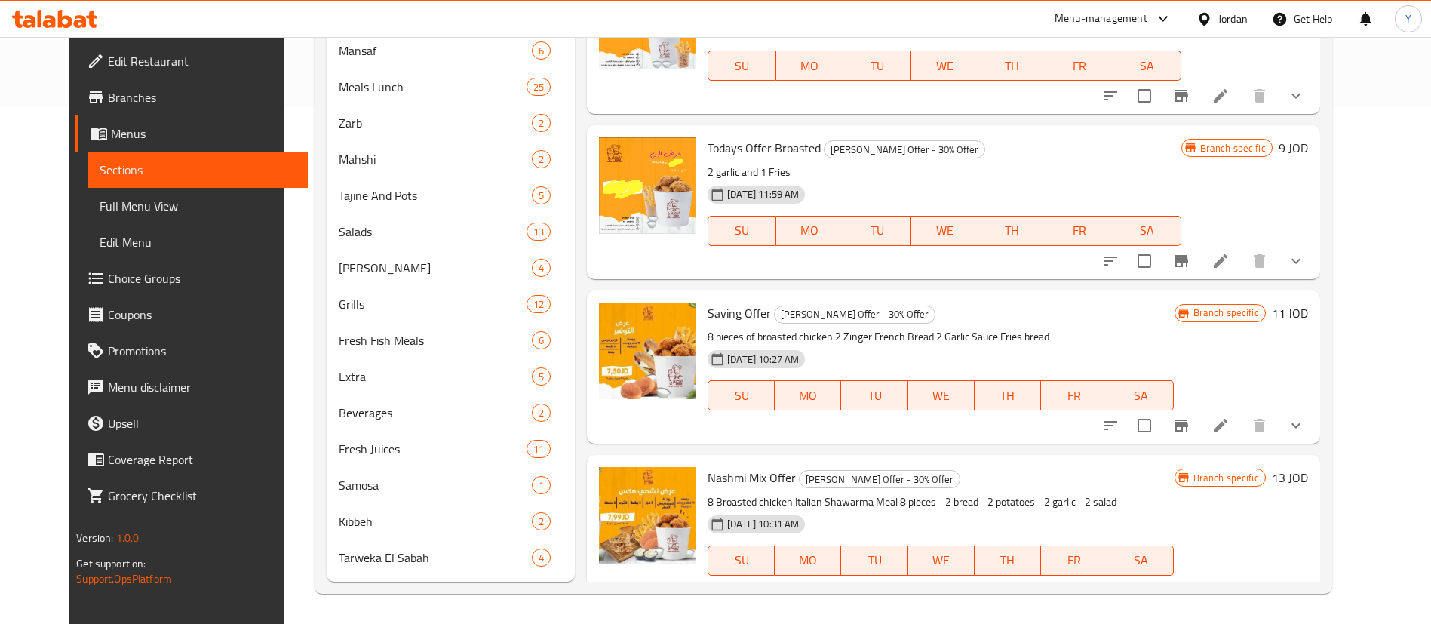
scroll to position [736, 0]
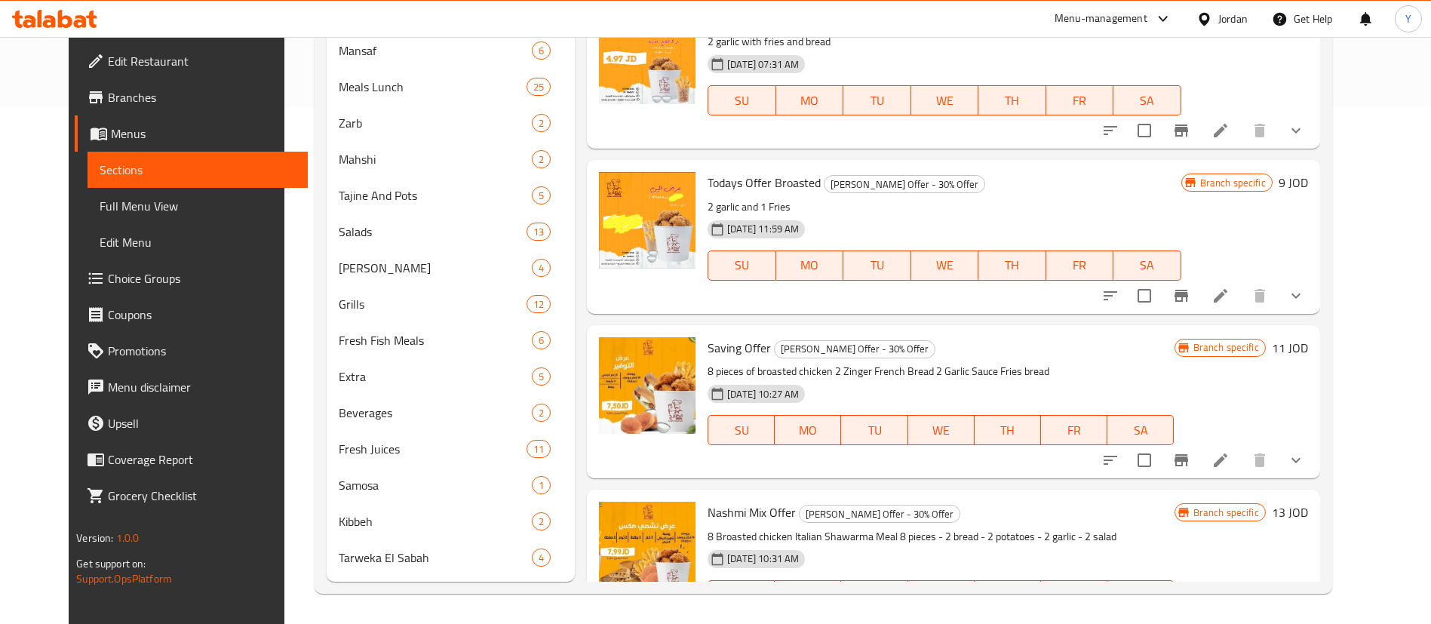
type input "bro"
click at [1230, 291] on icon at bounding box center [1220, 296] width 18 height 18
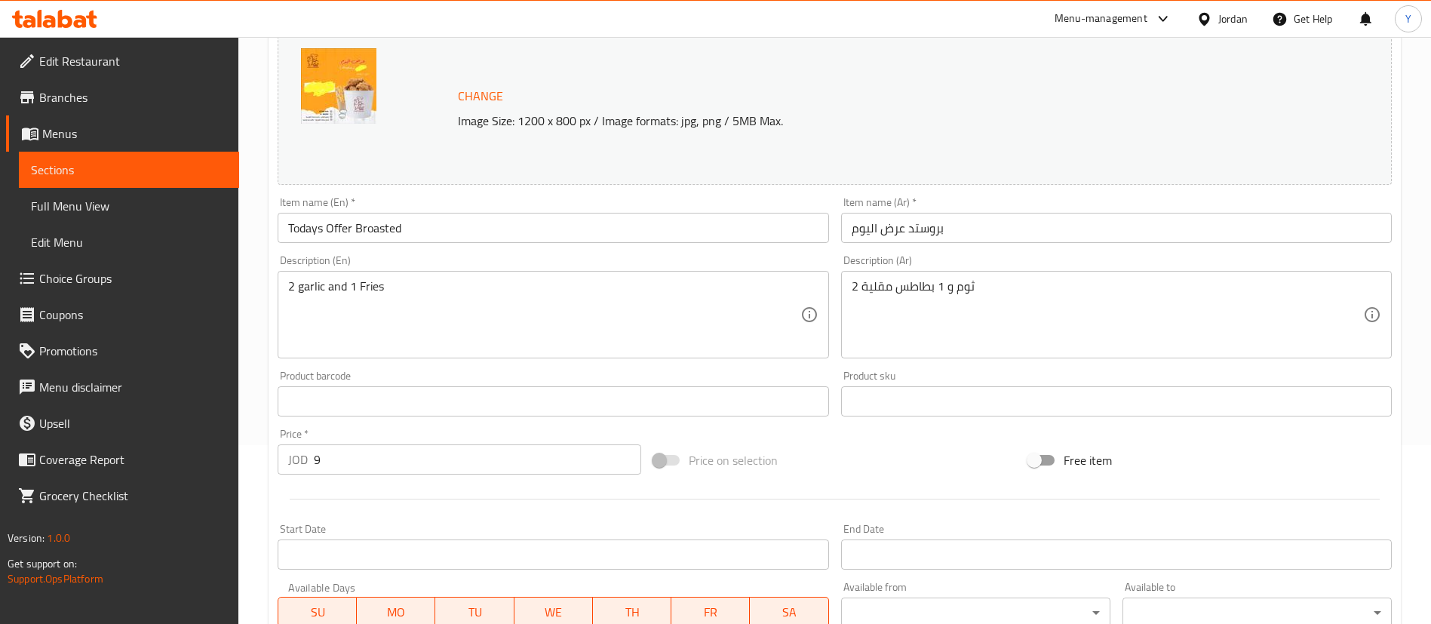
scroll to position [489, 0]
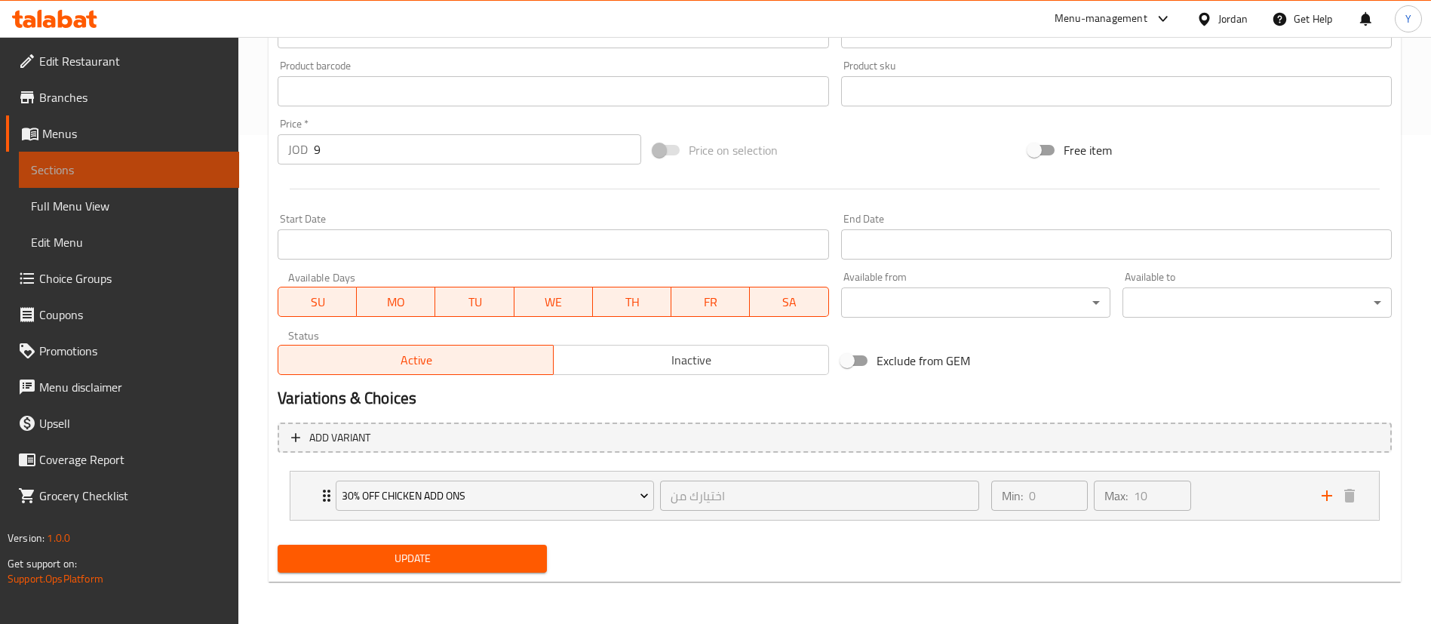
click at [205, 170] on span "Sections" at bounding box center [129, 170] width 196 height 18
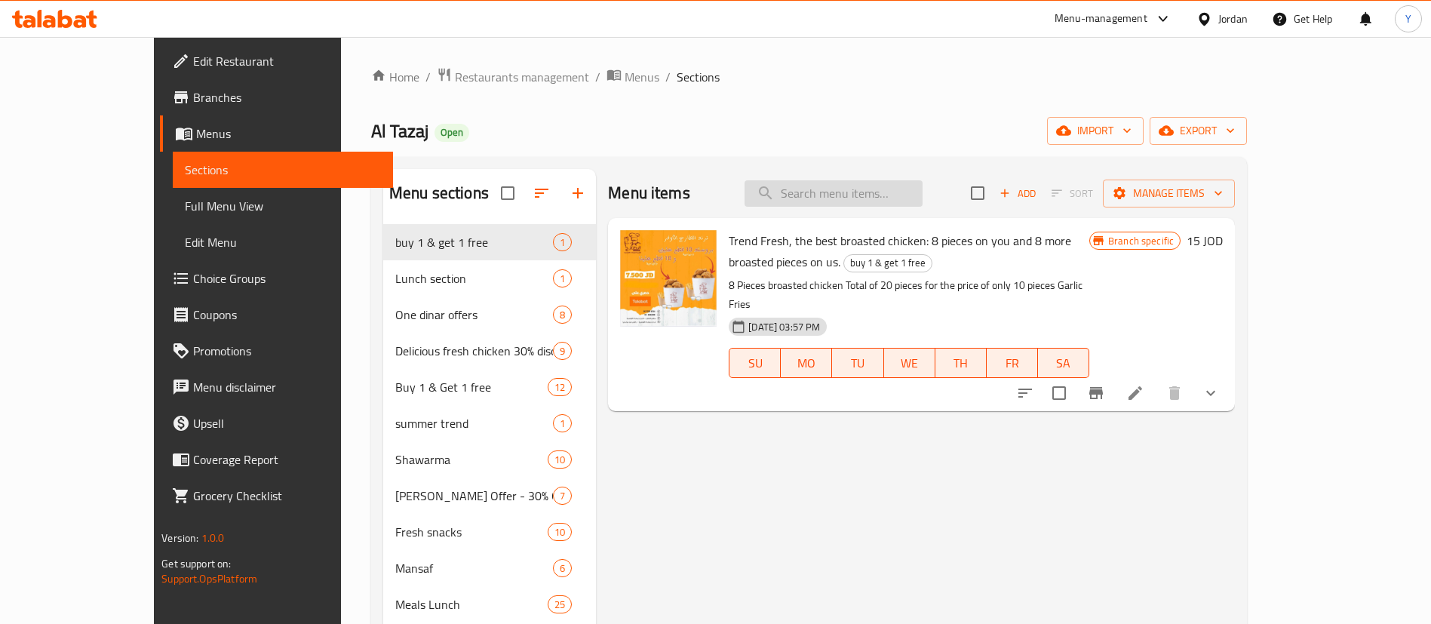
click at [902, 188] on input "search" at bounding box center [833, 193] width 178 height 26
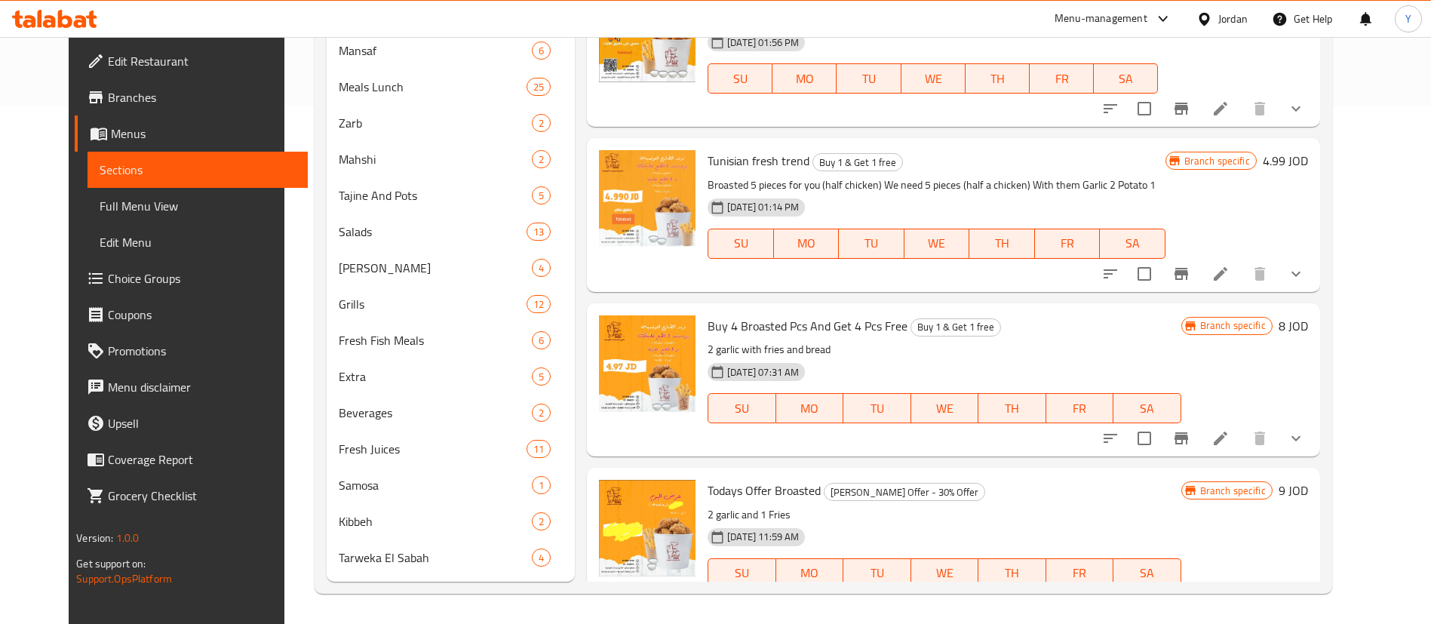
scroll to position [397, 0]
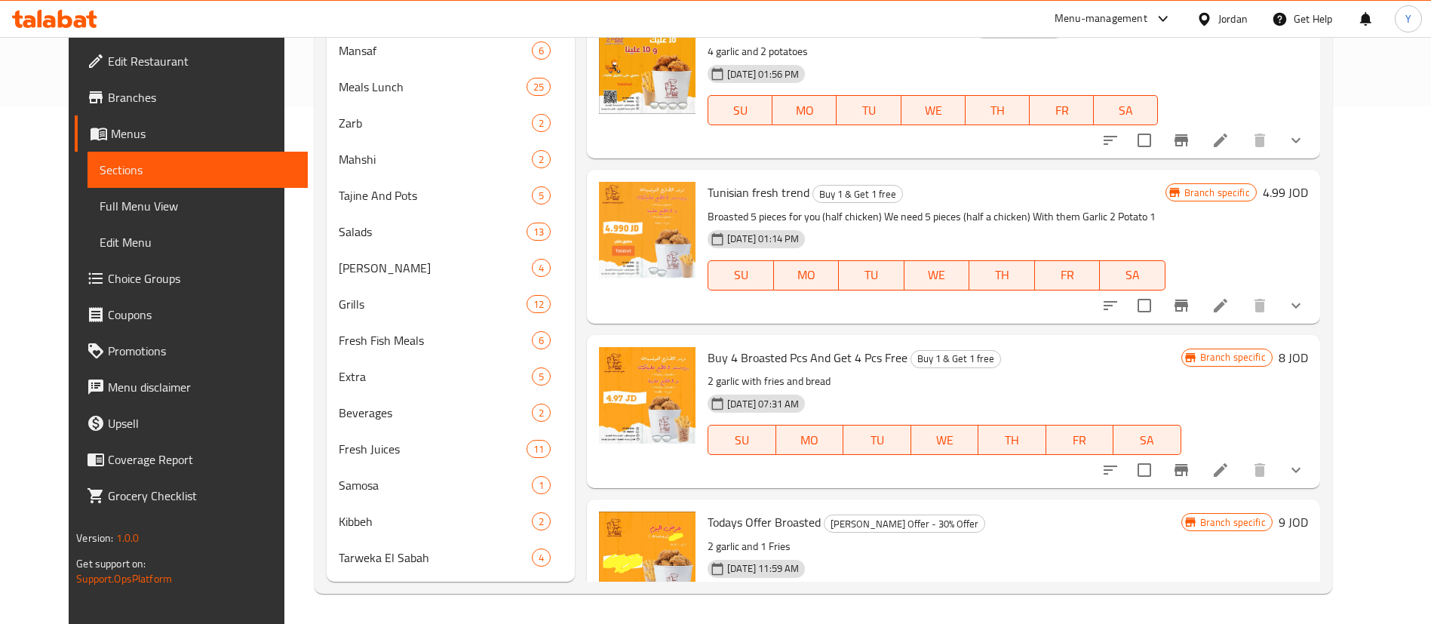
type input "bro"
click at [1230, 300] on icon at bounding box center [1220, 305] width 18 height 18
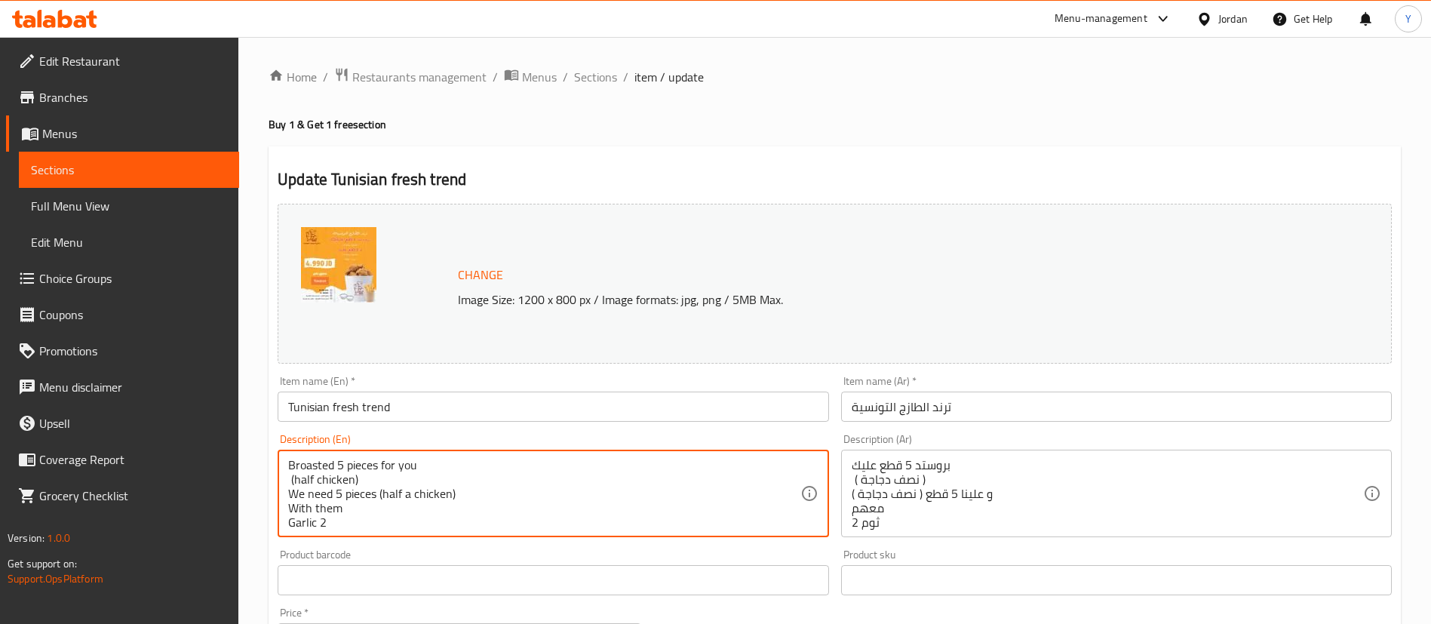
click at [342, 458] on textarea "Broasted 5 pieces for you (half chicken) We need 5 pieces (half a chicken) With…" at bounding box center [543, 494] width 511 height 72
type textarea "Broasted 4 pieces for you (half chicken) We need 5 pieces (half a chicken) With…"
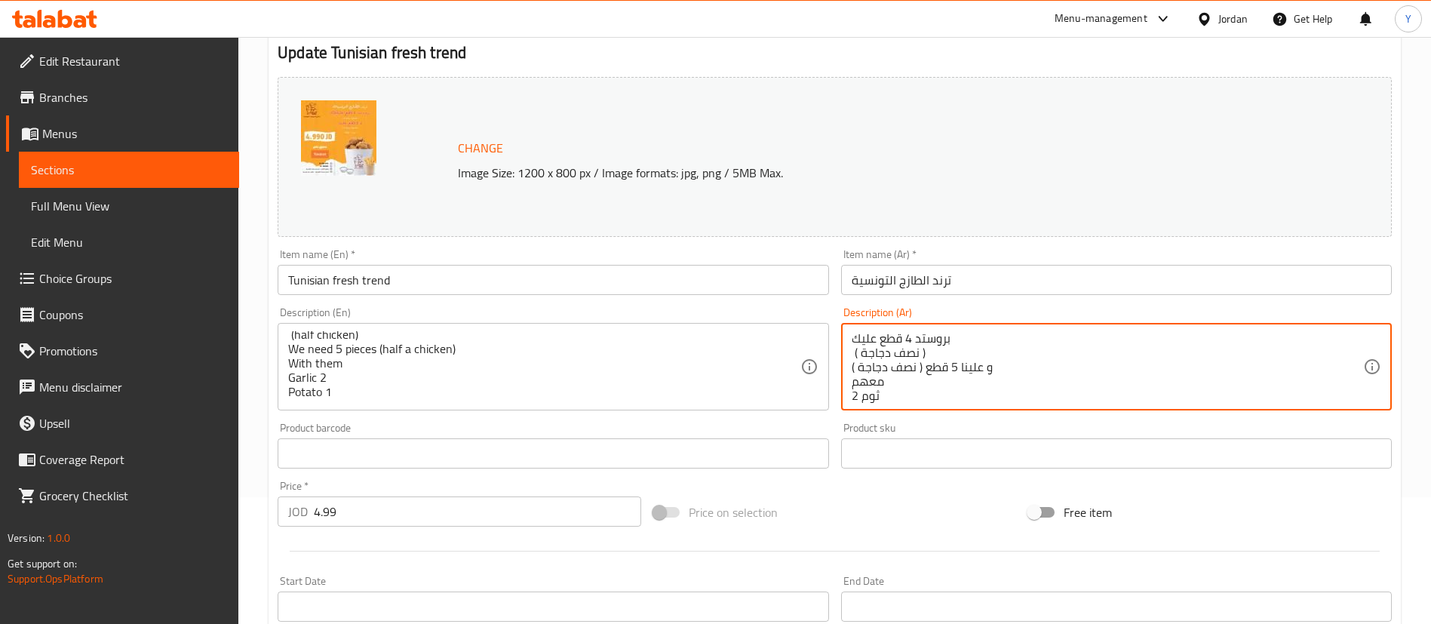
scroll to position [453, 0]
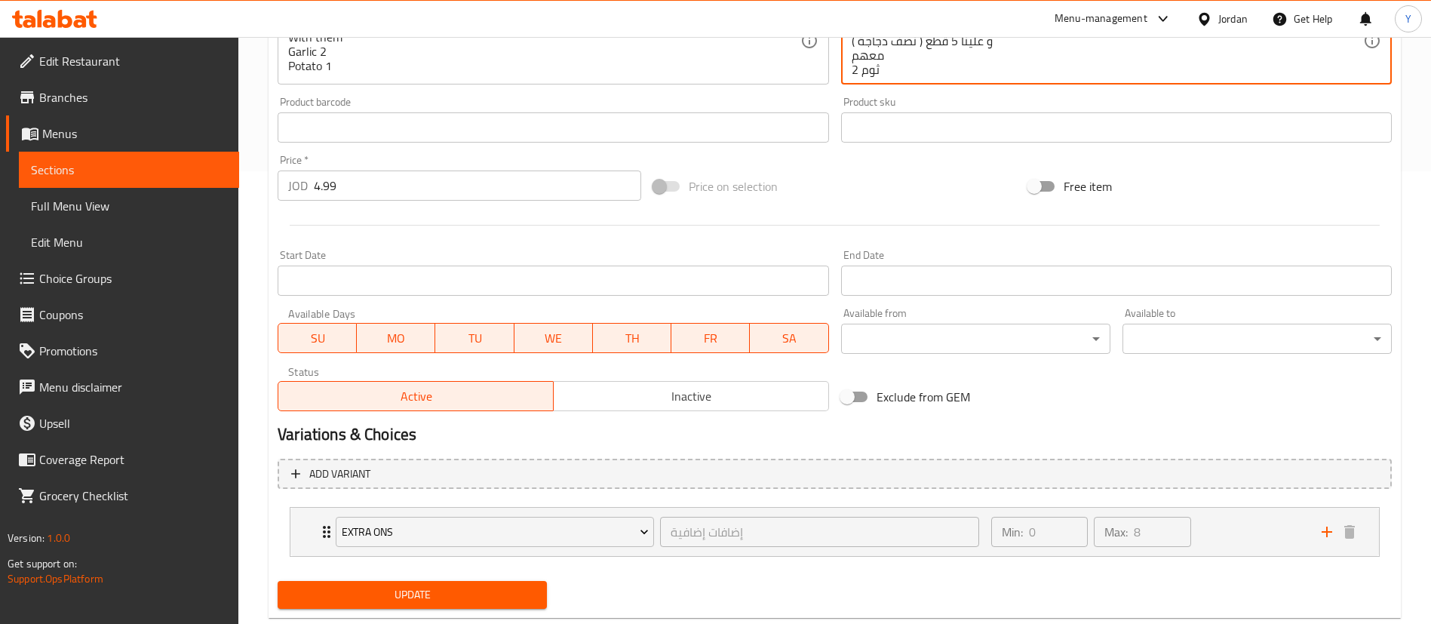
type textarea "بروستد 4 قطع عليك ( نصف دجاجة ) و علينا 5 قطع ( نصف دجاجة ) معهم ثوم 2 بطاطا 1"
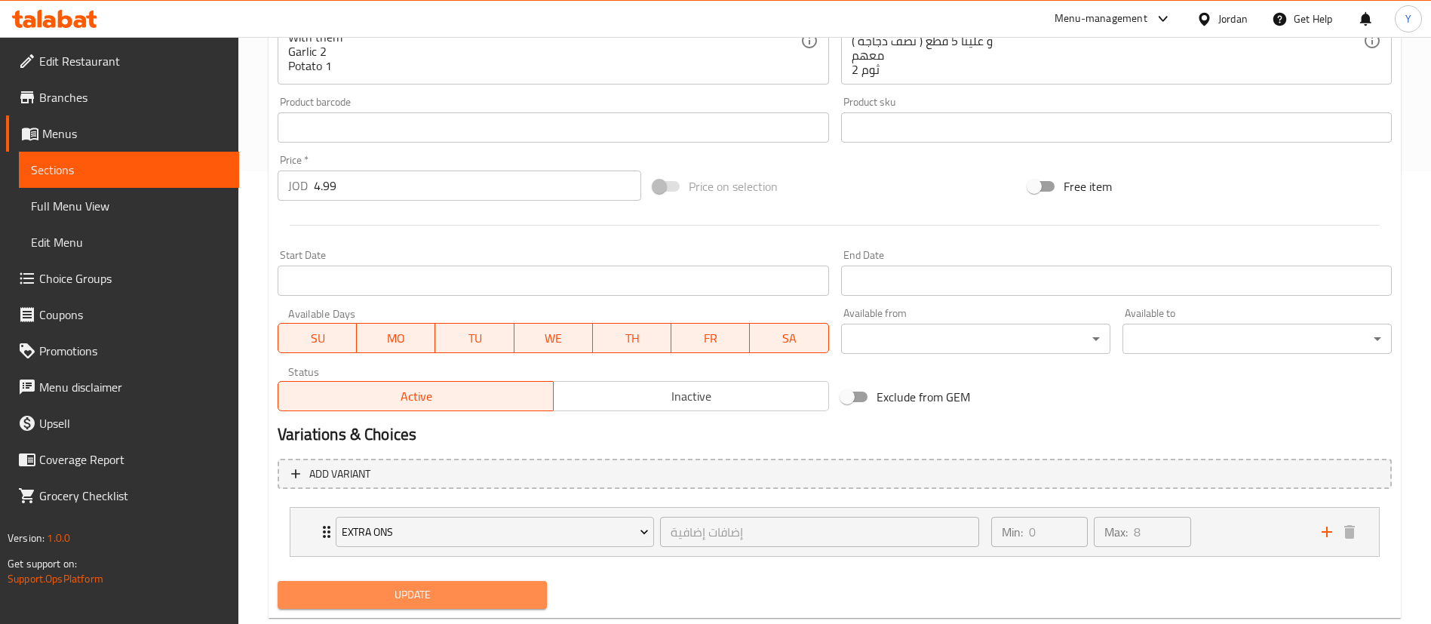
click at [458, 588] on span "Update" at bounding box center [412, 594] width 245 height 19
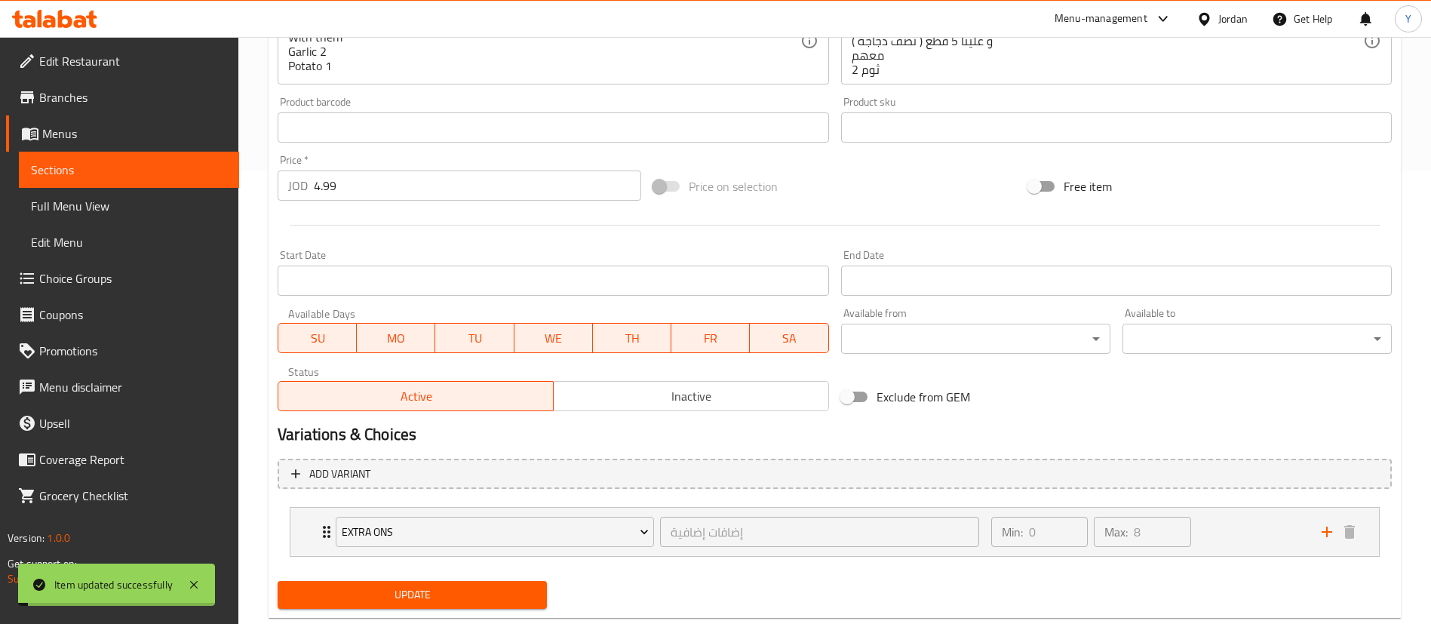
click at [509, 588] on span "Update" at bounding box center [412, 594] width 245 height 19
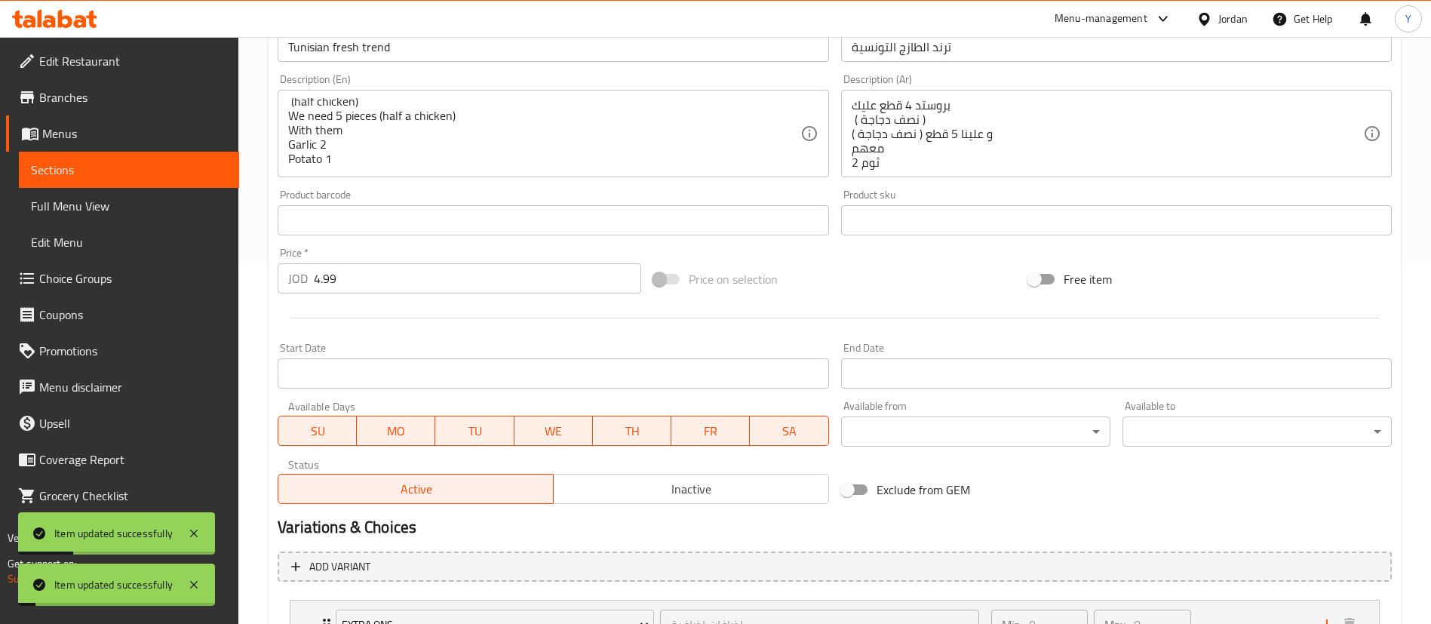
scroll to position [339, 0]
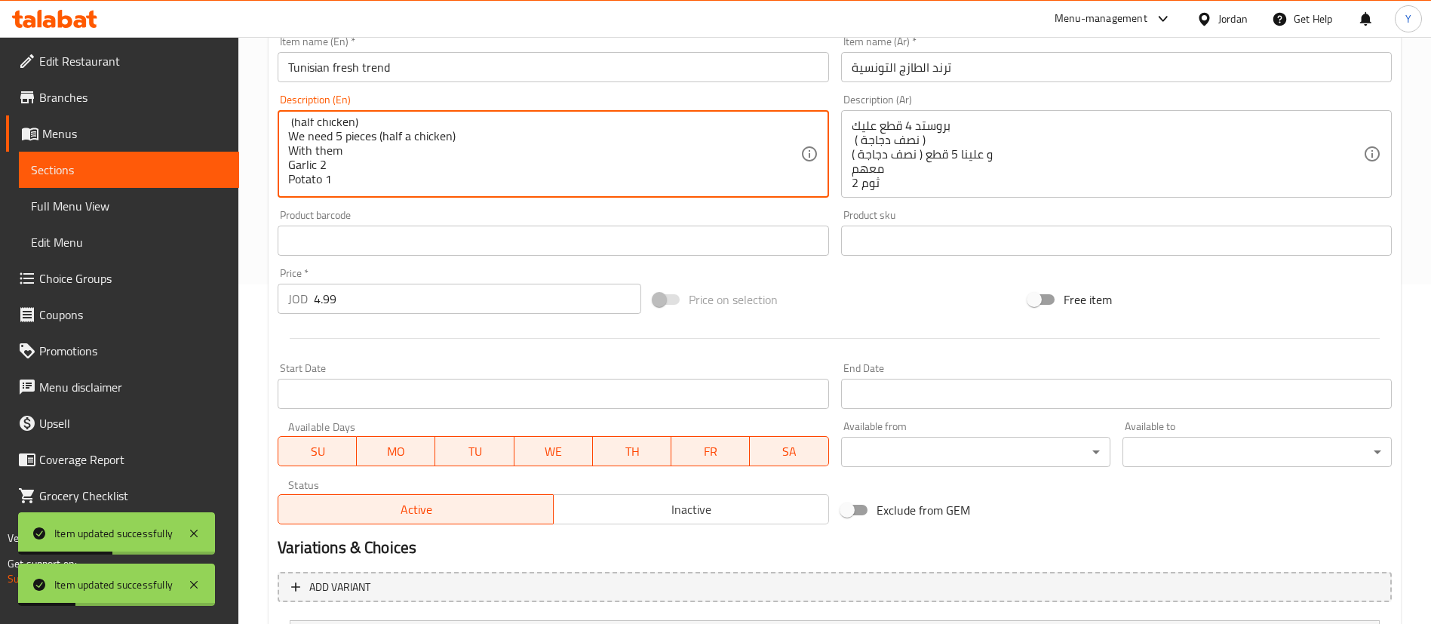
click at [341, 137] on textarea "Broasted 4 pieces for you (half chicken) We need 5 pieces (half a chicken) With…" at bounding box center [543, 154] width 511 height 72
type textarea "Broasted 4 pieces for you (half chicken) We need 4 pieces (half a chicken) With…"
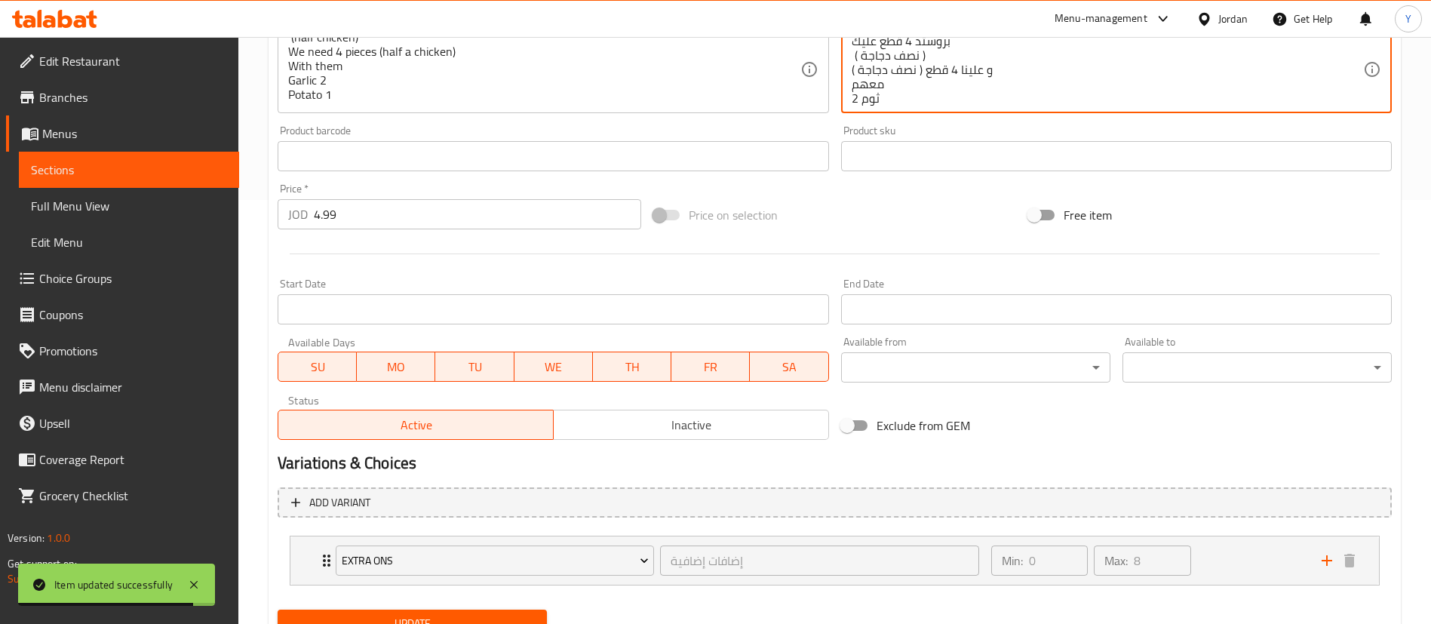
scroll to position [489, 0]
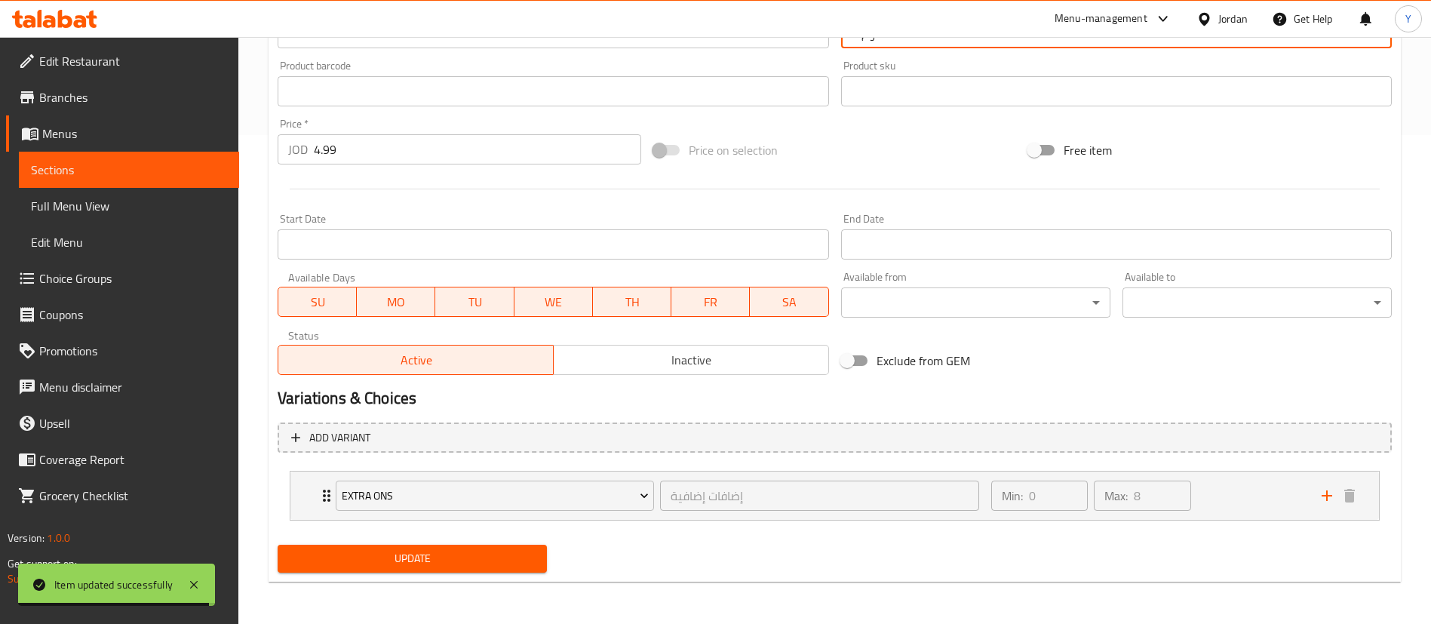
type textarea "بروستد 4 قطع عليك ( نصف دجاجة ) و علينا 4 قطع ( نصف دجاجة ) معهم ثوم 2 بطاطا 1"
click at [476, 551] on span "Update" at bounding box center [412, 558] width 245 height 19
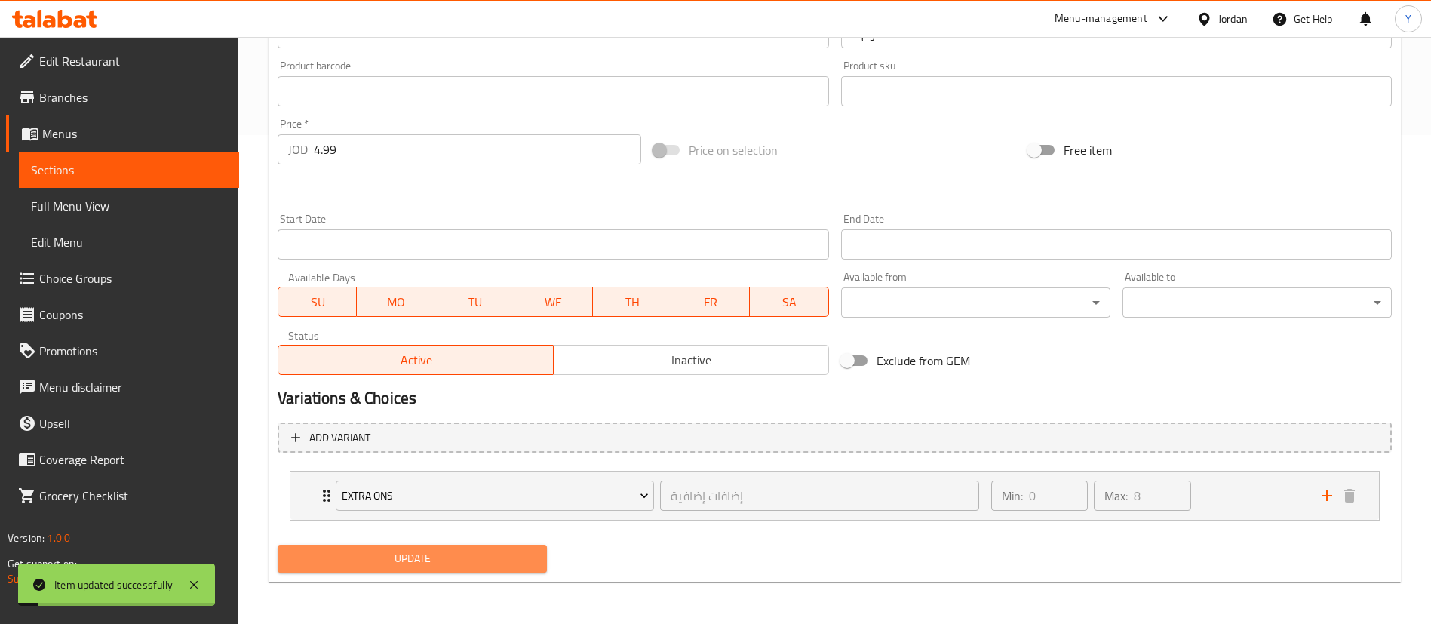
click at [476, 551] on span "Update" at bounding box center [412, 558] width 245 height 19
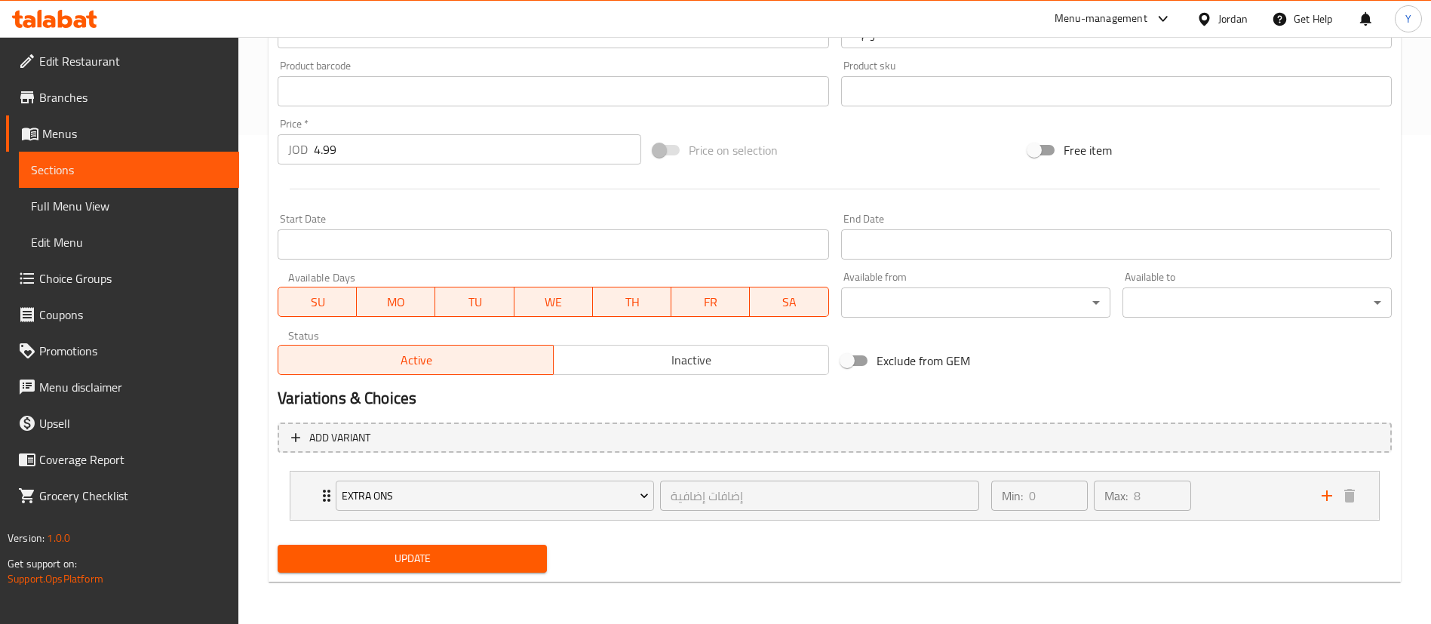
drag, startPoint x: 158, startPoint y: 177, endPoint x: 216, endPoint y: 196, distance: 61.3
click at [159, 177] on span "Sections" at bounding box center [129, 170] width 196 height 18
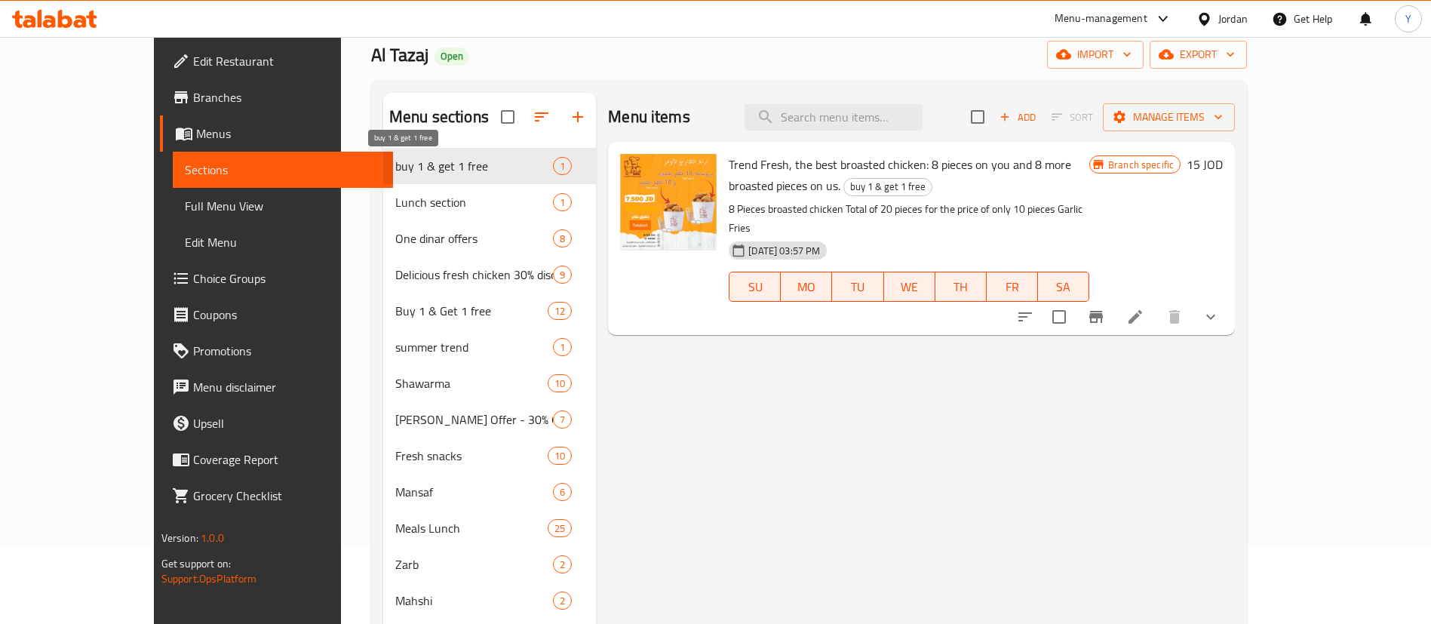
scroll to position [36, 0]
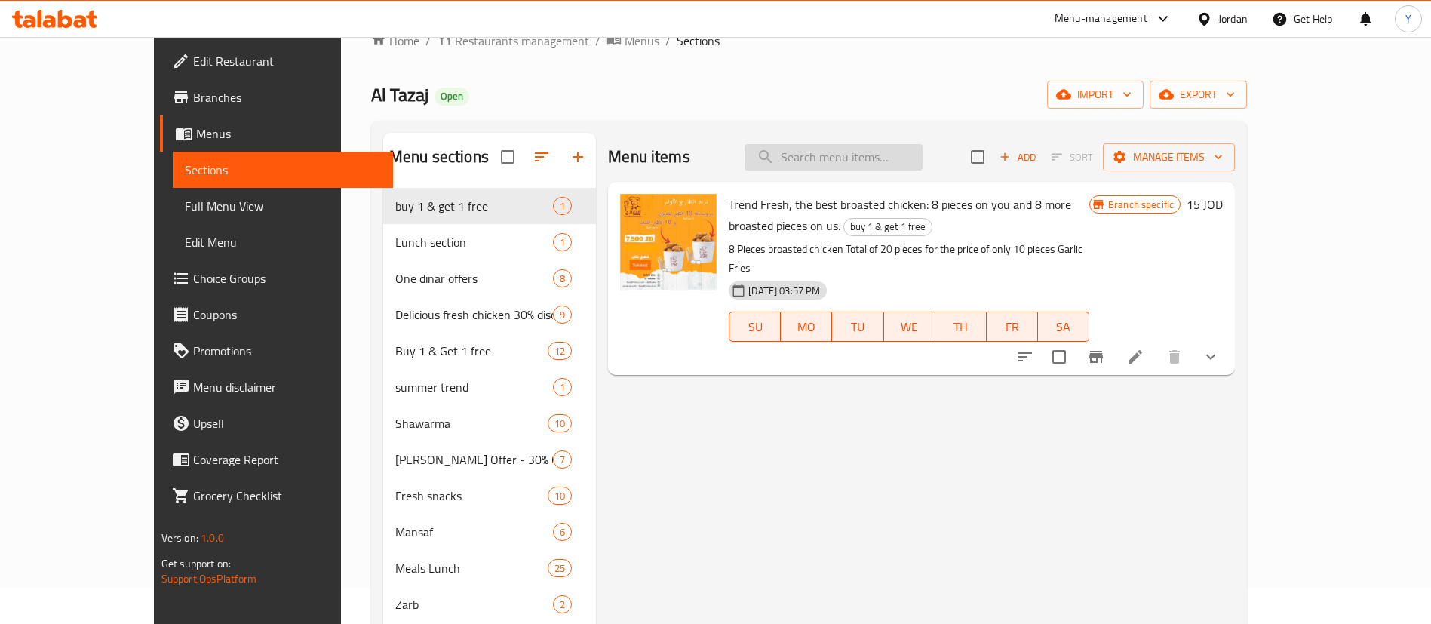
click at [896, 167] on input "search" at bounding box center [833, 157] width 178 height 26
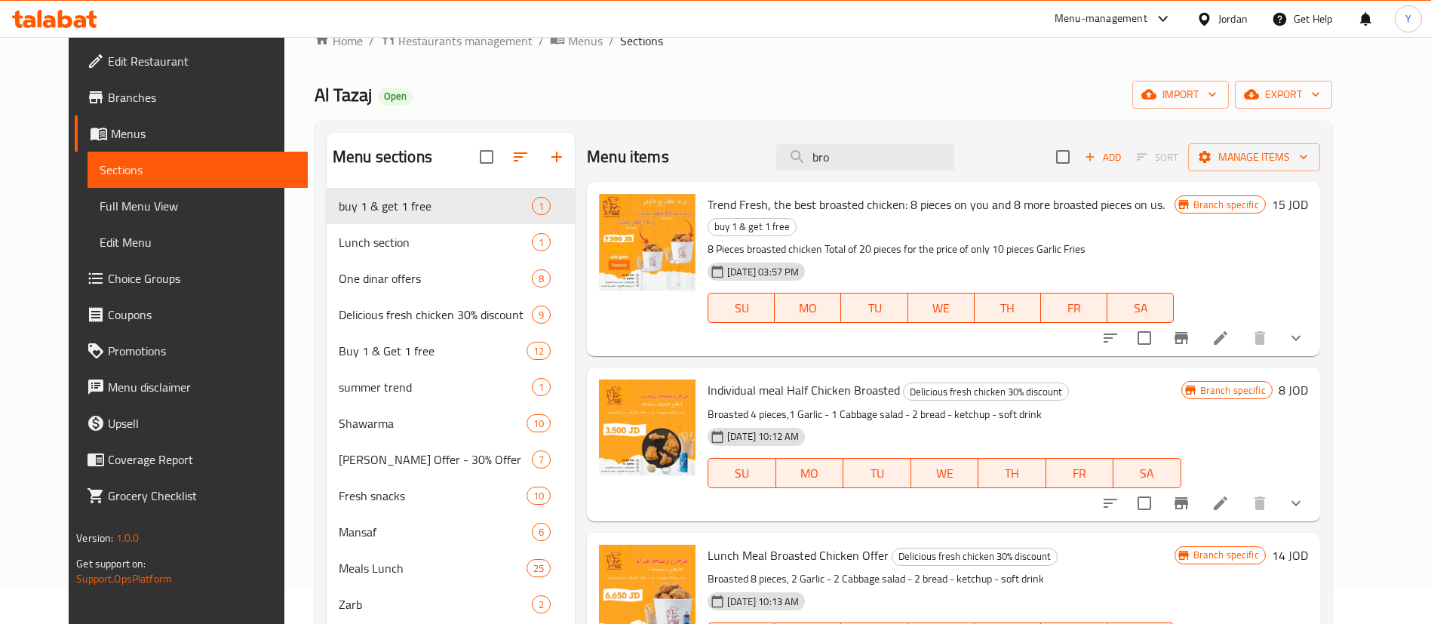
scroll to position [0, 0]
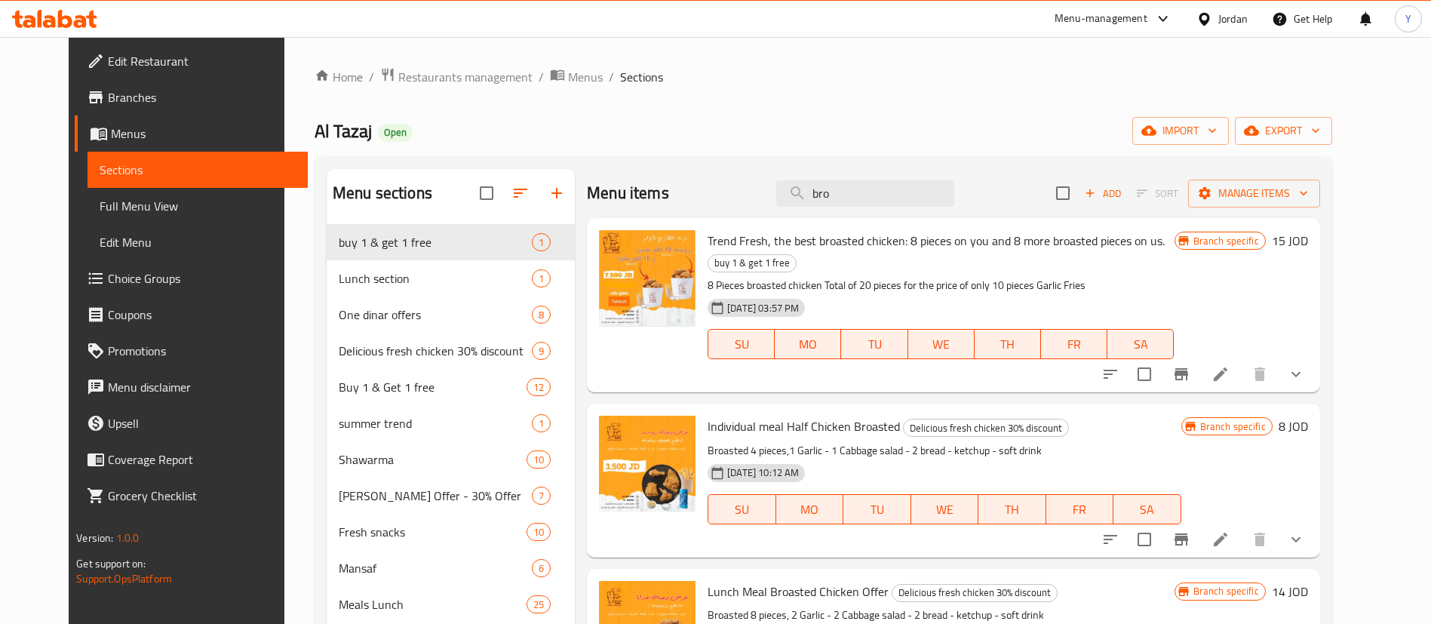
type input "bro"
click at [876, 208] on div "Menu items bro Add Sort Manage items" at bounding box center [953, 193] width 733 height 49
drag, startPoint x: 784, startPoint y: 200, endPoint x: 652, endPoint y: 218, distance: 133.2
click at [684, 213] on div "Menu items bro Add Sort Manage items" at bounding box center [953, 193] width 733 height 49
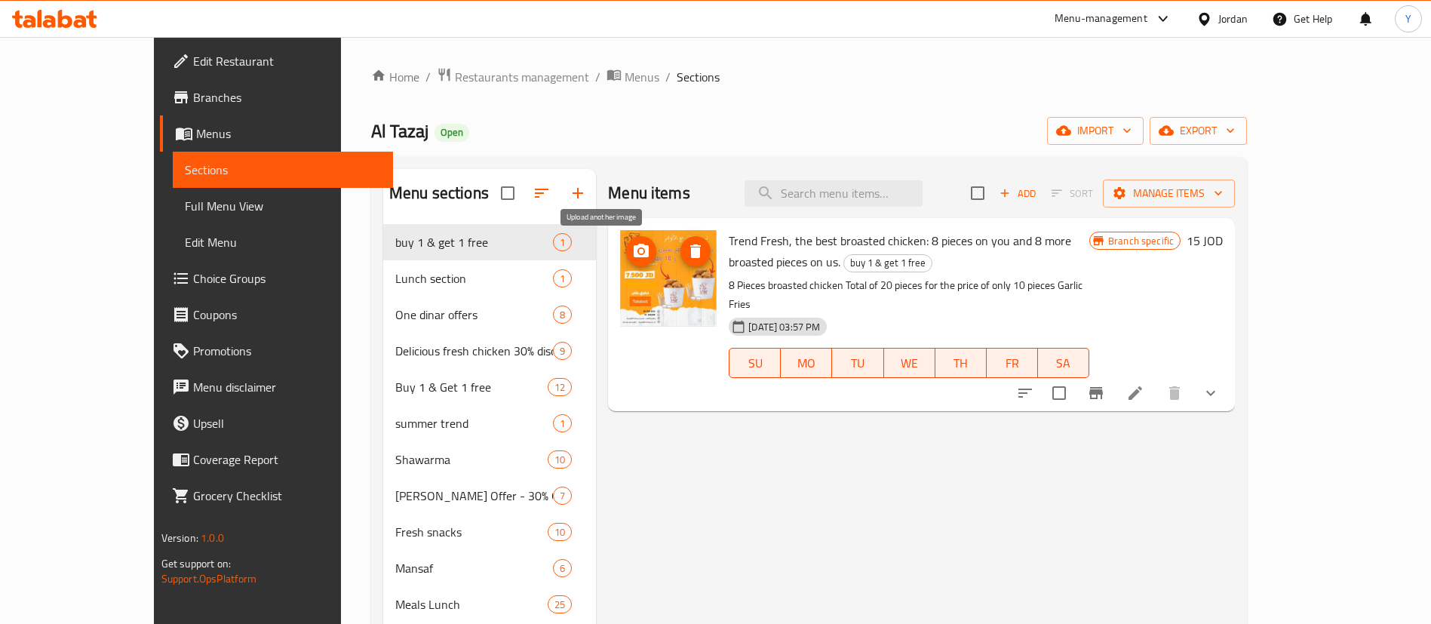
click at [634, 247] on icon "upload picture" at bounding box center [641, 251] width 15 height 14
click at [72, 26] on icon at bounding box center [54, 19] width 85 height 18
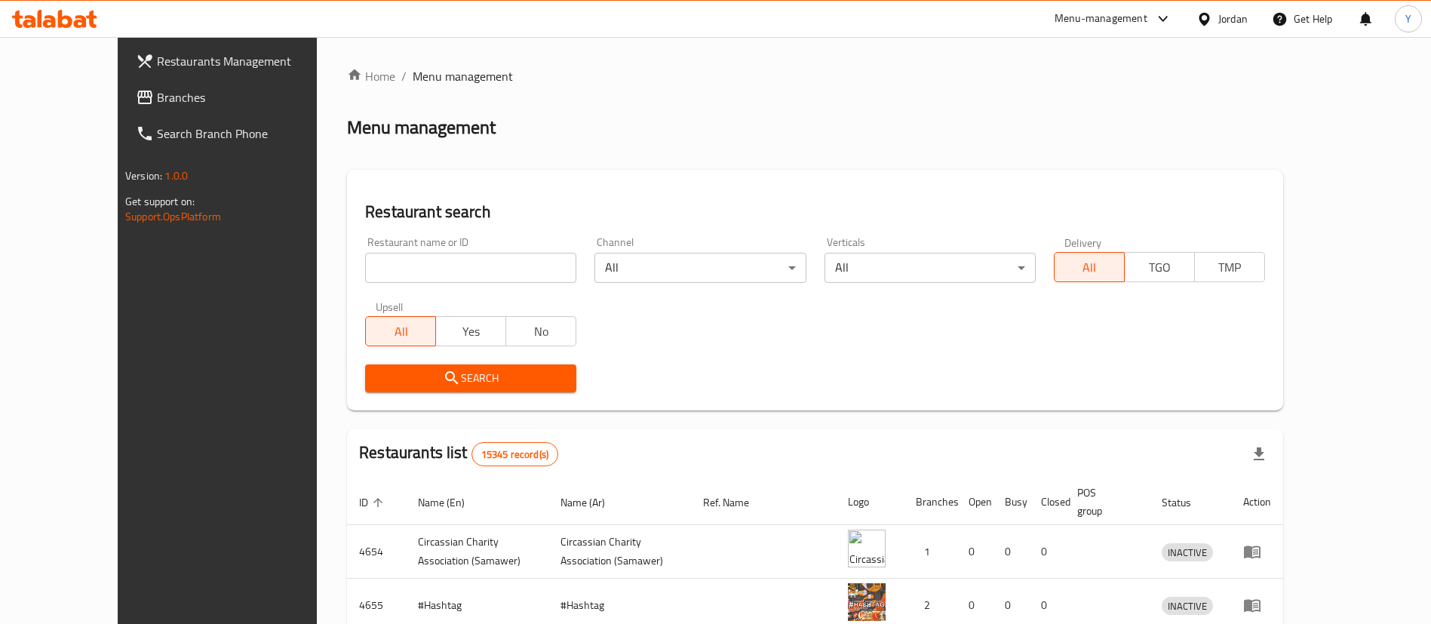
drag, startPoint x: 82, startPoint y: 104, endPoint x: 100, endPoint y: 121, distance: 24.6
click at [157, 104] on span "Branches" at bounding box center [251, 97] width 188 height 18
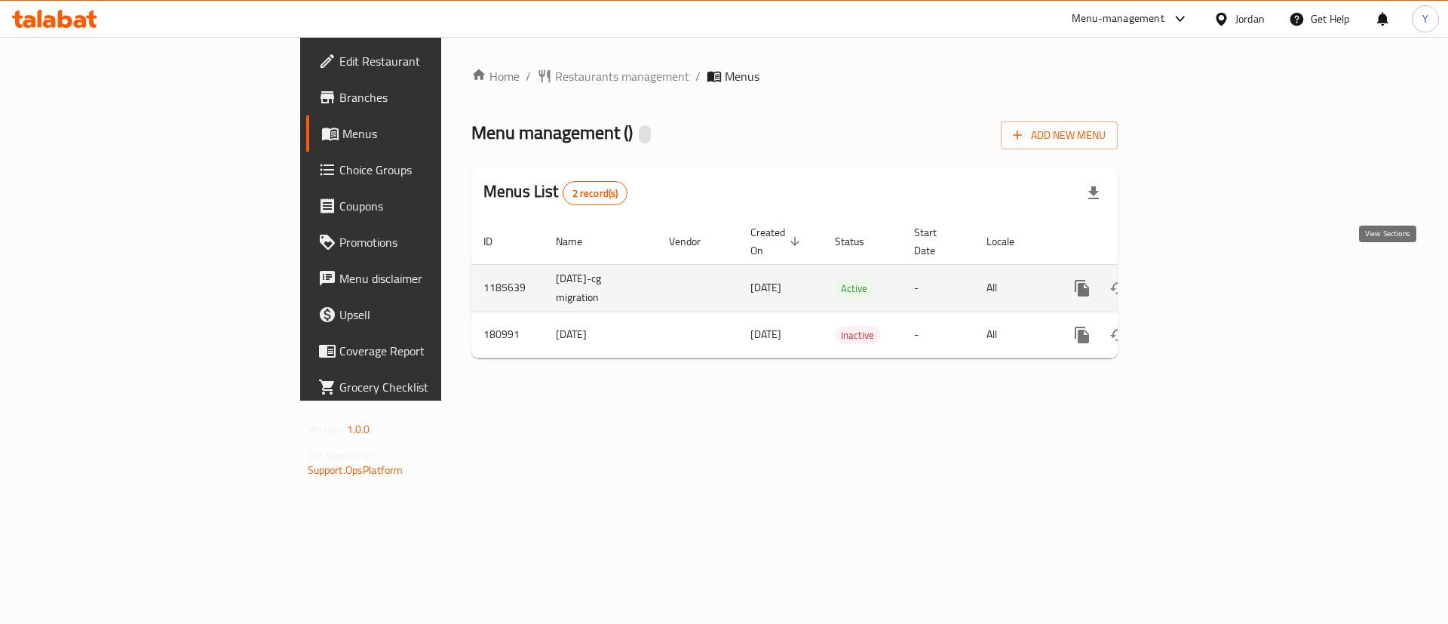
click at [1200, 279] on icon "enhanced table" at bounding box center [1191, 288] width 18 height 18
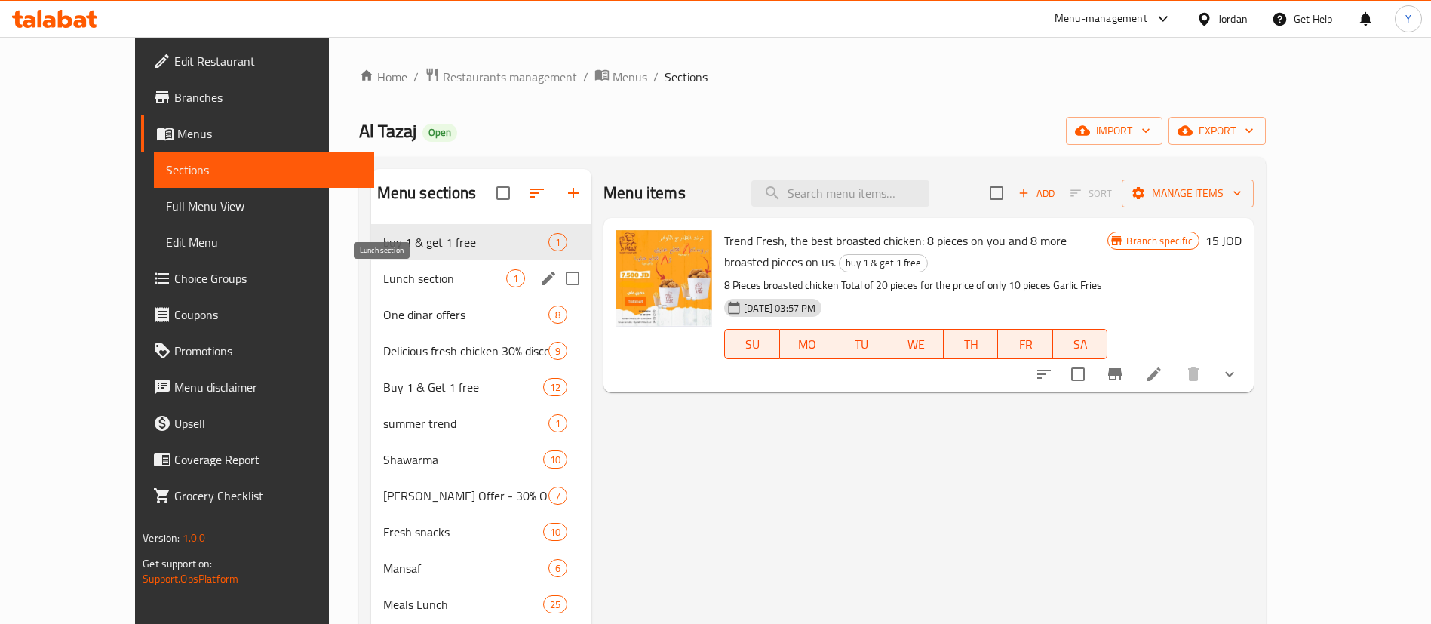
click at [444, 278] on span "Lunch section" at bounding box center [444, 278] width 123 height 18
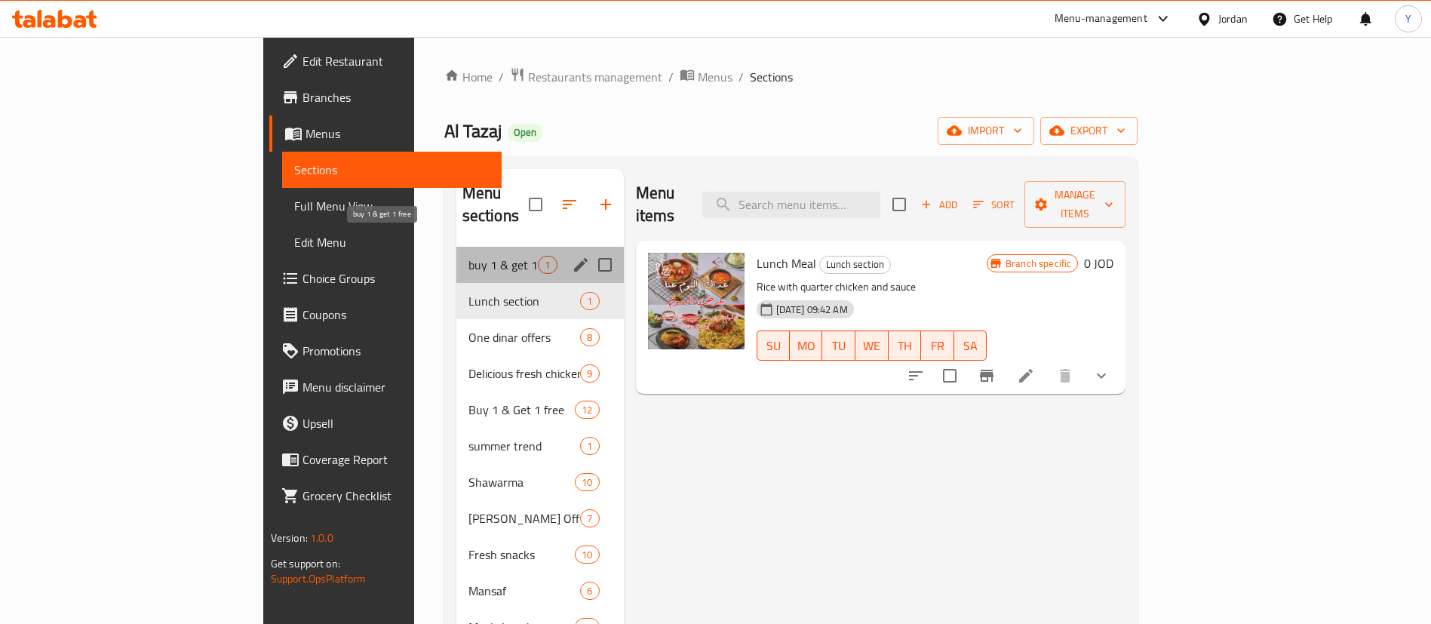
click at [468, 256] on span "buy 1 & get 1 free" at bounding box center [503, 265] width 70 height 18
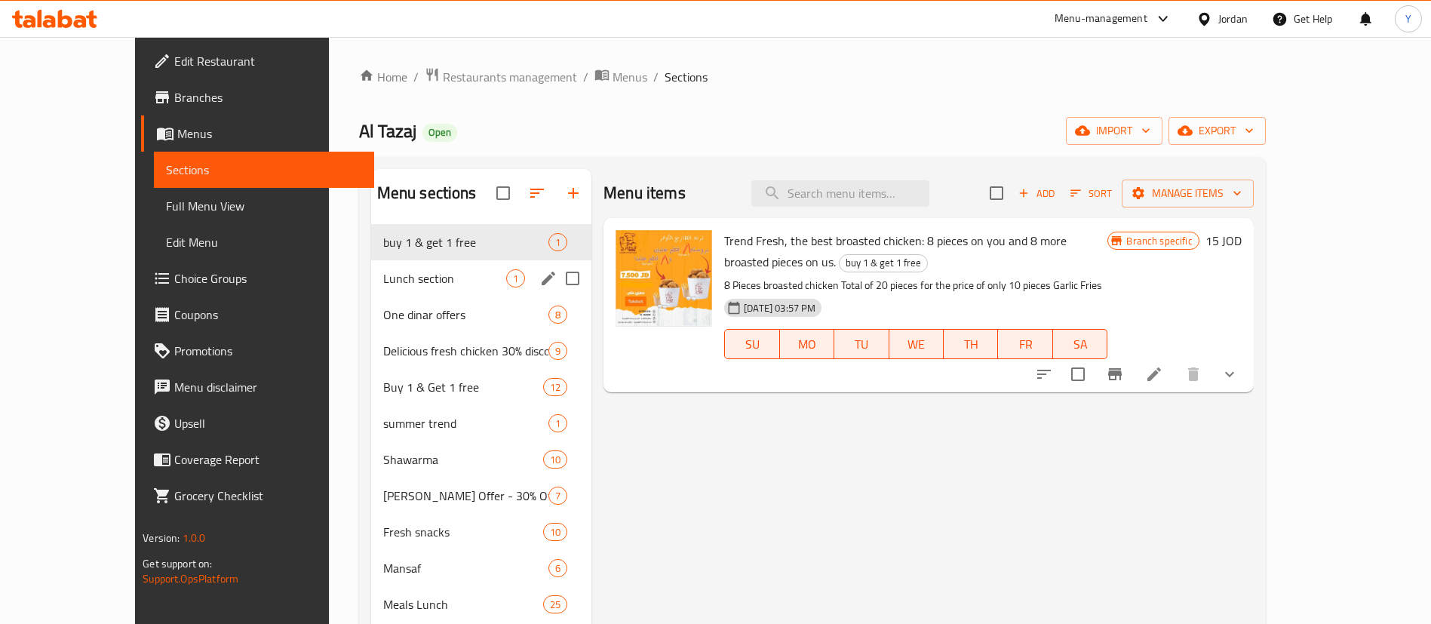
click at [404, 267] on div "Lunch section 1" at bounding box center [481, 278] width 221 height 36
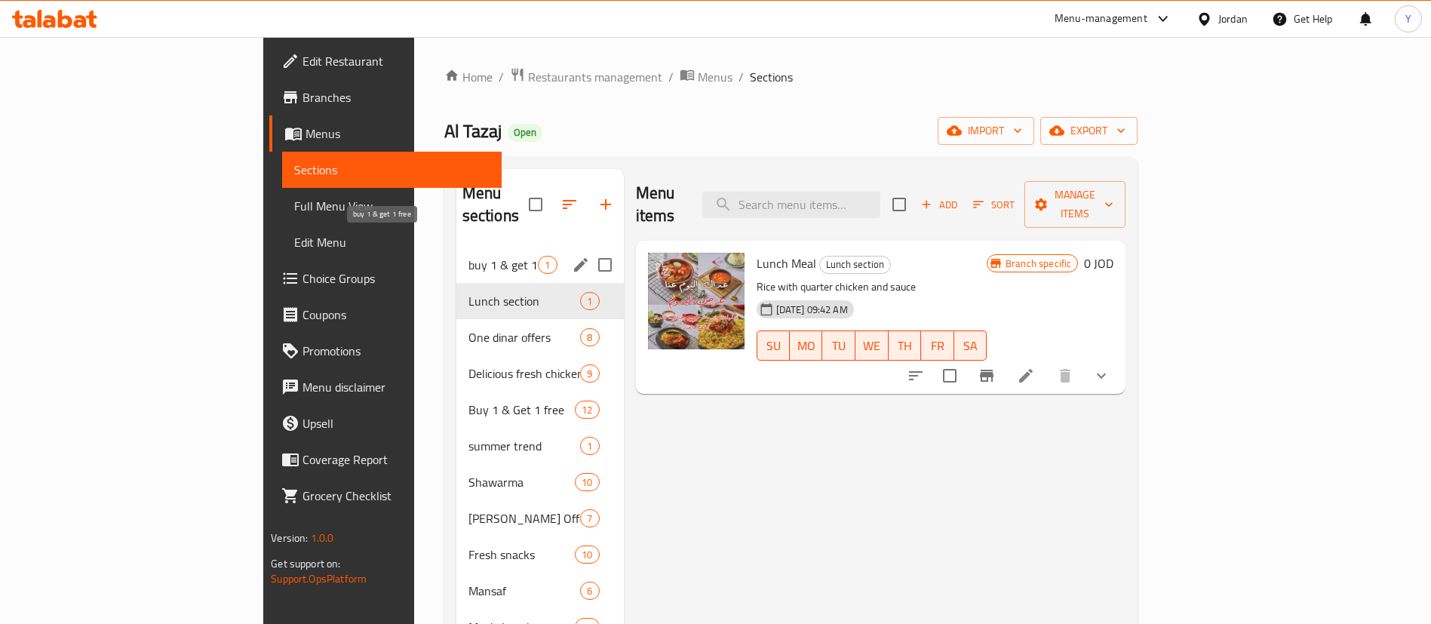
click at [468, 256] on span "buy 1 & get 1 free" at bounding box center [503, 265] width 70 height 18
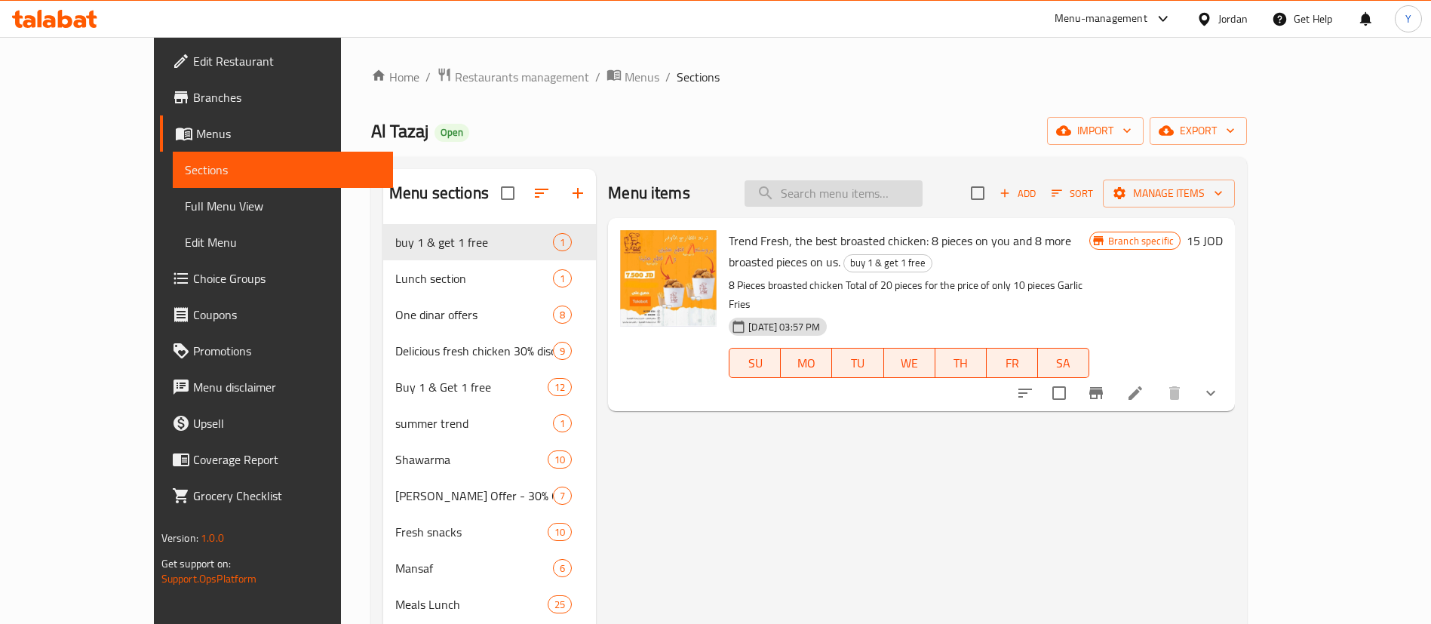
click at [901, 204] on input "search" at bounding box center [833, 193] width 178 height 26
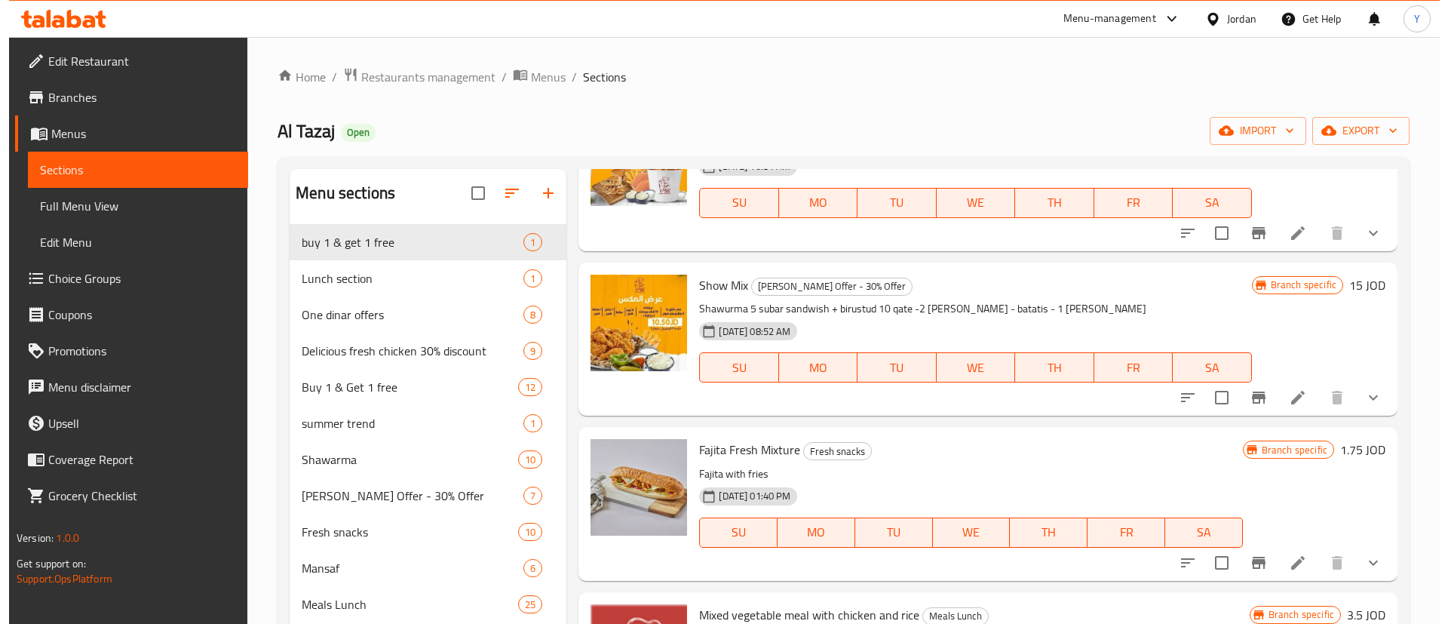
scroll to position [679, 0]
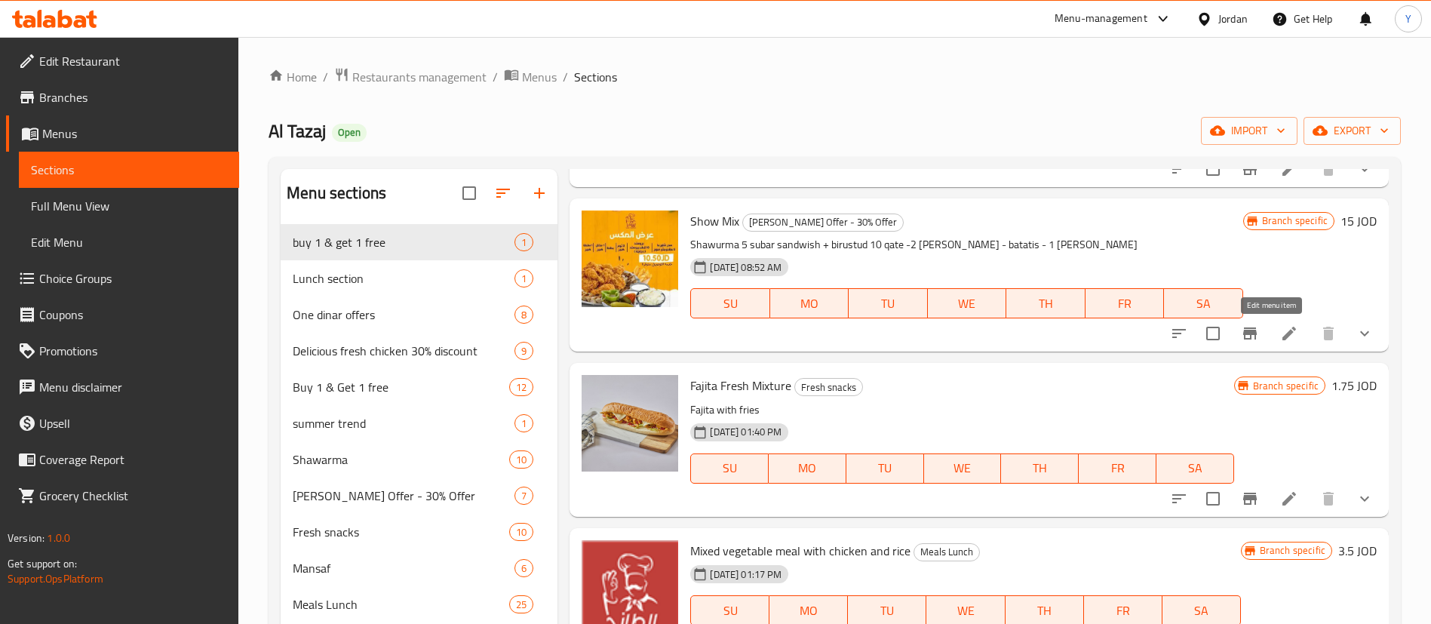
type input "mix"
click at [1280, 326] on icon at bounding box center [1289, 333] width 18 height 18
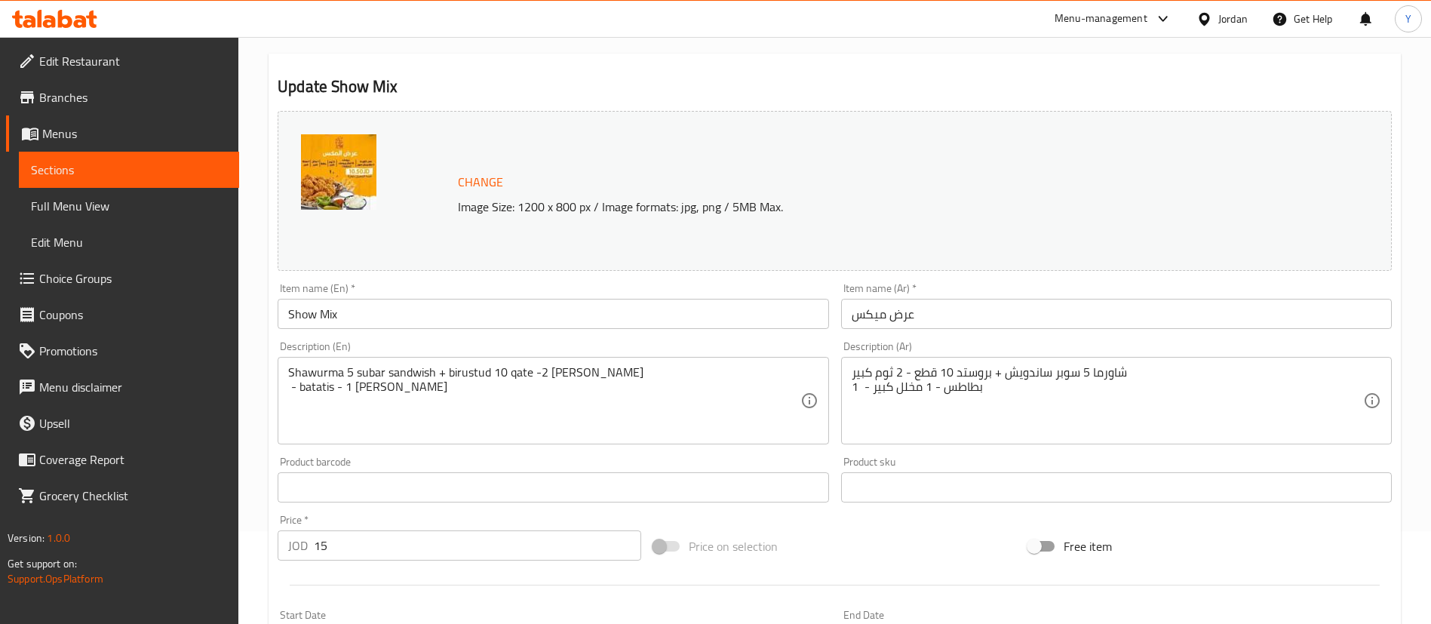
scroll to position [113, 0]
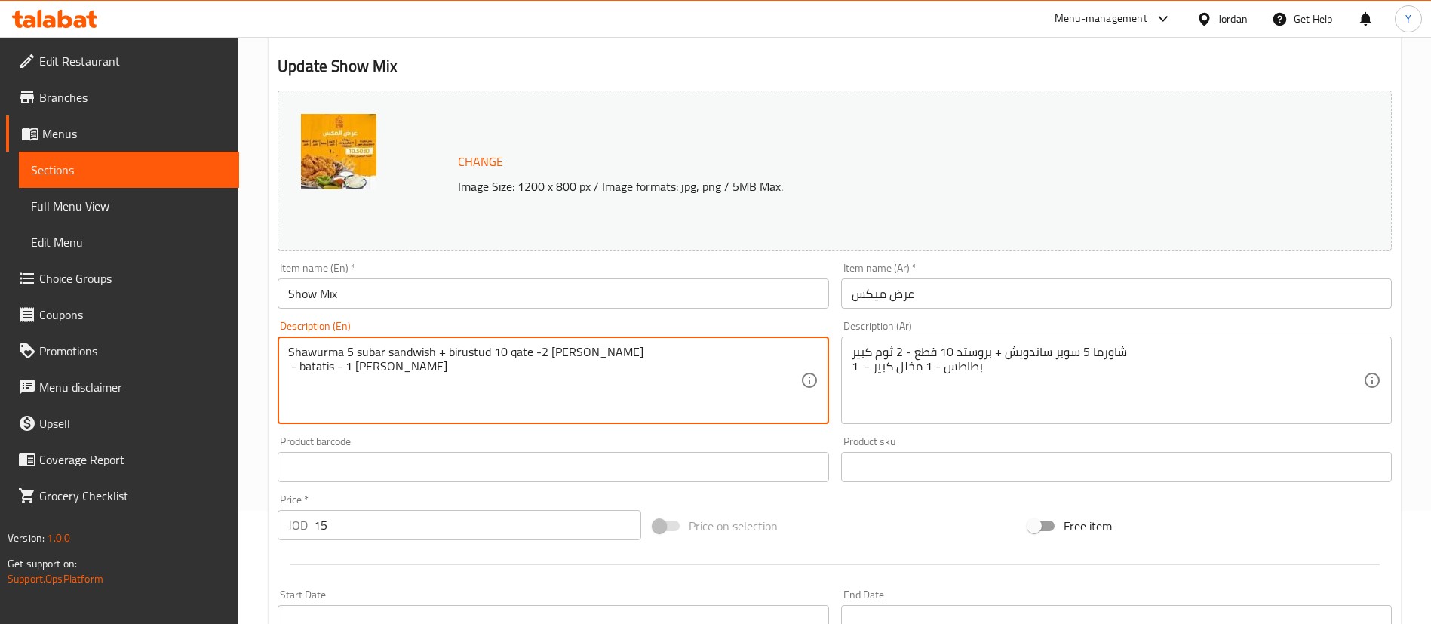
click at [347, 352] on textarea "Shawurma 5 subar sandwish + birustud 10 qate -2 thum kabir - batatis - 1 mukhal…" at bounding box center [543, 381] width 511 height 72
click at [603, 368] on textarea "Shawurma 5 subar sandwish + birustud 10 qate -2 thum kabir - batatis - 1 mukhal…" at bounding box center [543, 381] width 511 height 72
click at [552, 376] on textarea "Shawurma 5 subar sandwish + birustud 10 qate -2 thum kabir - batatis - 1 mukhal…" at bounding box center [543, 381] width 511 height 72
click at [499, 352] on textarea "Shawurma 5 subar sandwish + birustud 10 qate -2 thum kabir - batatis - 1 mukhal…" at bounding box center [543, 381] width 511 height 72
click at [493, 352] on textarea "Shawurma 5 subar sandwish + birustud 10 qate -2 thum kabir - batatis - 1 mukhal…" at bounding box center [543, 381] width 511 height 72
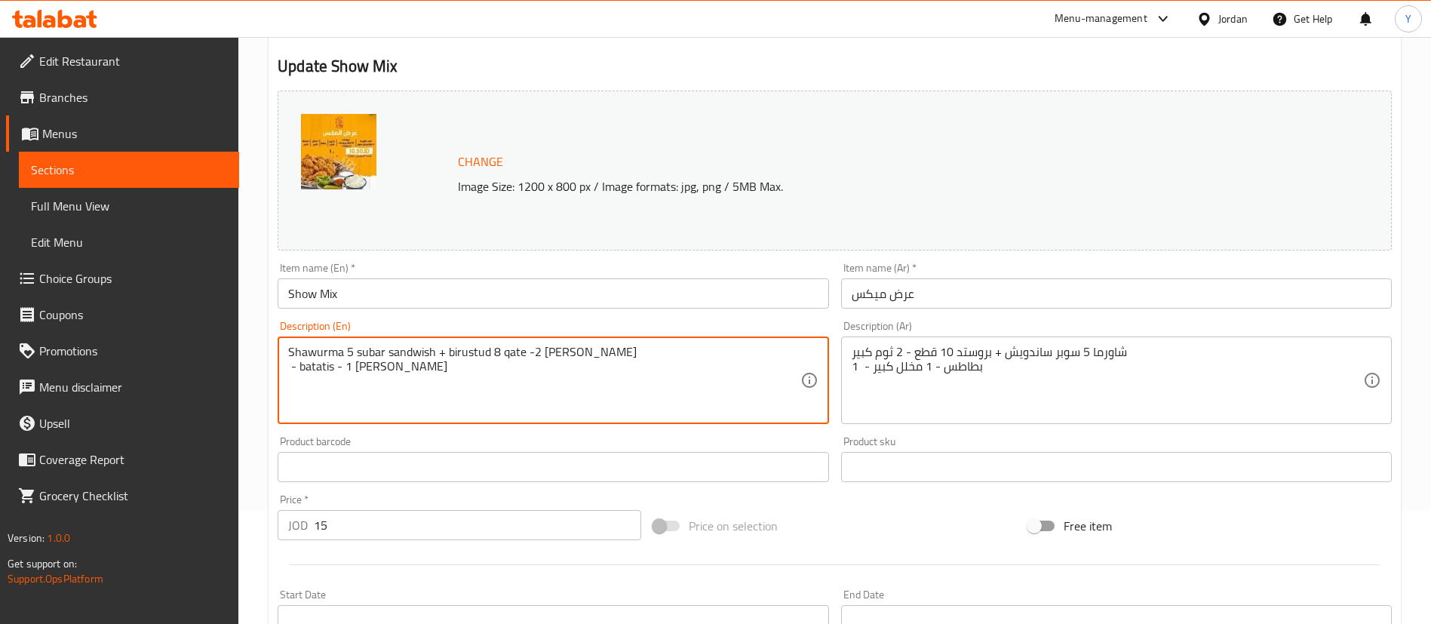
type textarea "Shawurma 5 subar sandwish + birustud 8 qate -2 thum kabir - batatis - 1 mukhala…"
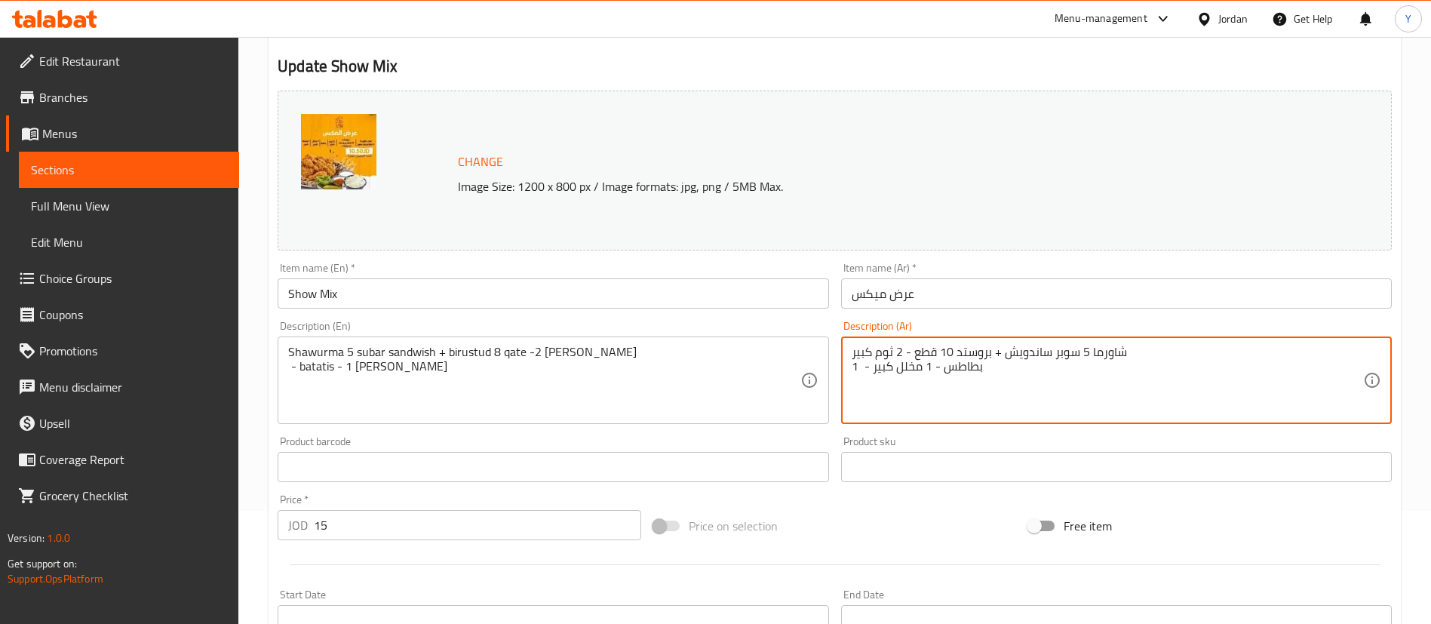
drag, startPoint x: 953, startPoint y: 352, endPoint x: 942, endPoint y: 352, distance: 10.6
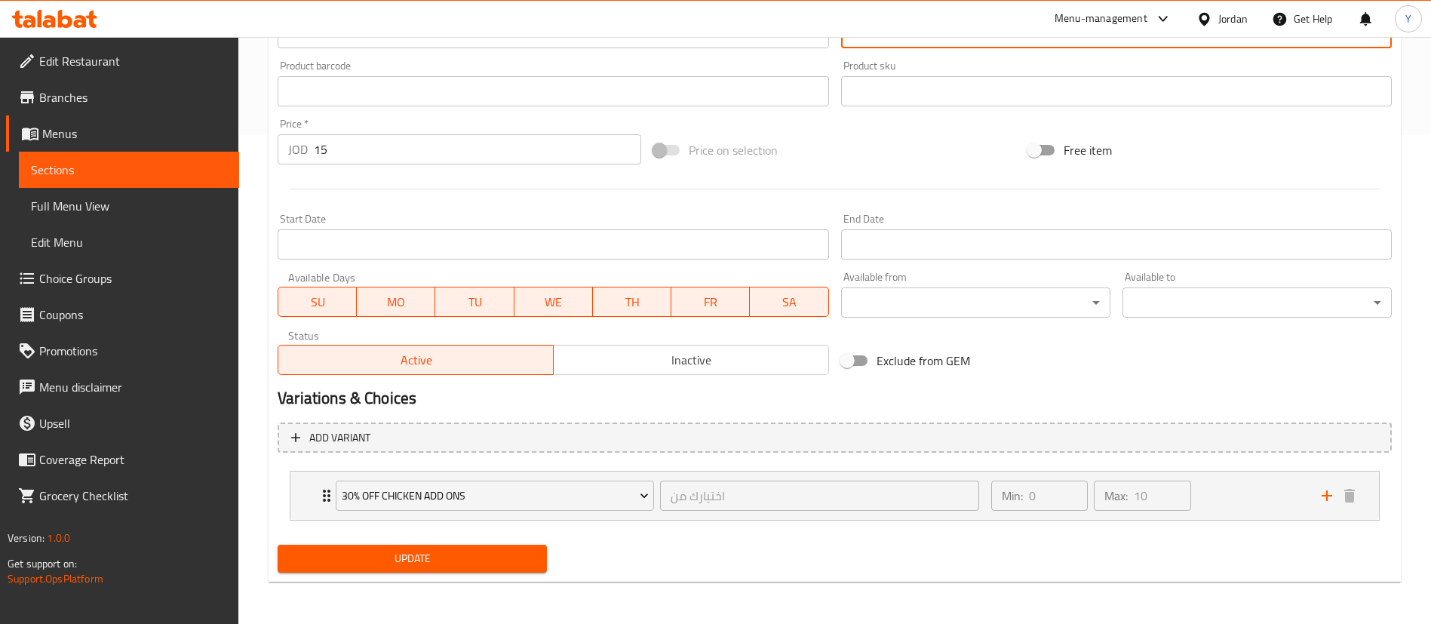
type textarea "شاورما 5 سوبر ساندويش + بروستد 8 قطع - 2 ثوم كبير 1 - بطاطس - 1 مخلل كبير"
click at [427, 561] on span "Update" at bounding box center [412, 558] width 245 height 19
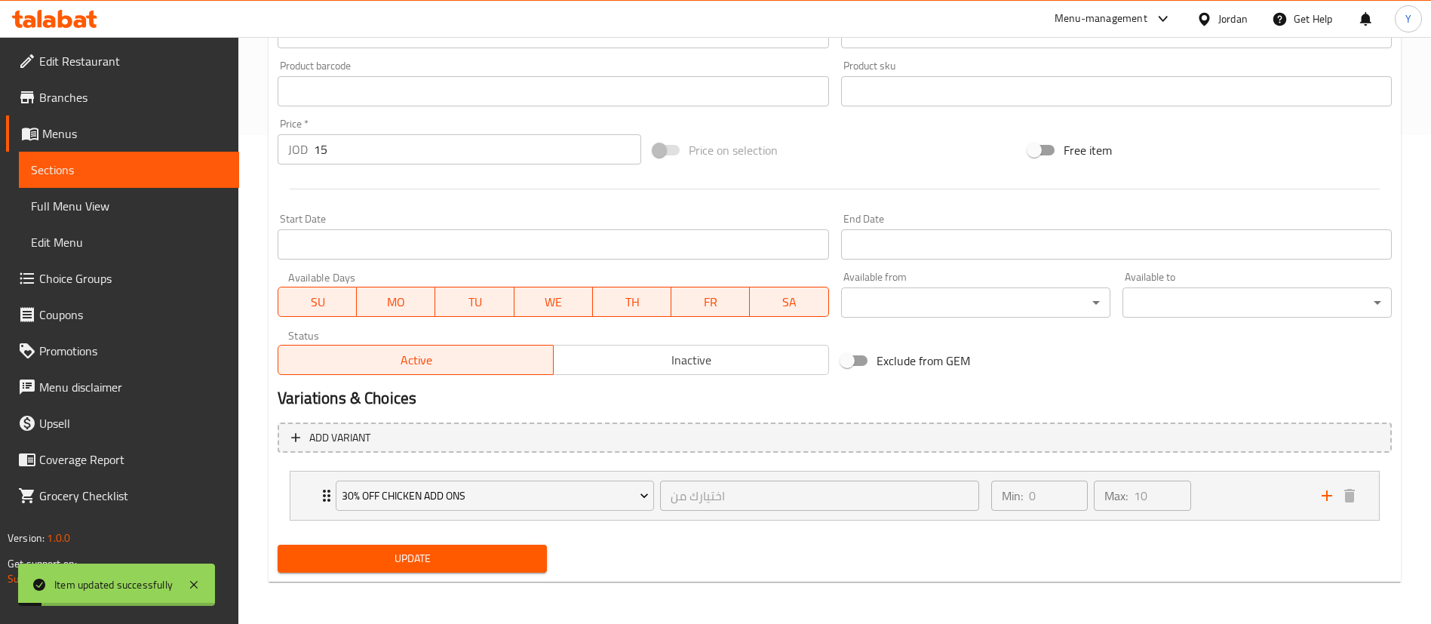
click at [431, 567] on span "Update" at bounding box center [412, 558] width 245 height 19
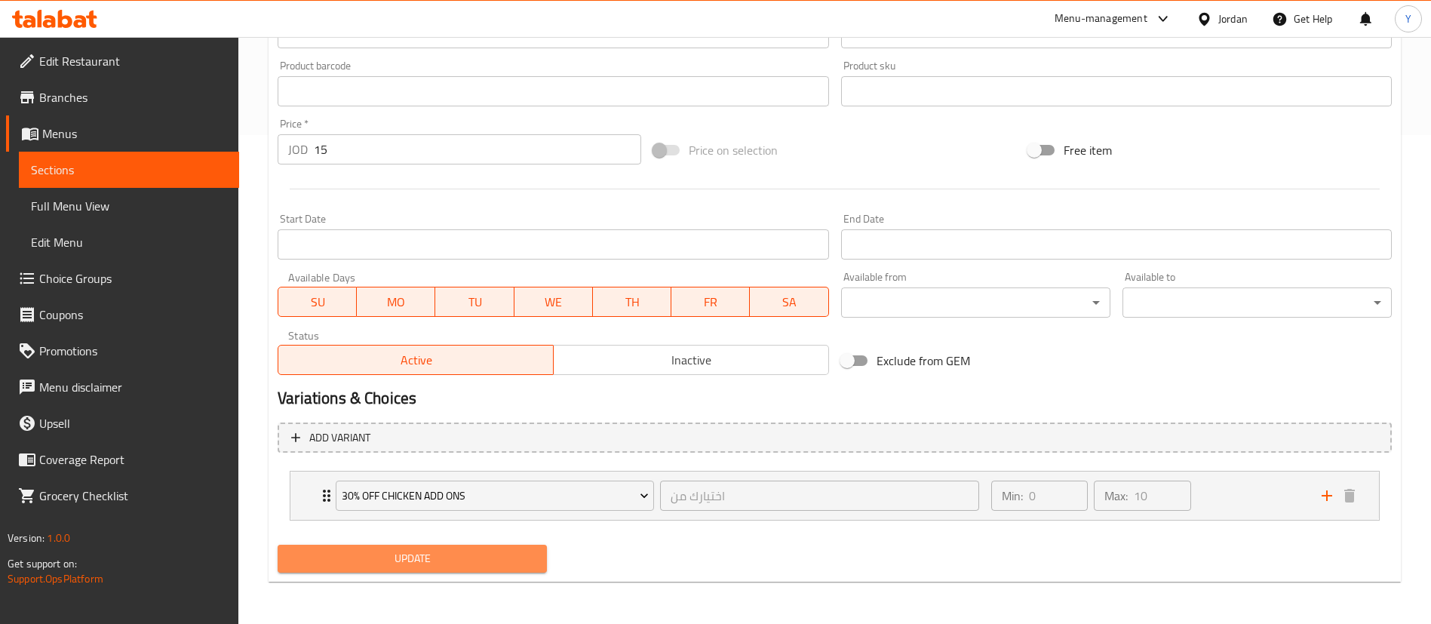
click at [504, 560] on span "Update" at bounding box center [412, 558] width 245 height 19
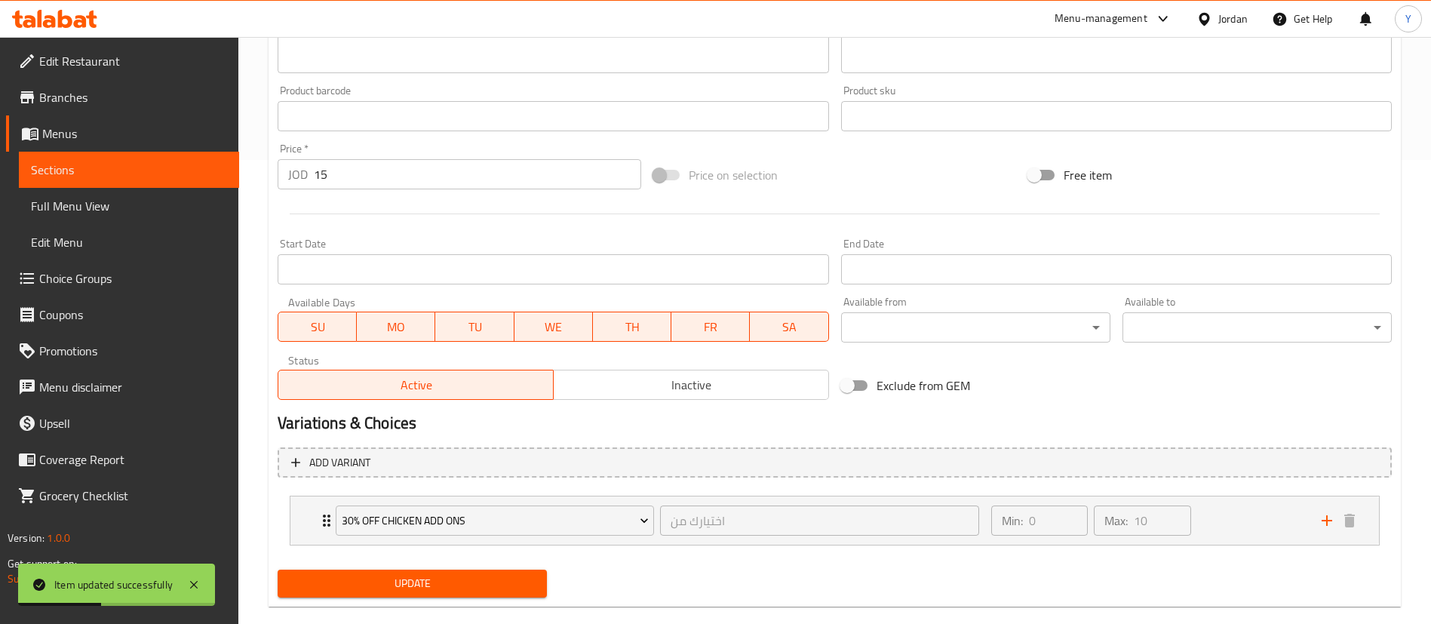
scroll to position [0, 0]
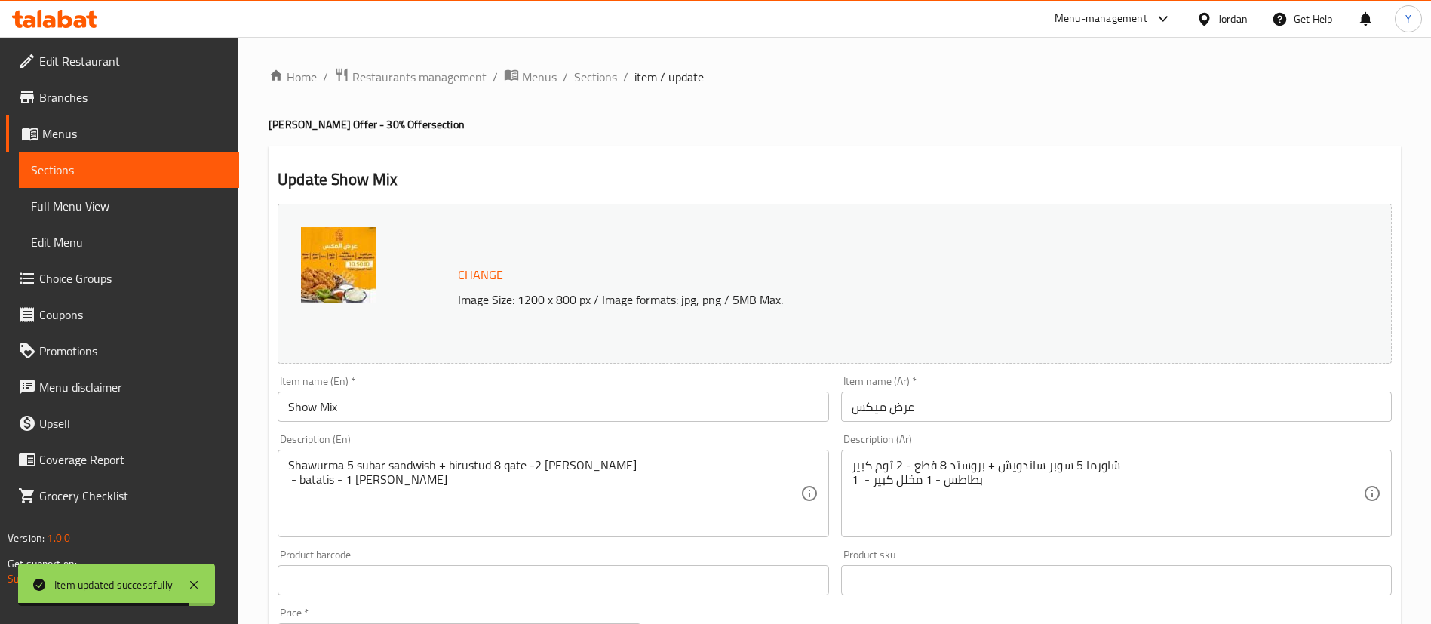
drag, startPoint x: 140, startPoint y: 161, endPoint x: 186, endPoint y: 170, distance: 46.9
click at [140, 161] on span "Sections" at bounding box center [129, 170] width 196 height 18
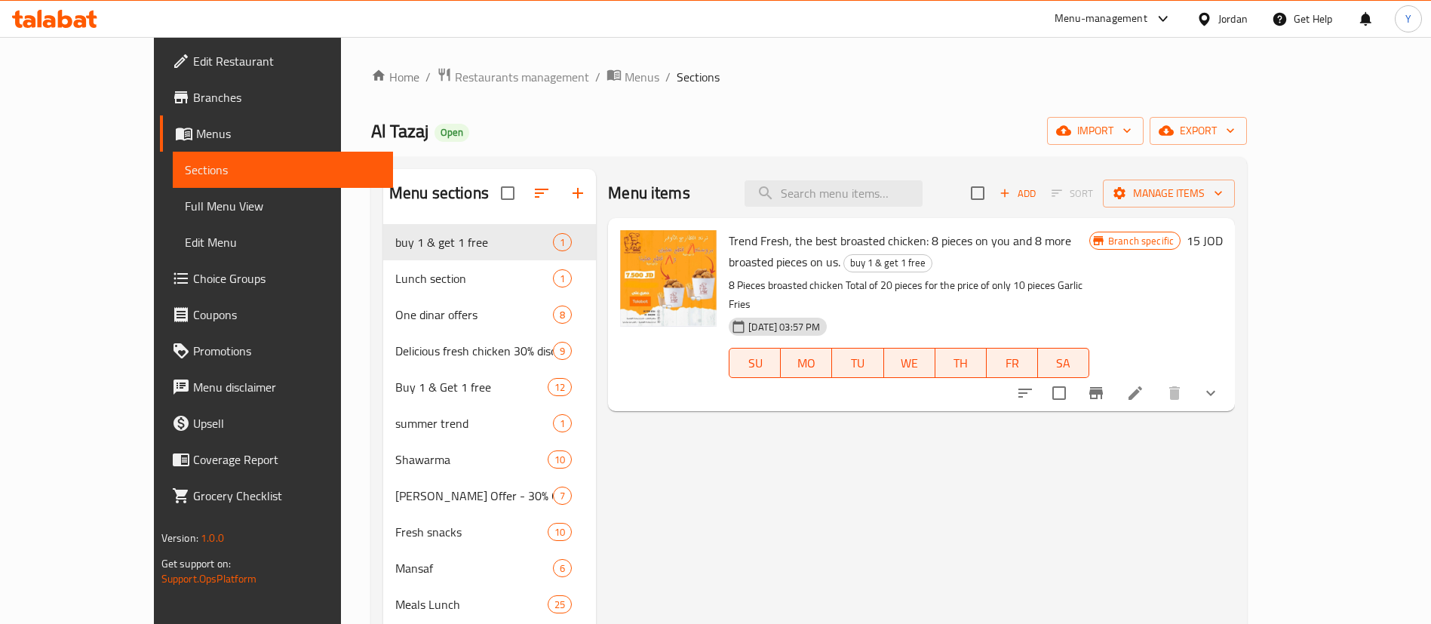
click at [1144, 384] on icon at bounding box center [1135, 393] width 18 height 18
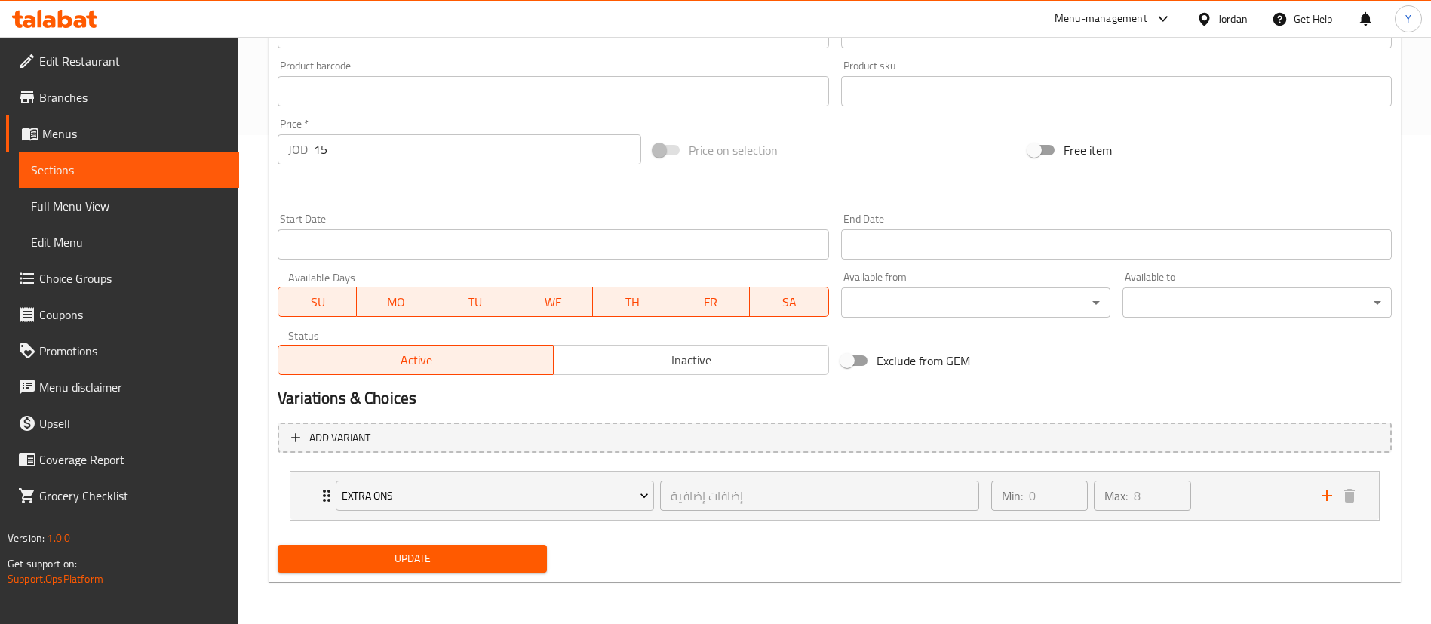
scroll to position [36, 0]
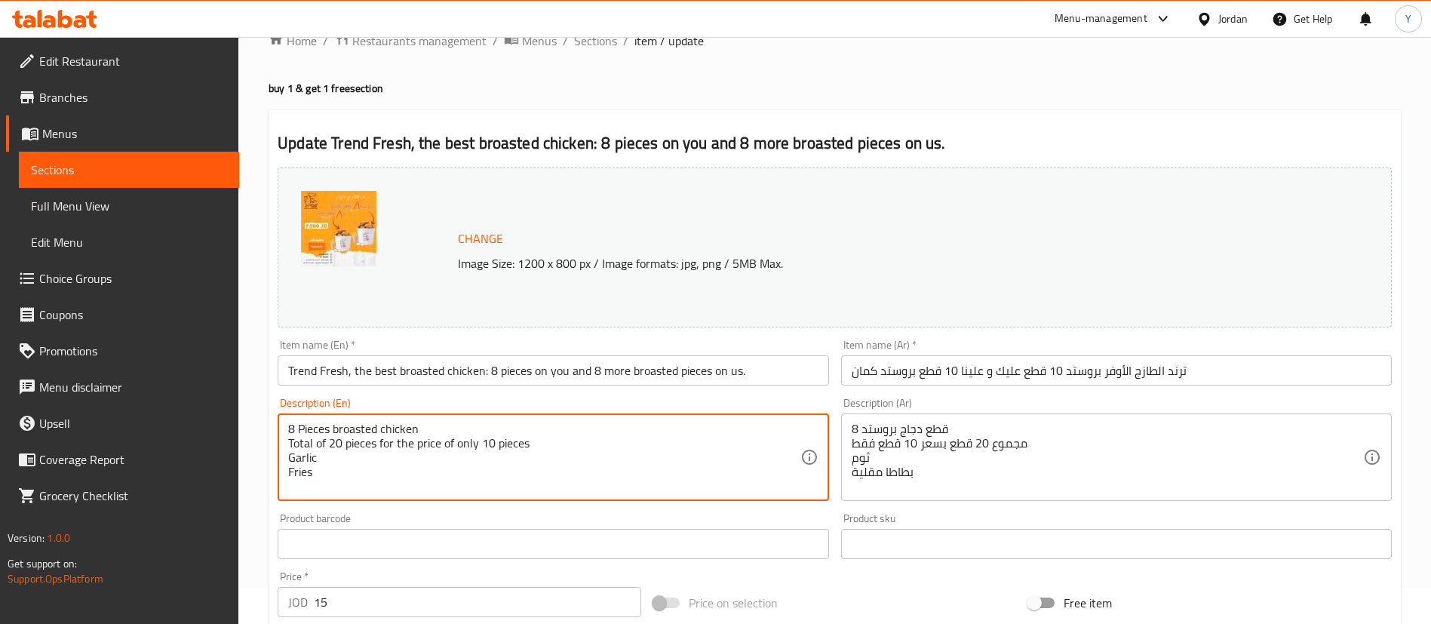
drag, startPoint x: 341, startPoint y: 445, endPoint x: 331, endPoint y: 443, distance: 10.1
drag, startPoint x: 493, startPoint y: 442, endPoint x: 481, endPoint y: 442, distance: 11.3
click at [481, 442] on textarea "8 Pieces broasted chicken Total of 16 pieces for the price of only 10 pieces Ga…" at bounding box center [543, 458] width 511 height 72
type textarea "8 Pieces broasted chicken Total of 16 pieces for the price of only 8 pieces Gar…"
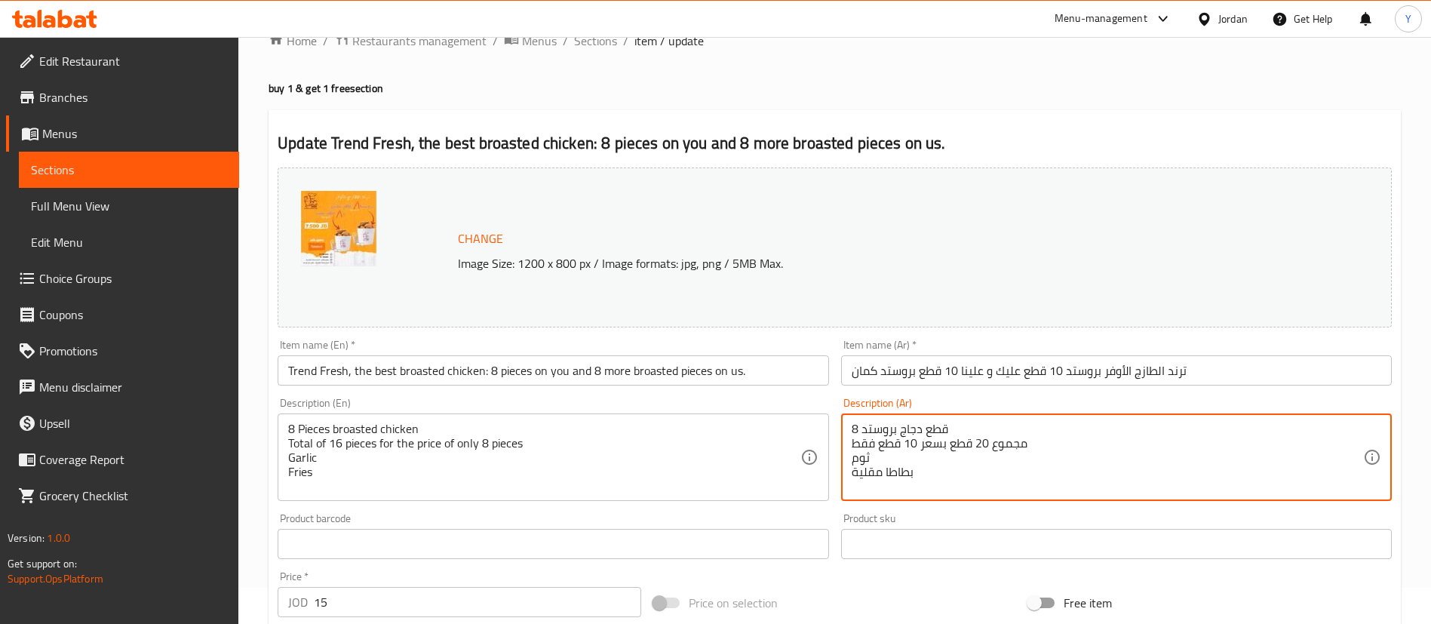
drag, startPoint x: 986, startPoint y: 444, endPoint x: 976, endPoint y: 443, distance: 9.8
drag, startPoint x: 915, startPoint y: 444, endPoint x: 905, endPoint y: 444, distance: 9.8
click at [905, 444] on textarea "8 قطع دجاج بروستد مجموع 16 قطع بسعر 10 قطع فقط ثوم بطاطا مقلية" at bounding box center [1107, 458] width 511 height 72
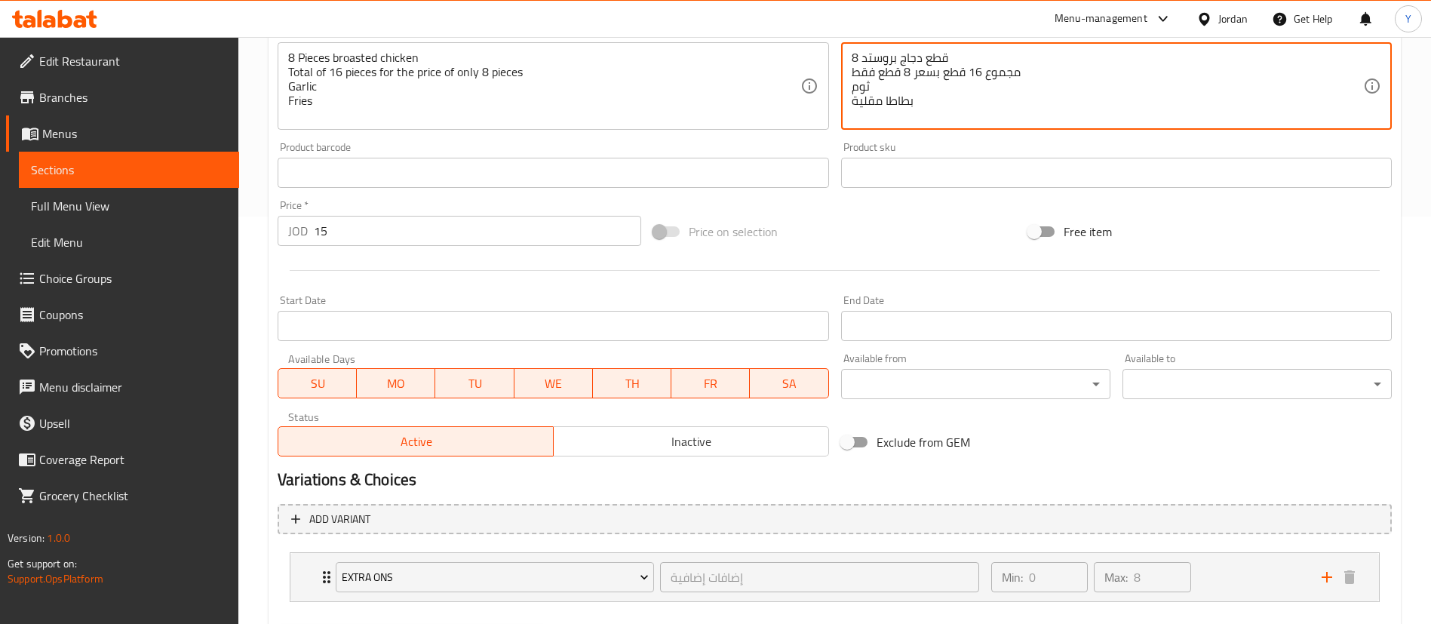
scroll to position [489, 0]
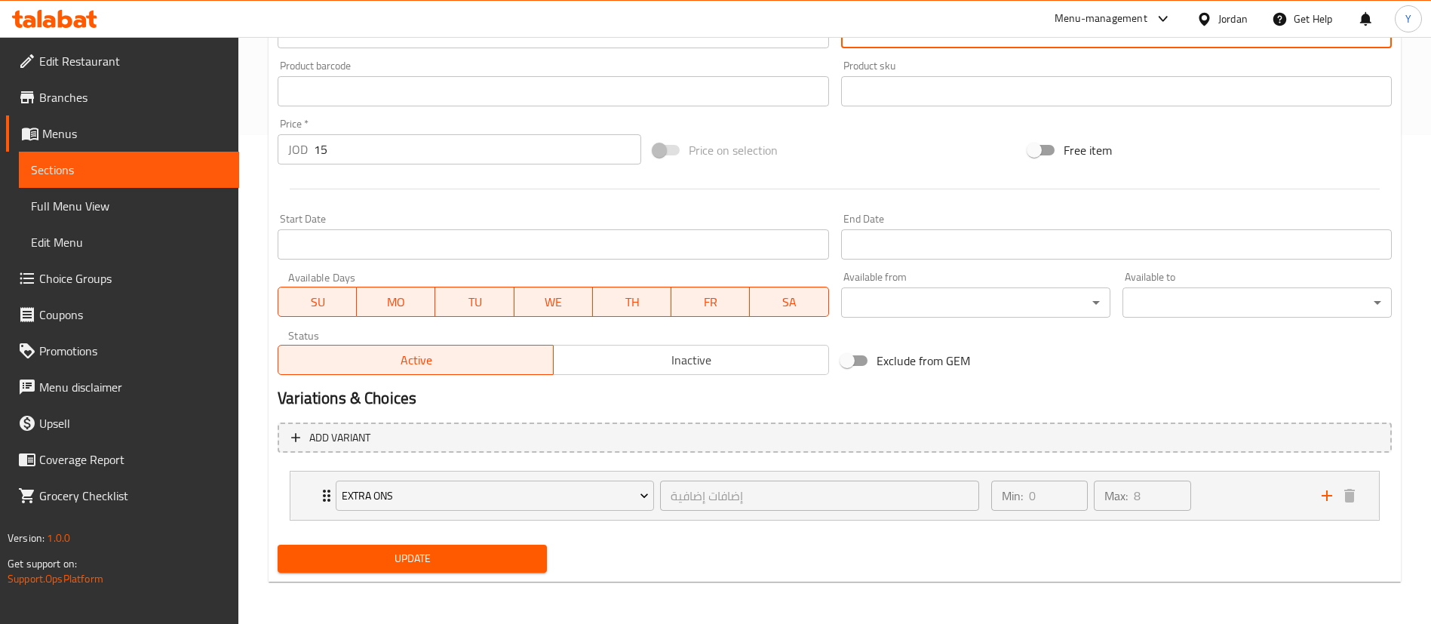
type textarea "8 قطع دجاج بروستد مجموع 16 قطع بسعر 8 قطع فقط ثوم بطاطا مقلية"
click at [492, 551] on span "Update" at bounding box center [412, 558] width 245 height 19
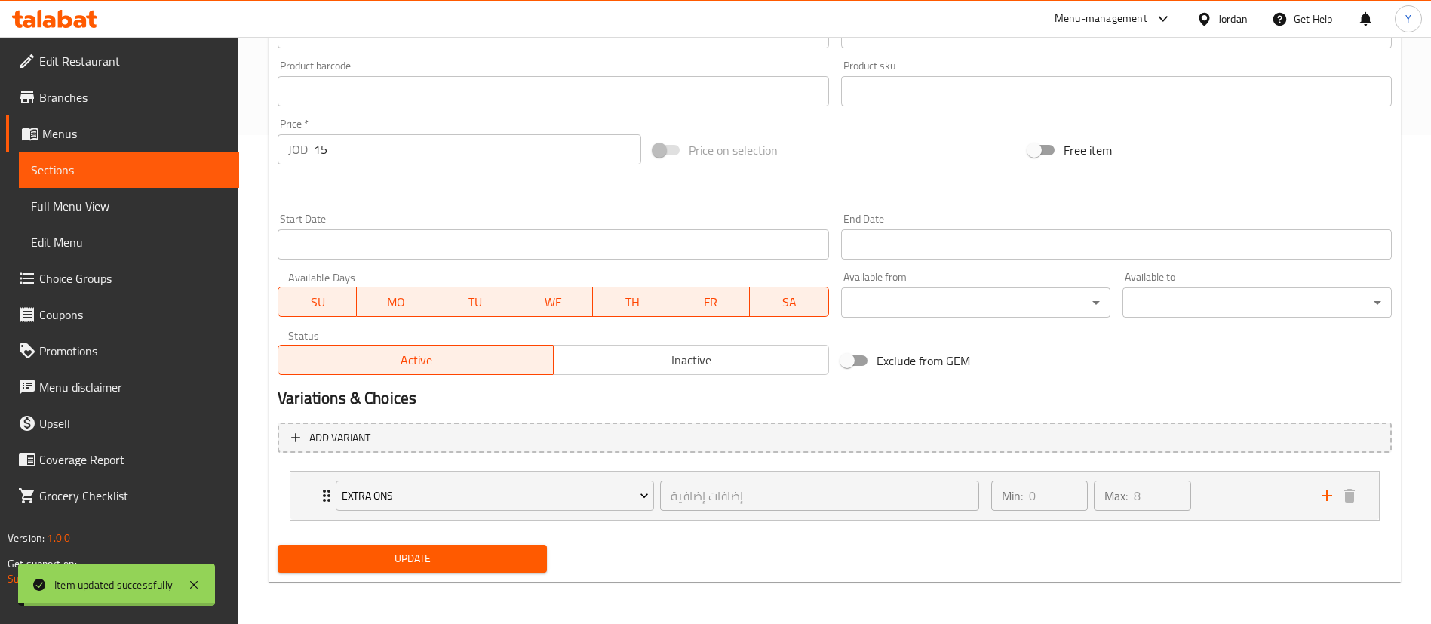
click at [495, 555] on span "Update" at bounding box center [412, 558] width 245 height 19
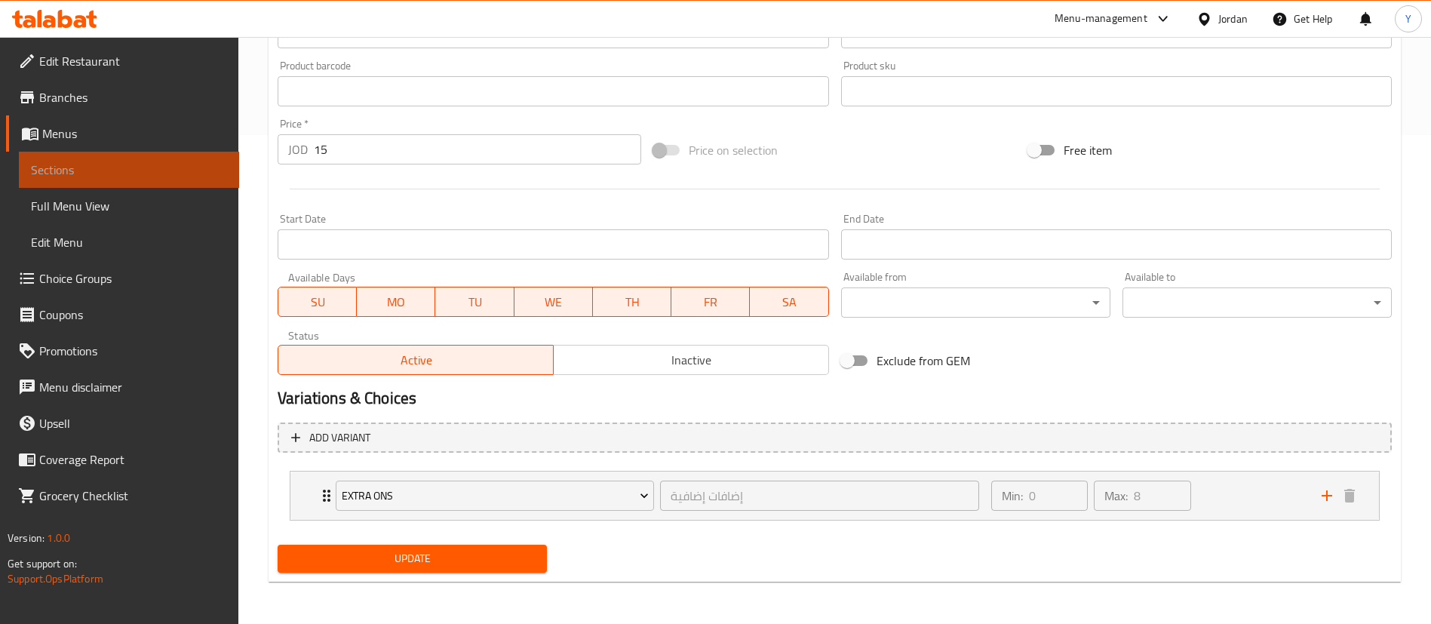
drag, startPoint x: 166, startPoint y: 178, endPoint x: 173, endPoint y: 199, distance: 22.4
click at [167, 178] on span "Sections" at bounding box center [129, 170] width 196 height 18
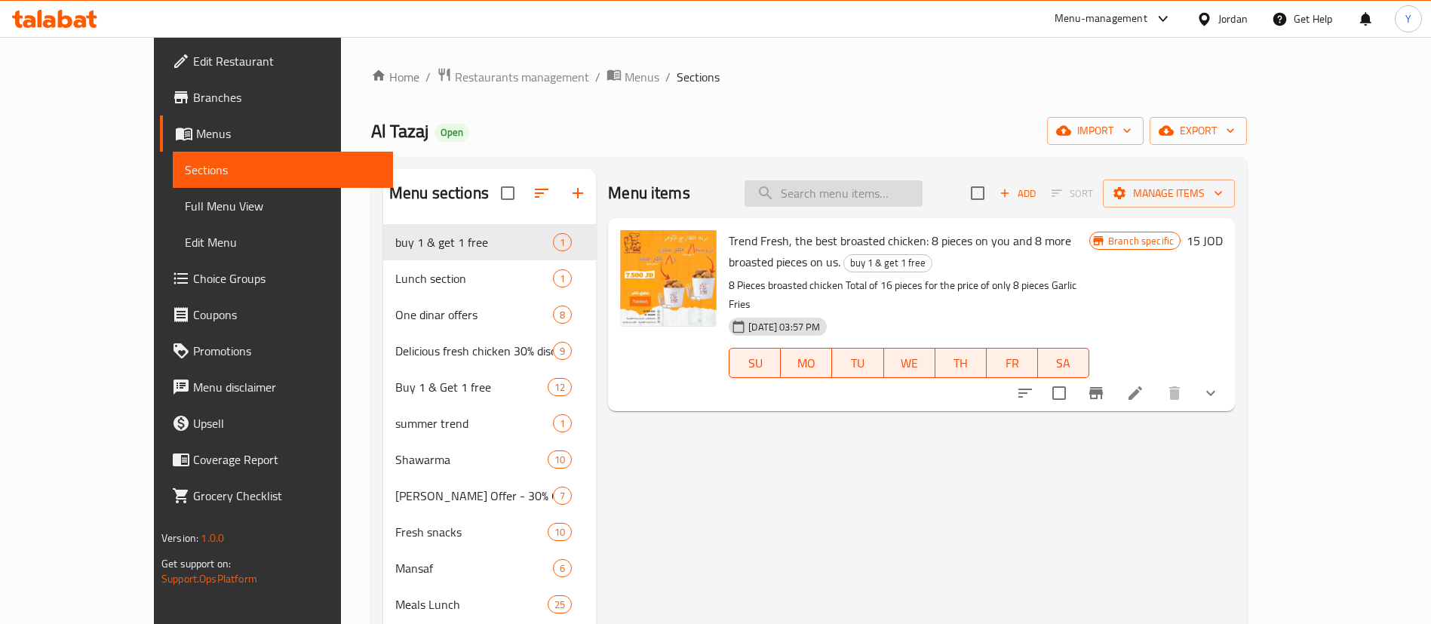
click at [923, 192] on input "search" at bounding box center [833, 193] width 178 height 26
type input "bro"
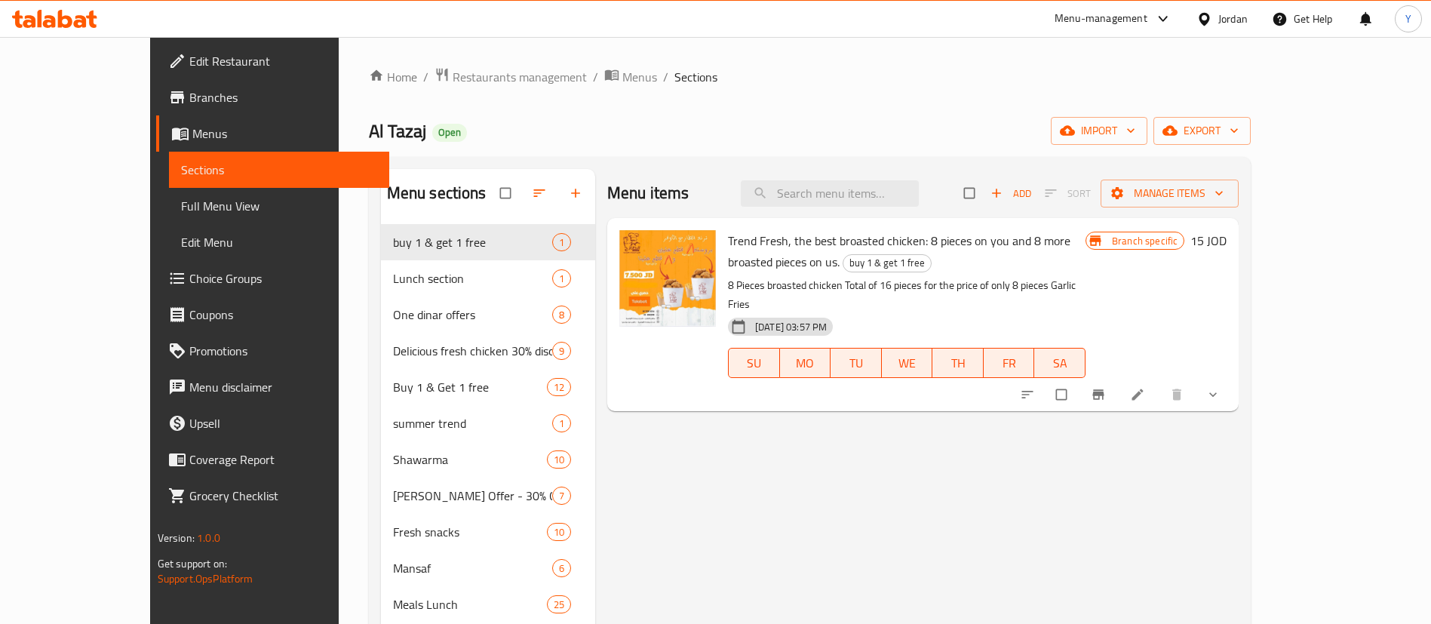
click at [1145, 387] on icon at bounding box center [1137, 394] width 15 height 15
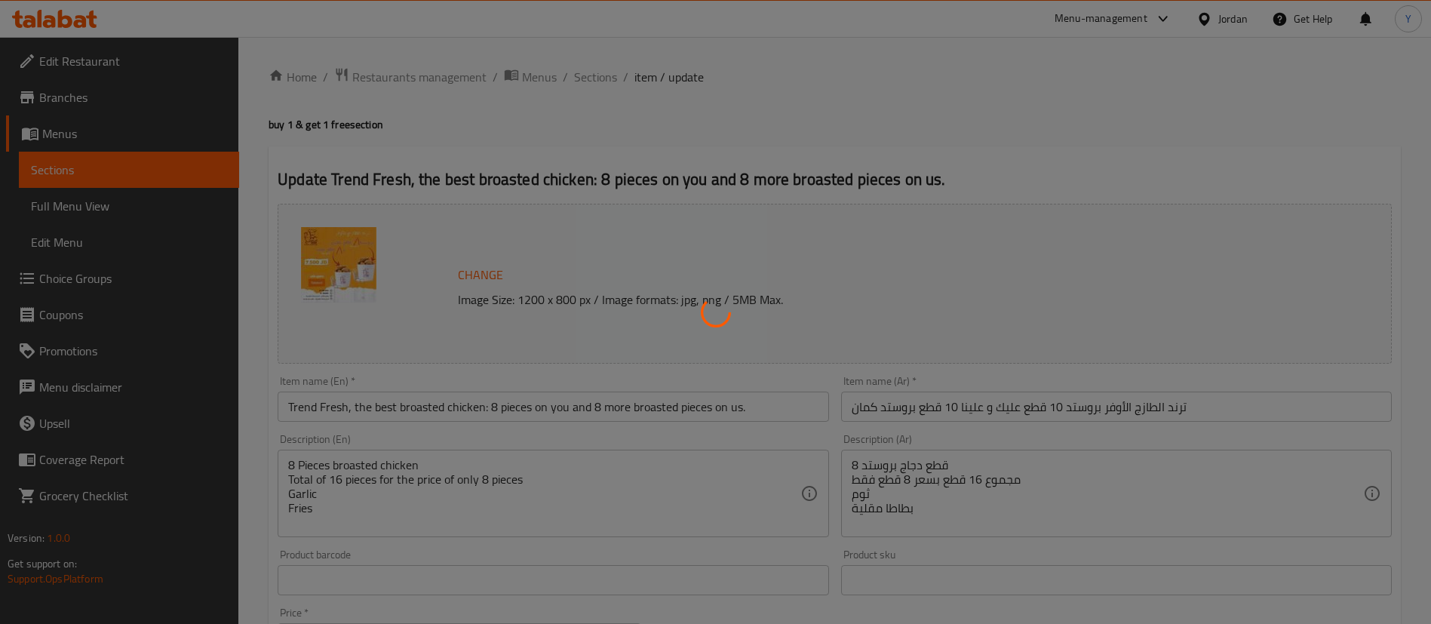
type input "إضافات إضافية"
type input "0"
type input "8"
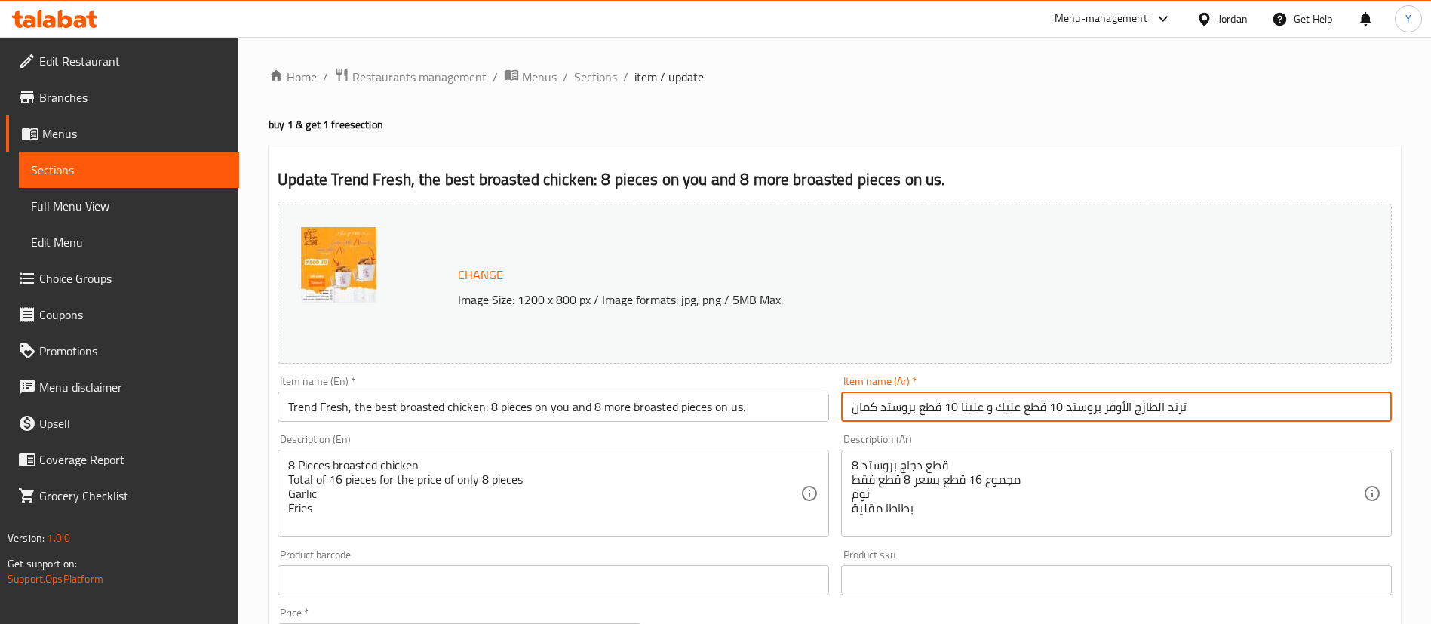
drag, startPoint x: 1067, startPoint y: 406, endPoint x: 1054, endPoint y: 406, distance: 12.8
click at [1054, 406] on input "ترند الطازج الأوفر بروستد 10 قطع عليك و علينا 10 قطع بروستد كمان" at bounding box center [1116, 406] width 551 height 30
drag, startPoint x: 959, startPoint y: 409, endPoint x: 949, endPoint y: 408, distance: 9.8
click at [949, 408] on input "ترند الطازج الأوفر بروستد 8 قطع عليك و علينا 10 قطع بروستد كمان" at bounding box center [1116, 406] width 551 height 30
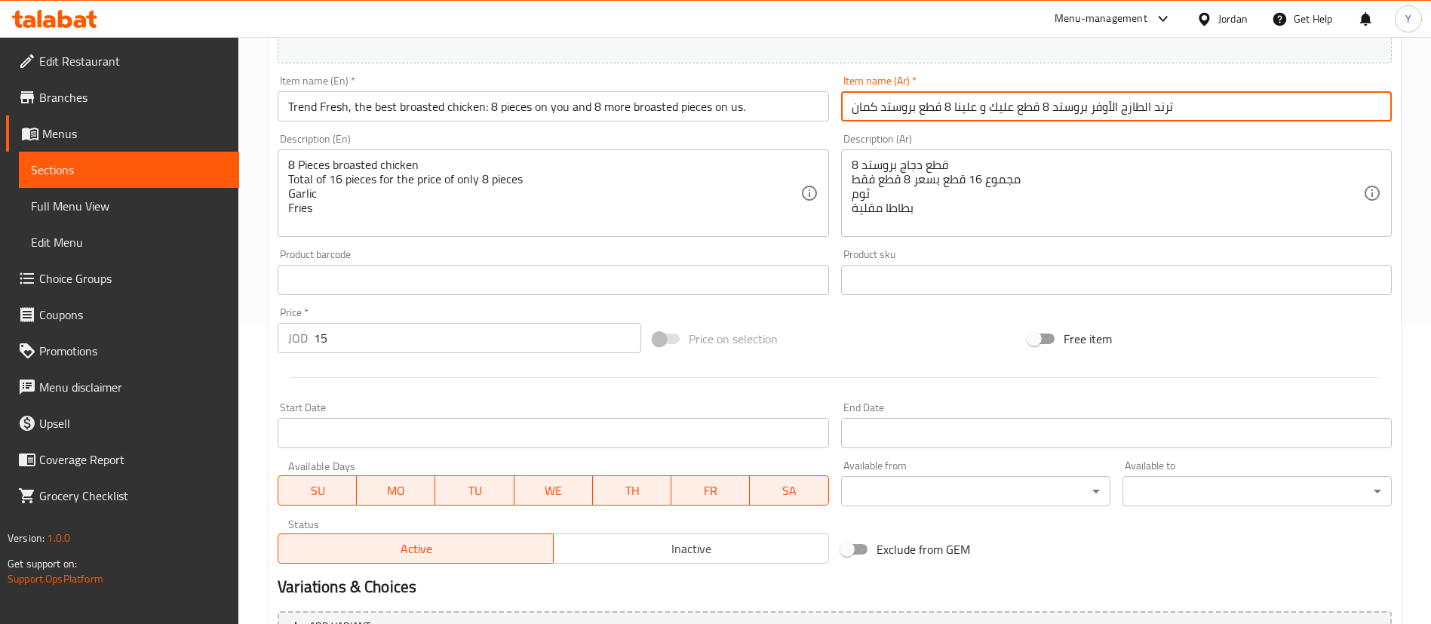
scroll to position [489, 0]
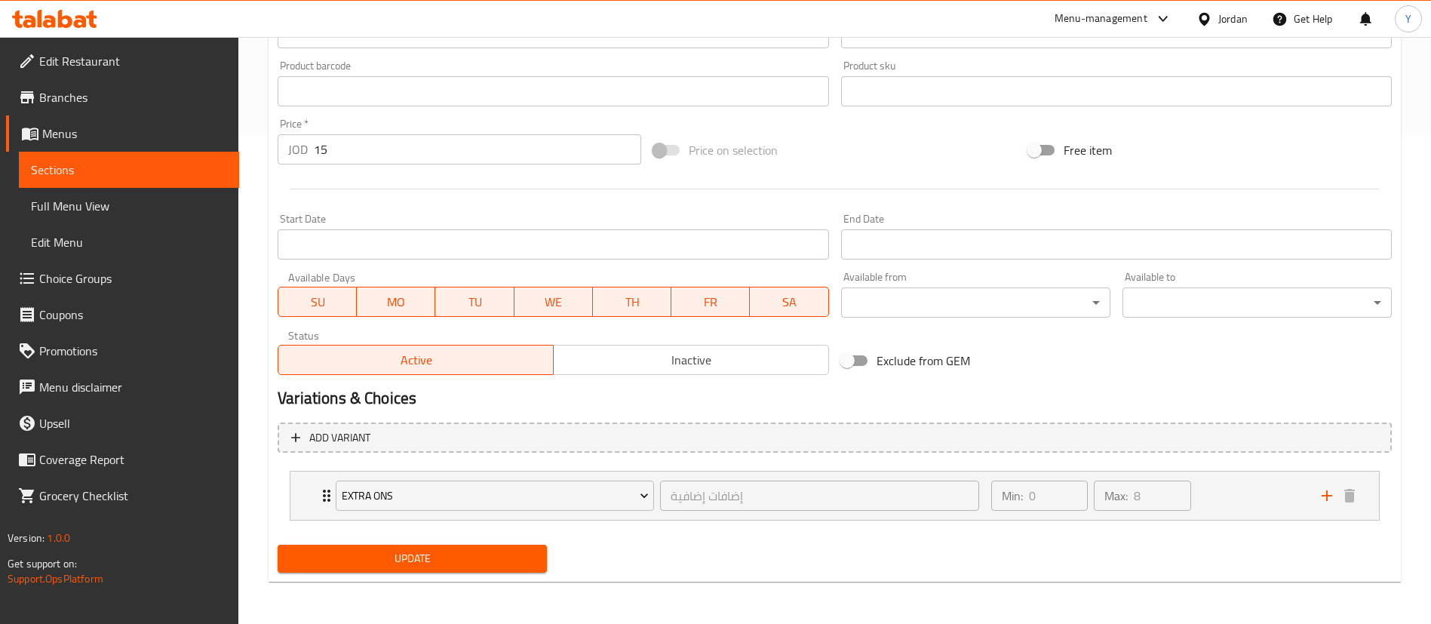
type input "ترند الطازج الأوفر بروستد 8 قطع عليك و علينا 8 قطع بروستد كمان"
click at [448, 560] on span "Update" at bounding box center [412, 558] width 245 height 19
click at [454, 565] on span "Update" at bounding box center [412, 558] width 245 height 19
